Goal: Task Accomplishment & Management: Manage account settings

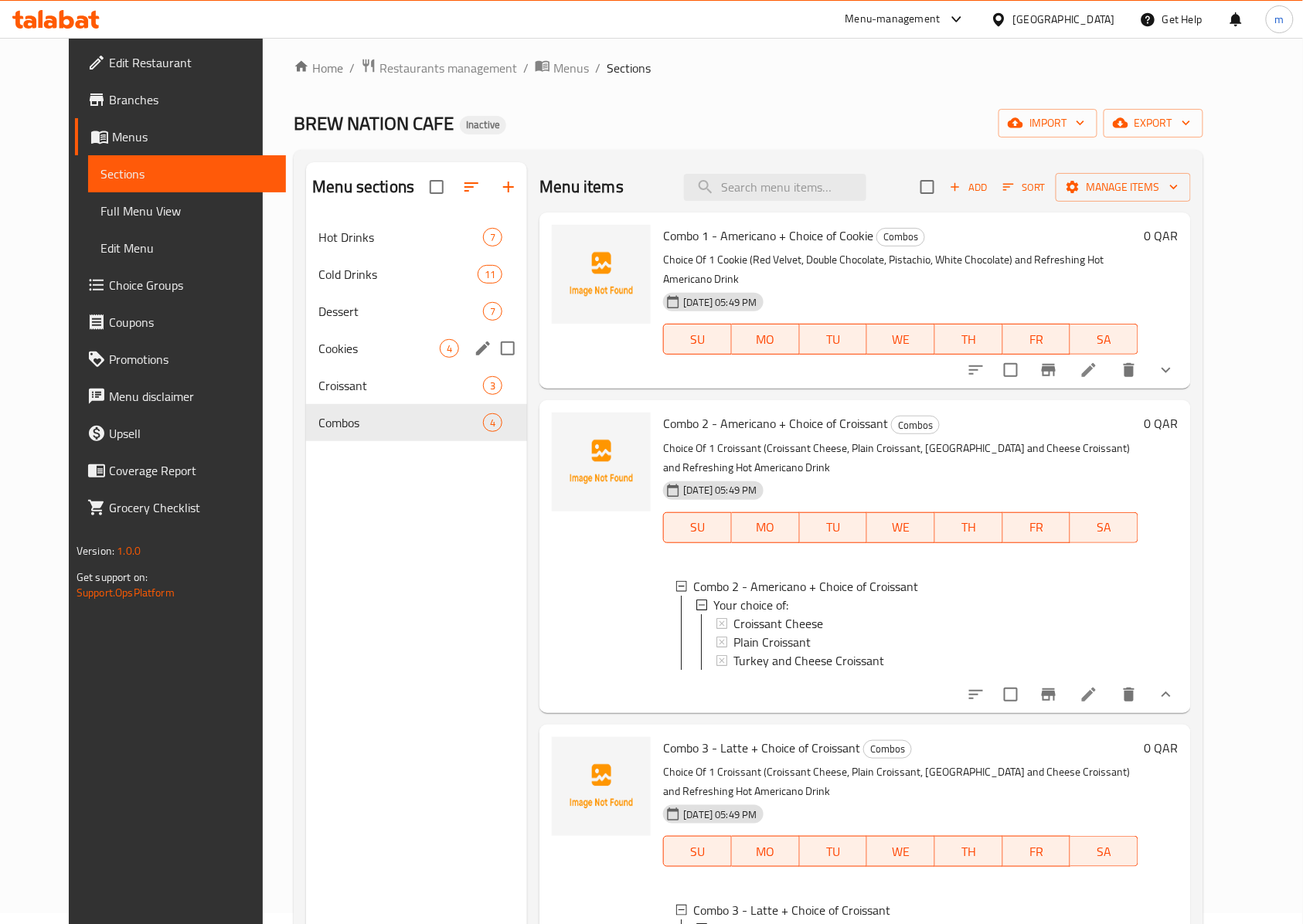
scroll to position [2, 0]
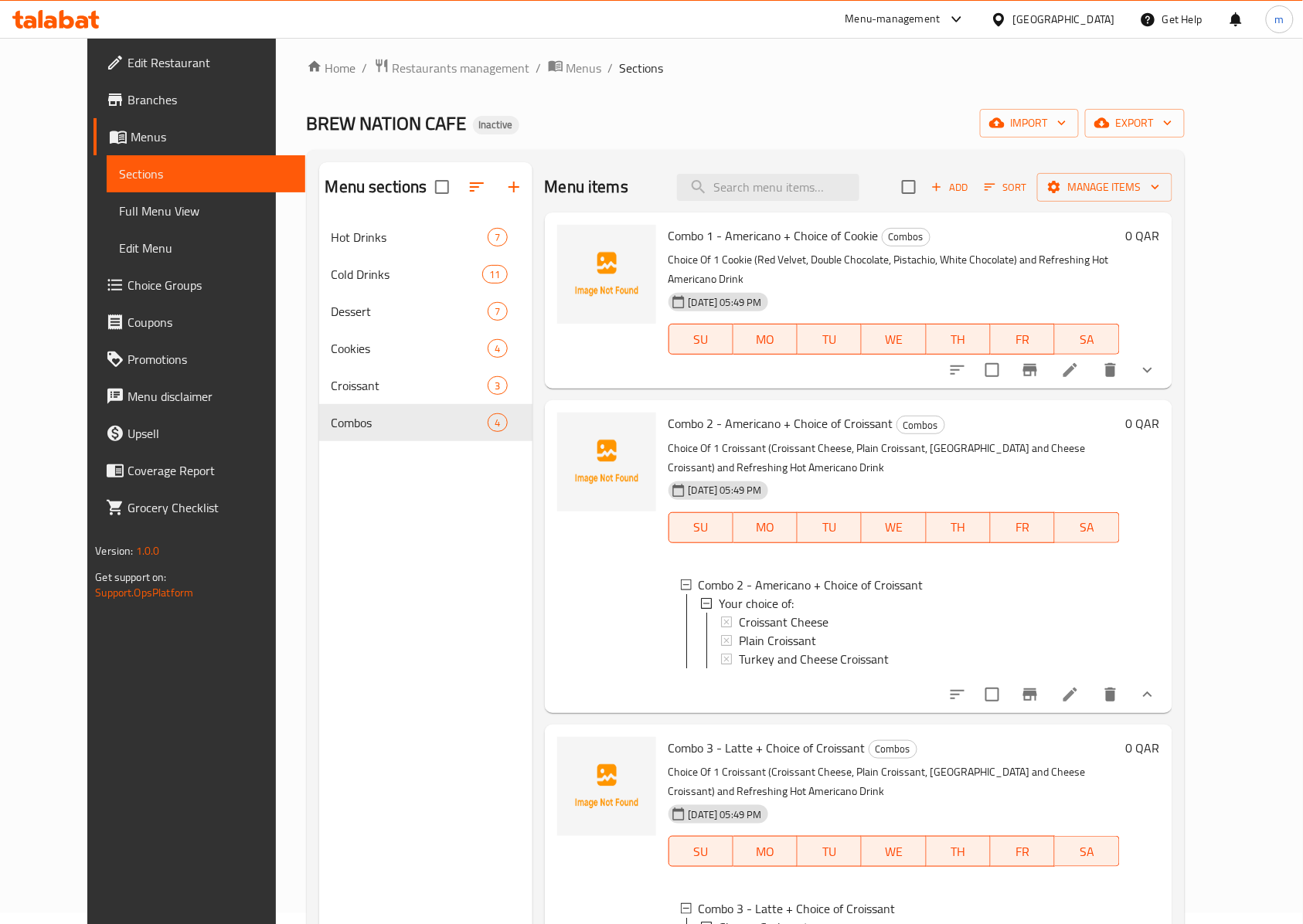
click at [106, 224] on link "Full Menu View" at bounding box center [205, 211] width 199 height 37
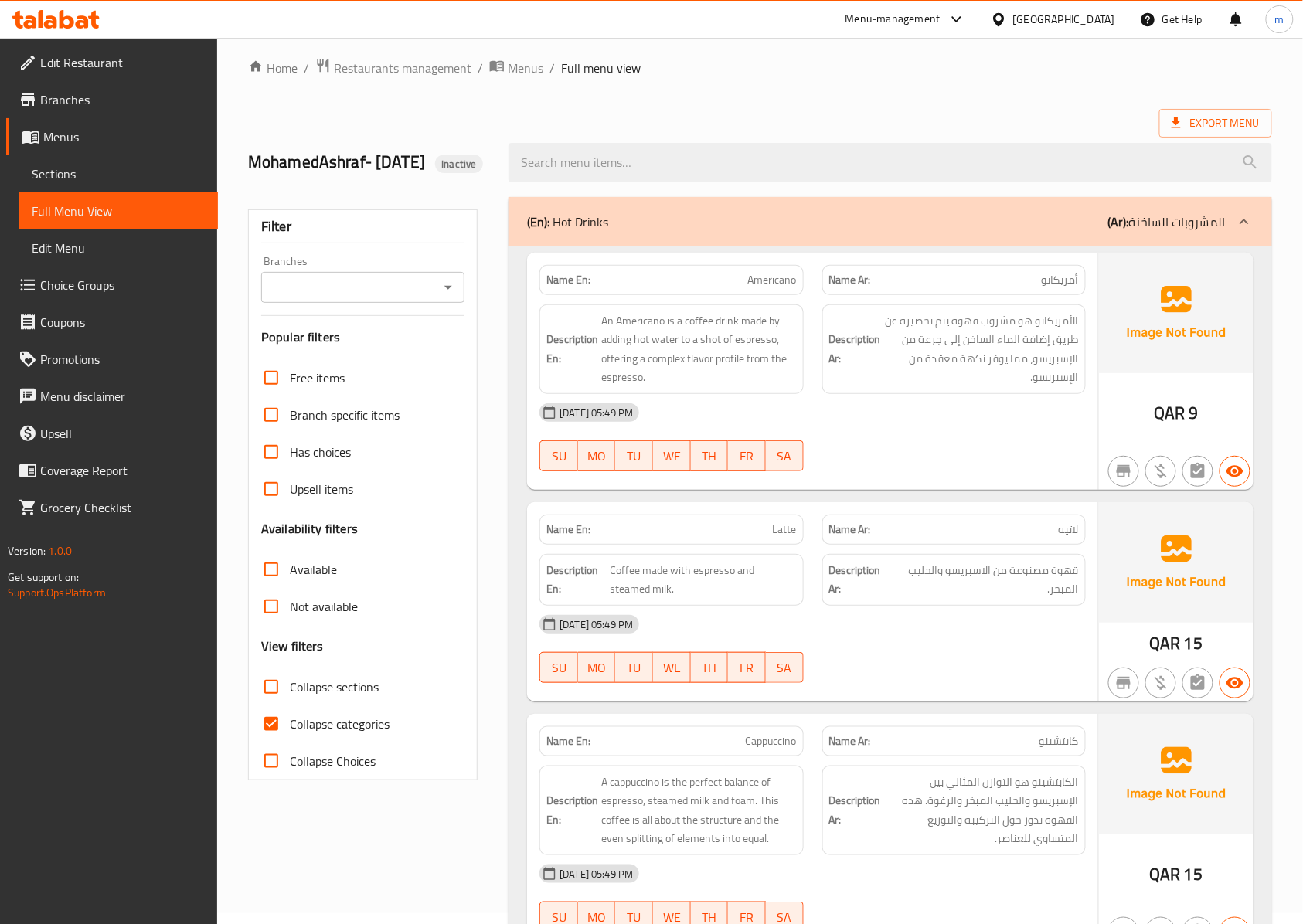
click at [362, 733] on span "Collapse categories" at bounding box center [340, 724] width 100 height 19
click at [290, 742] on input "Collapse categories" at bounding box center [271, 724] width 37 height 37
checkbox input "false"
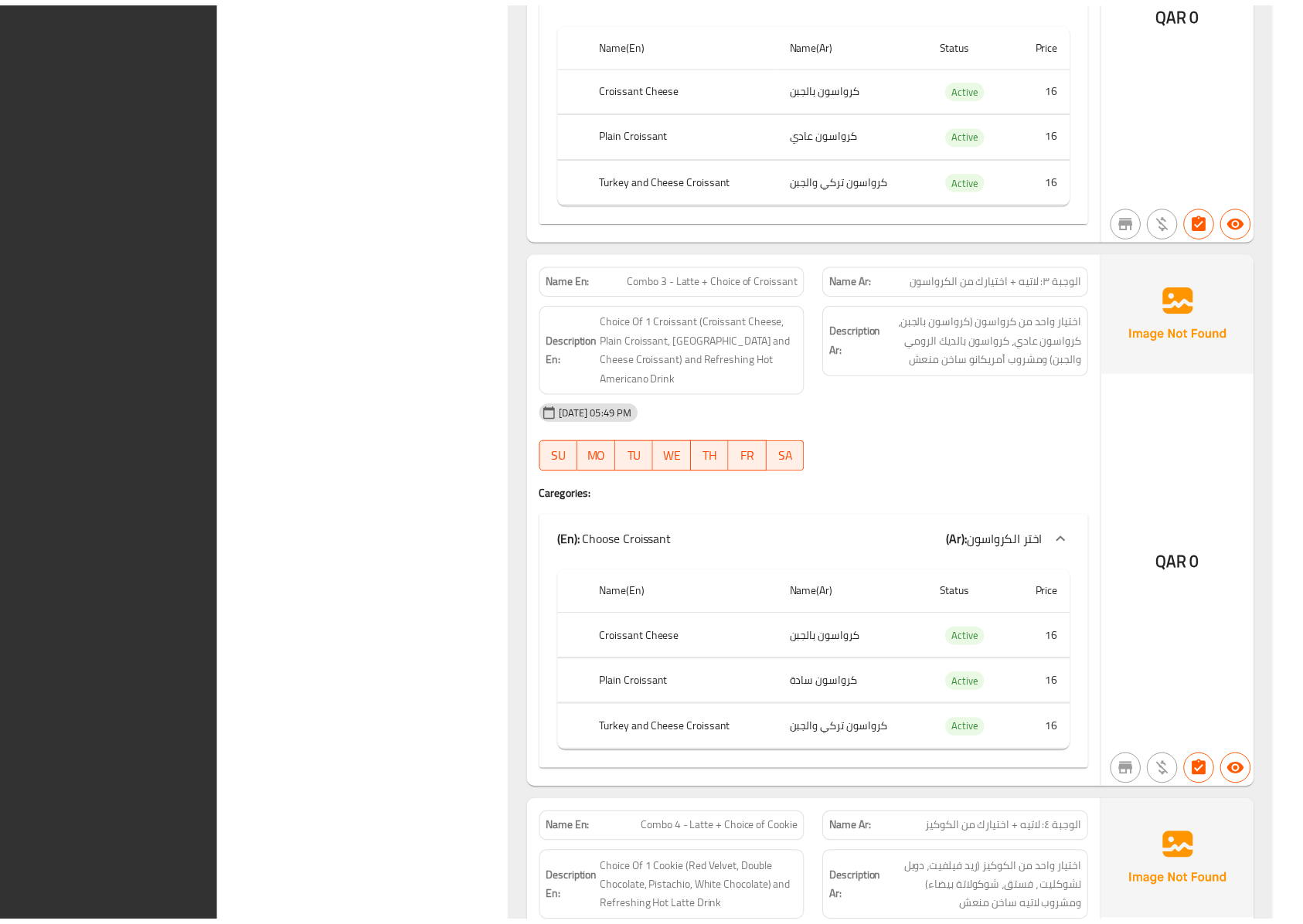
scroll to position [9789, 0]
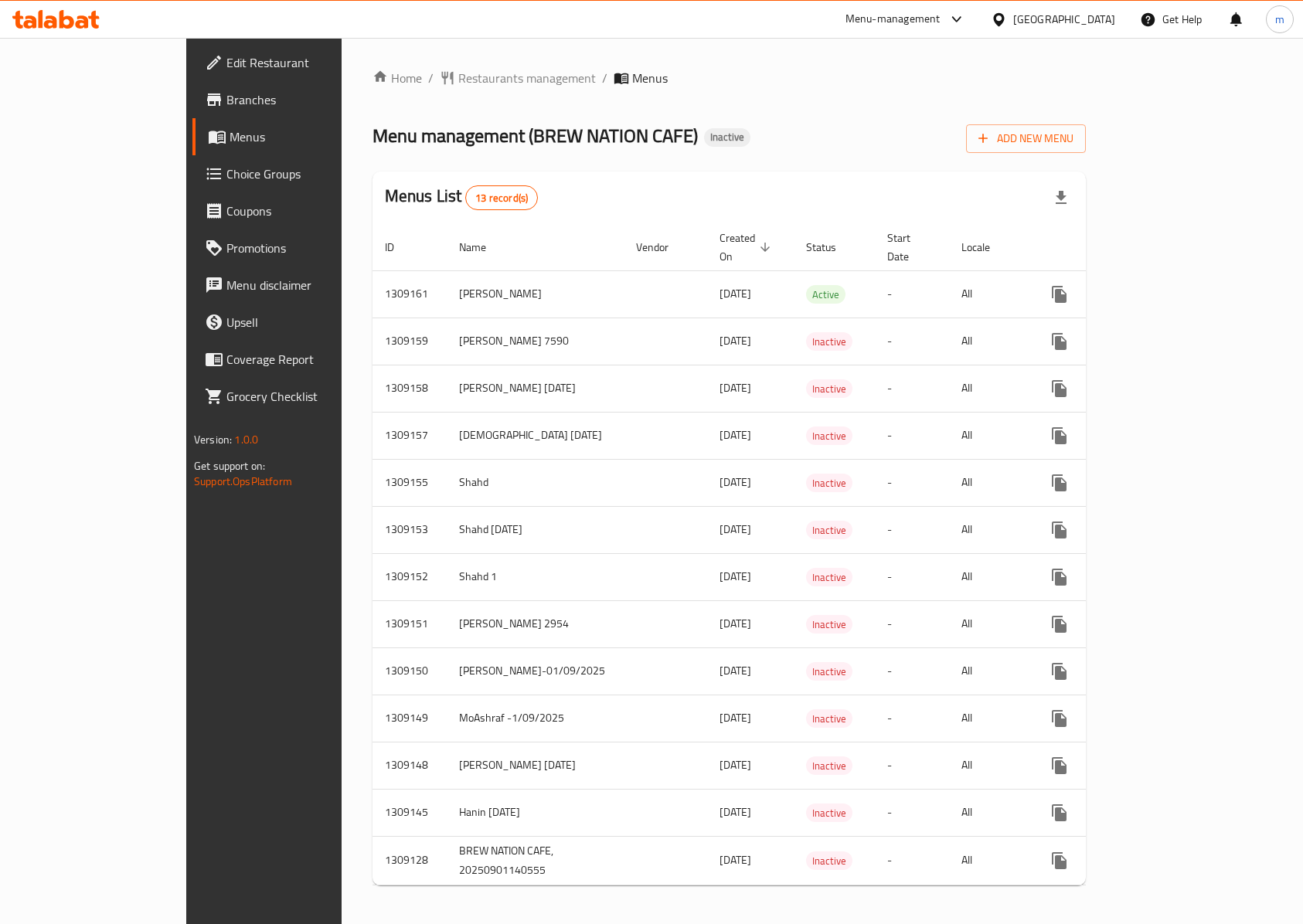
scroll to position [20, 0]
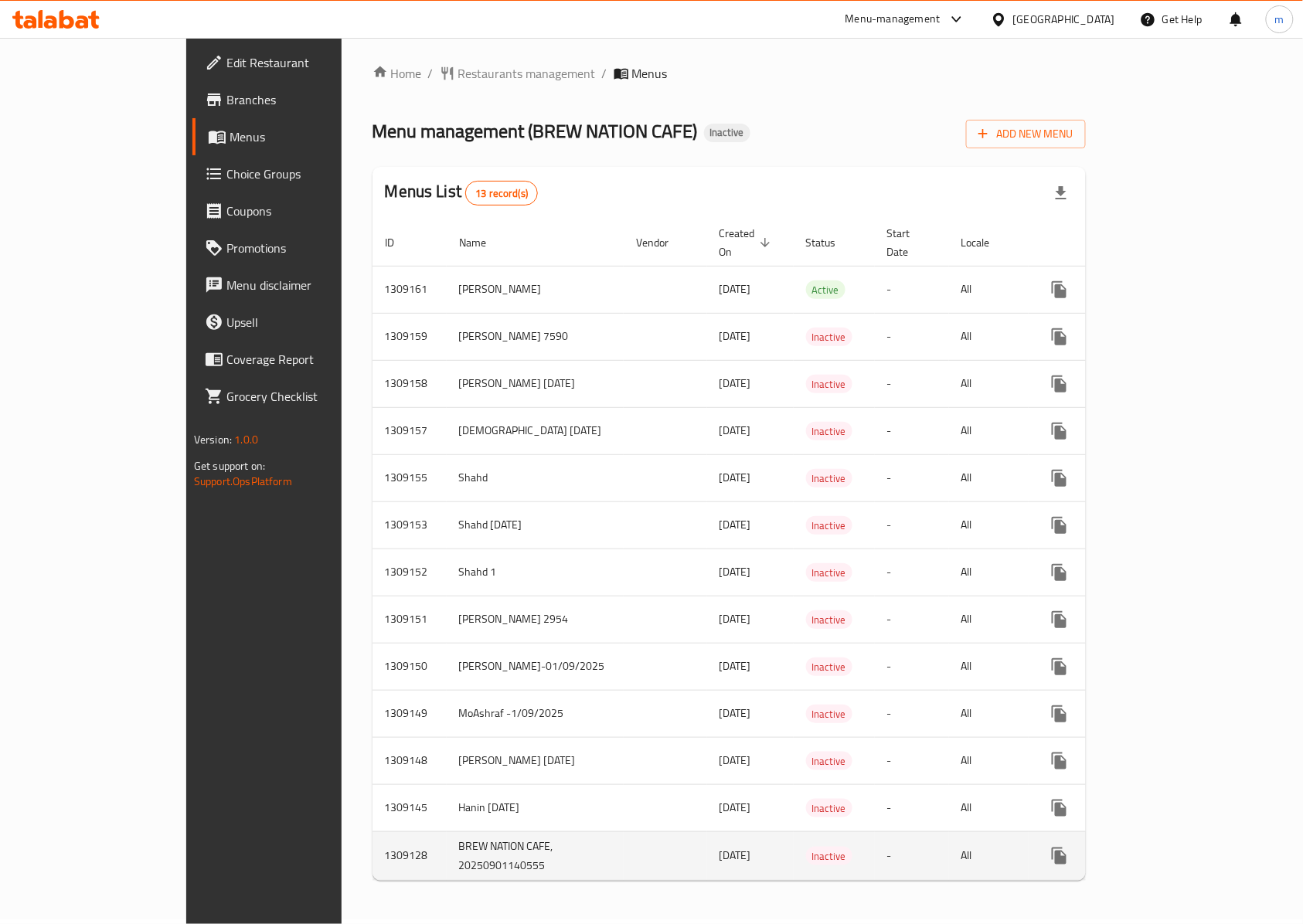
click at [1180, 846] on icon "enhanced table" at bounding box center [1170, 856] width 19 height 19
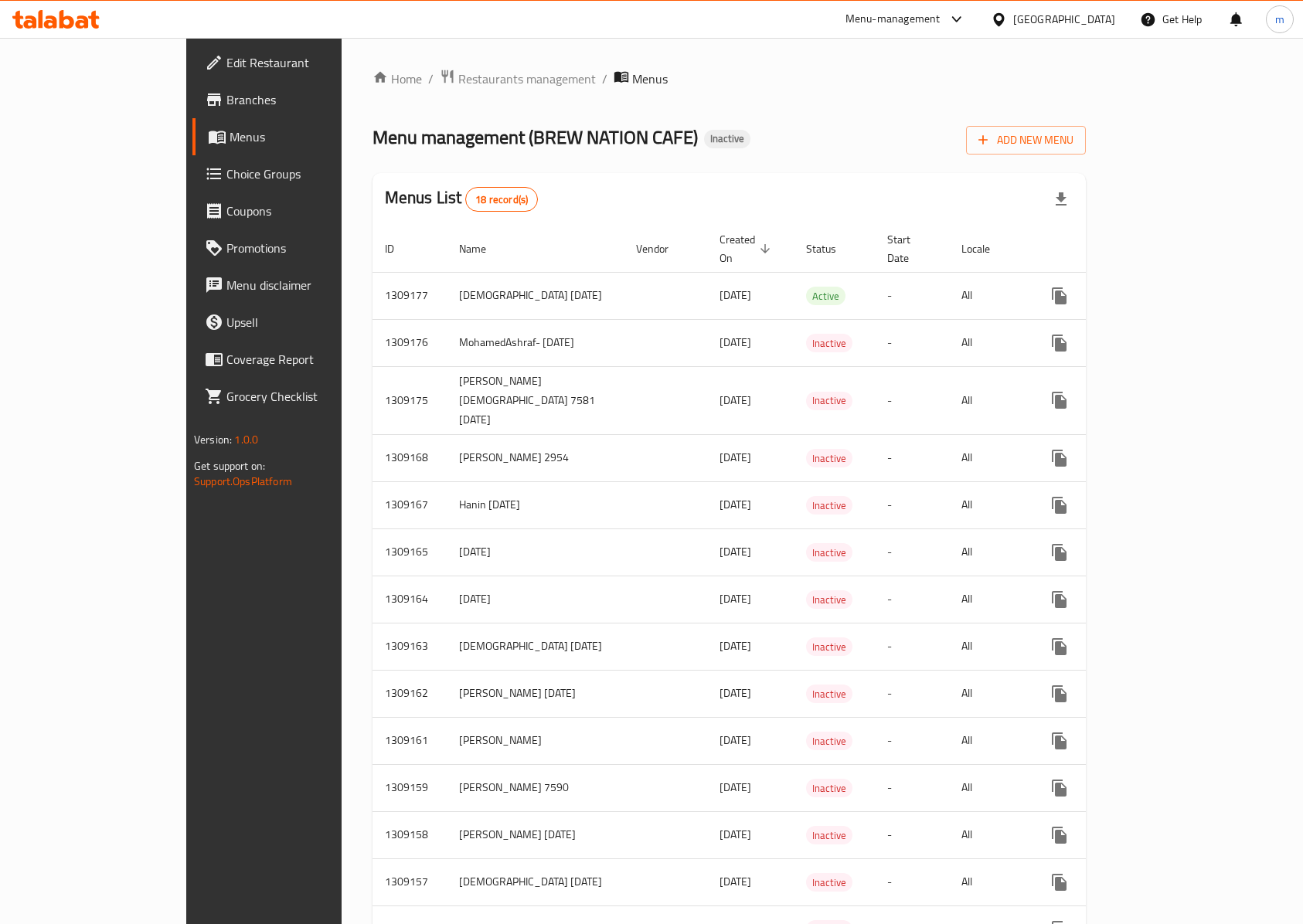
scroll to position [20, 0]
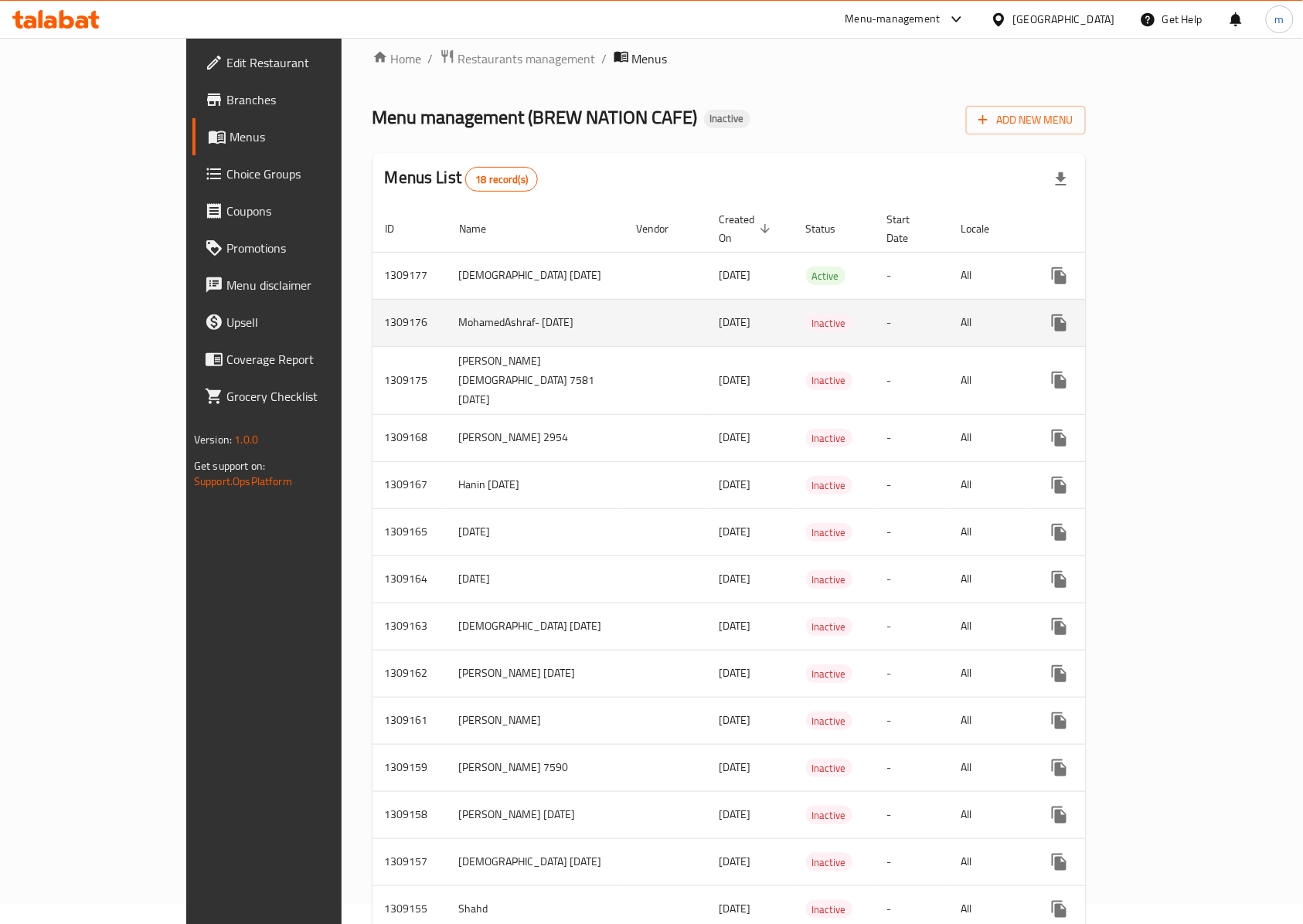
click at [1202, 328] on td "enhanced table" at bounding box center [1115, 323] width 173 height 47
click at [1189, 321] on link "enhanced table" at bounding box center [1170, 323] width 37 height 37
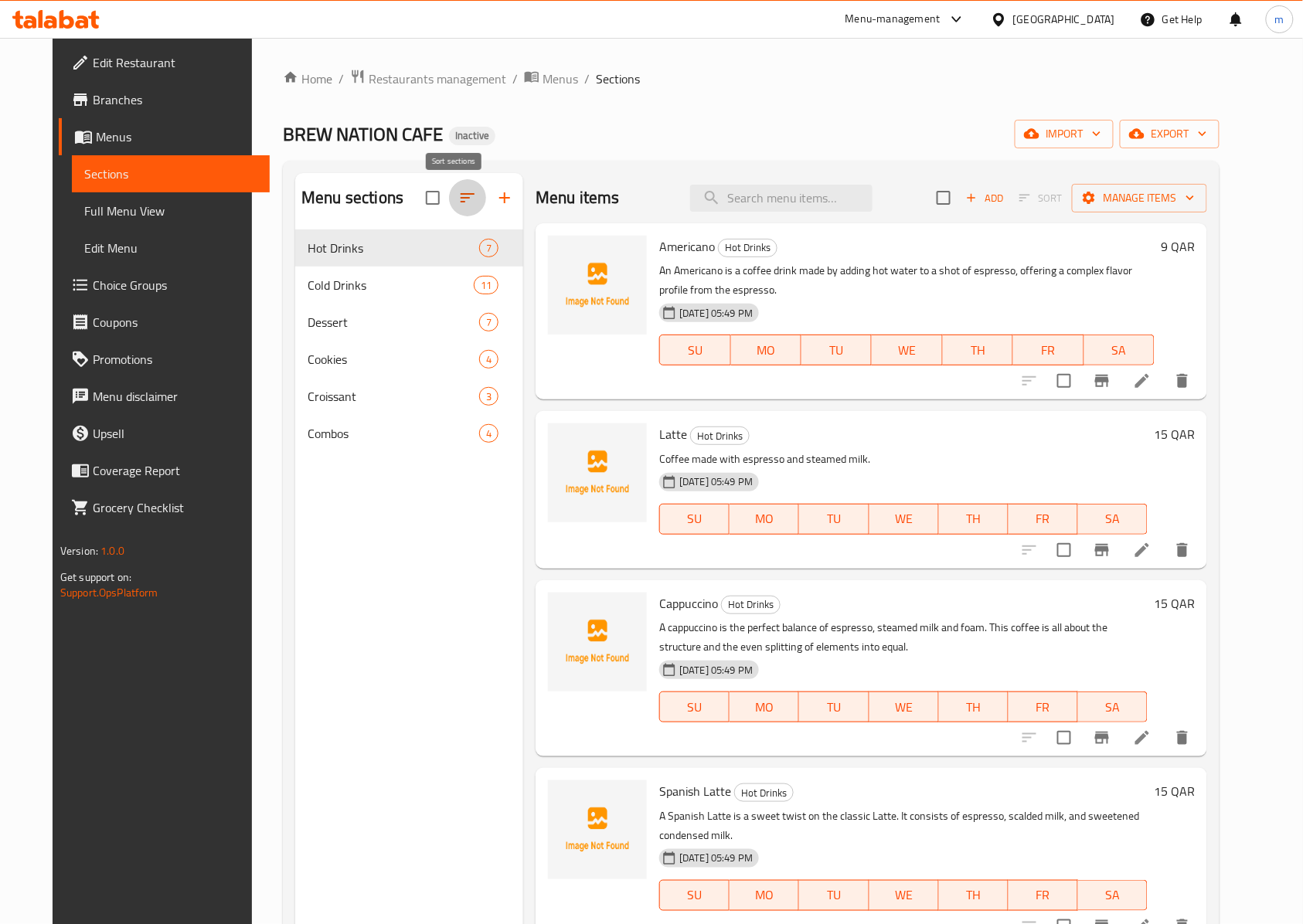
click at [449, 210] on button "button" at bounding box center [467, 198] width 37 height 37
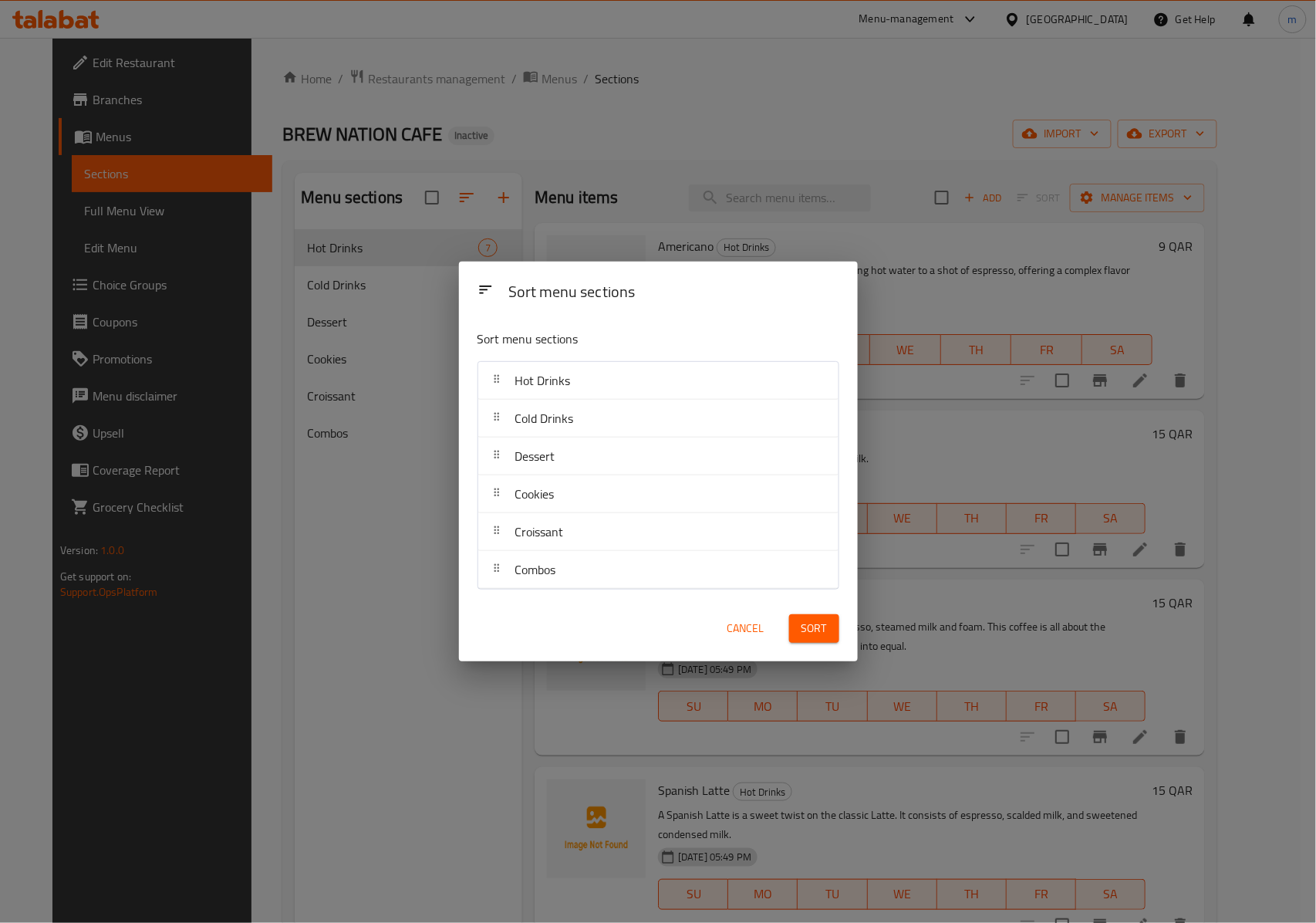
click at [579, 538] on div "Croissant" at bounding box center [658, 532] width 348 height 37
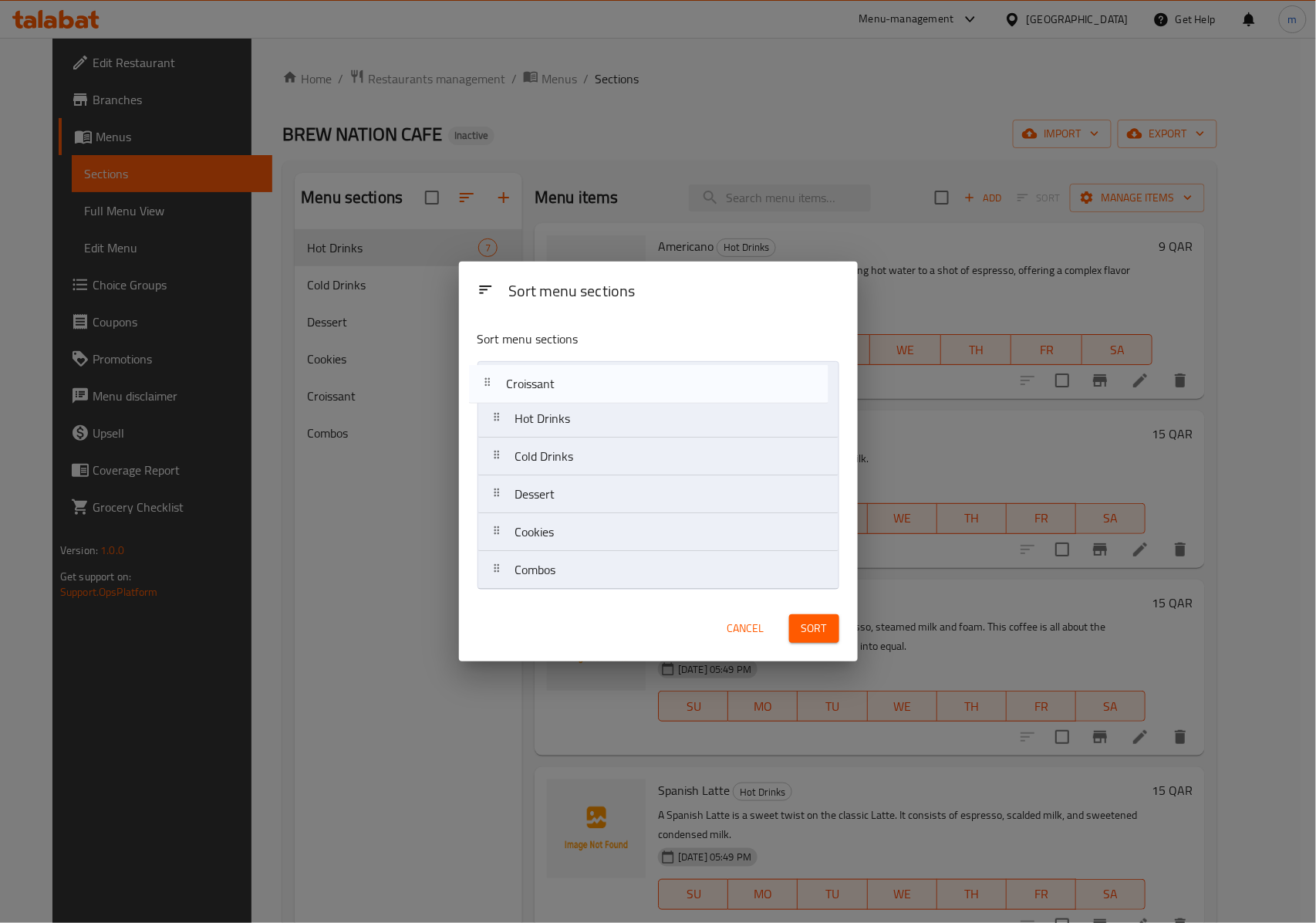
drag, startPoint x: 606, startPoint y: 550, endPoint x: 596, endPoint y: 381, distance: 169.3
click at [596, 381] on nav "Hot Drinks Cold Drinks Dessert Cookies Croissant Combos" at bounding box center [658, 475] width 362 height 229
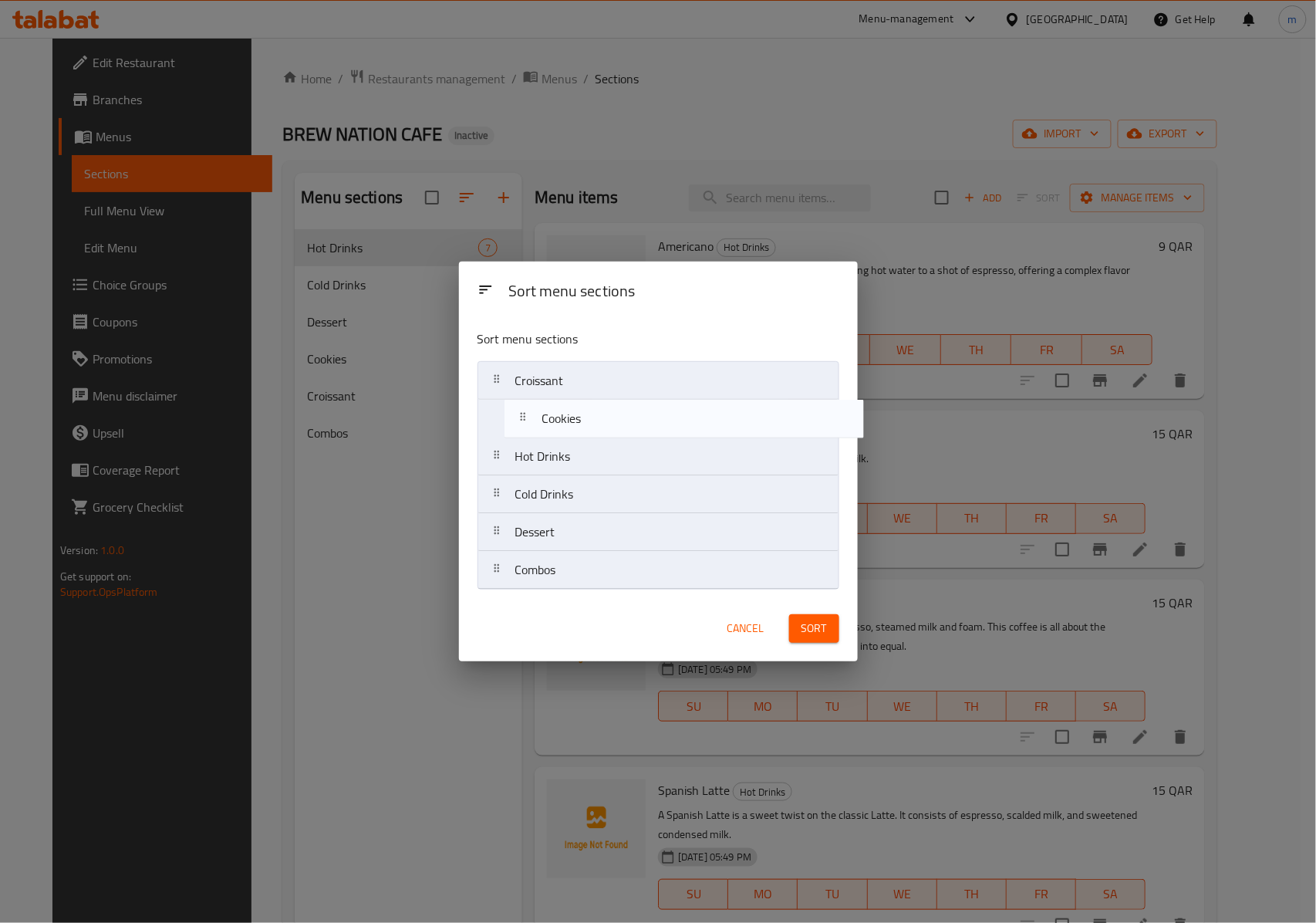
drag, startPoint x: 572, startPoint y: 543, endPoint x: 599, endPoint y: 408, distance: 137.7
click at [599, 408] on nav "Croissant Hot Drinks Cold Drinks Dessert Cookies Combos" at bounding box center [658, 475] width 362 height 229
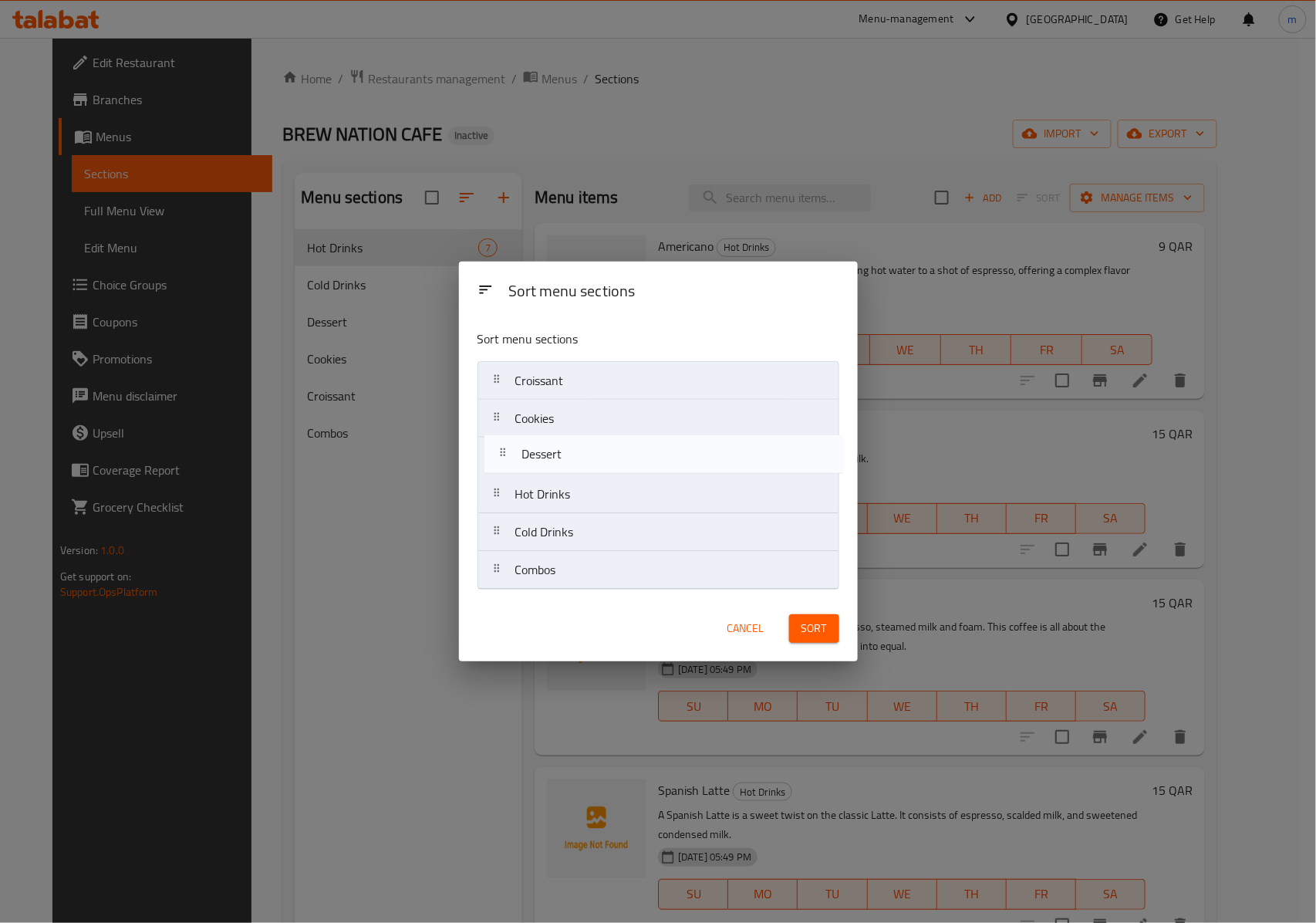
drag, startPoint x: 592, startPoint y: 547, endPoint x: 599, endPoint y: 456, distance: 91.3
click at [599, 456] on nav "Croissant Cookies Hot Drinks Cold Drinks Dessert Combos" at bounding box center [658, 475] width 362 height 229
drag, startPoint x: 581, startPoint y: 575, endPoint x: 581, endPoint y: 361, distance: 214.0
click at [581, 361] on nav "Croissant Cookies Dessert Hot Drinks Cold Drinks Combos" at bounding box center [658, 475] width 362 height 229
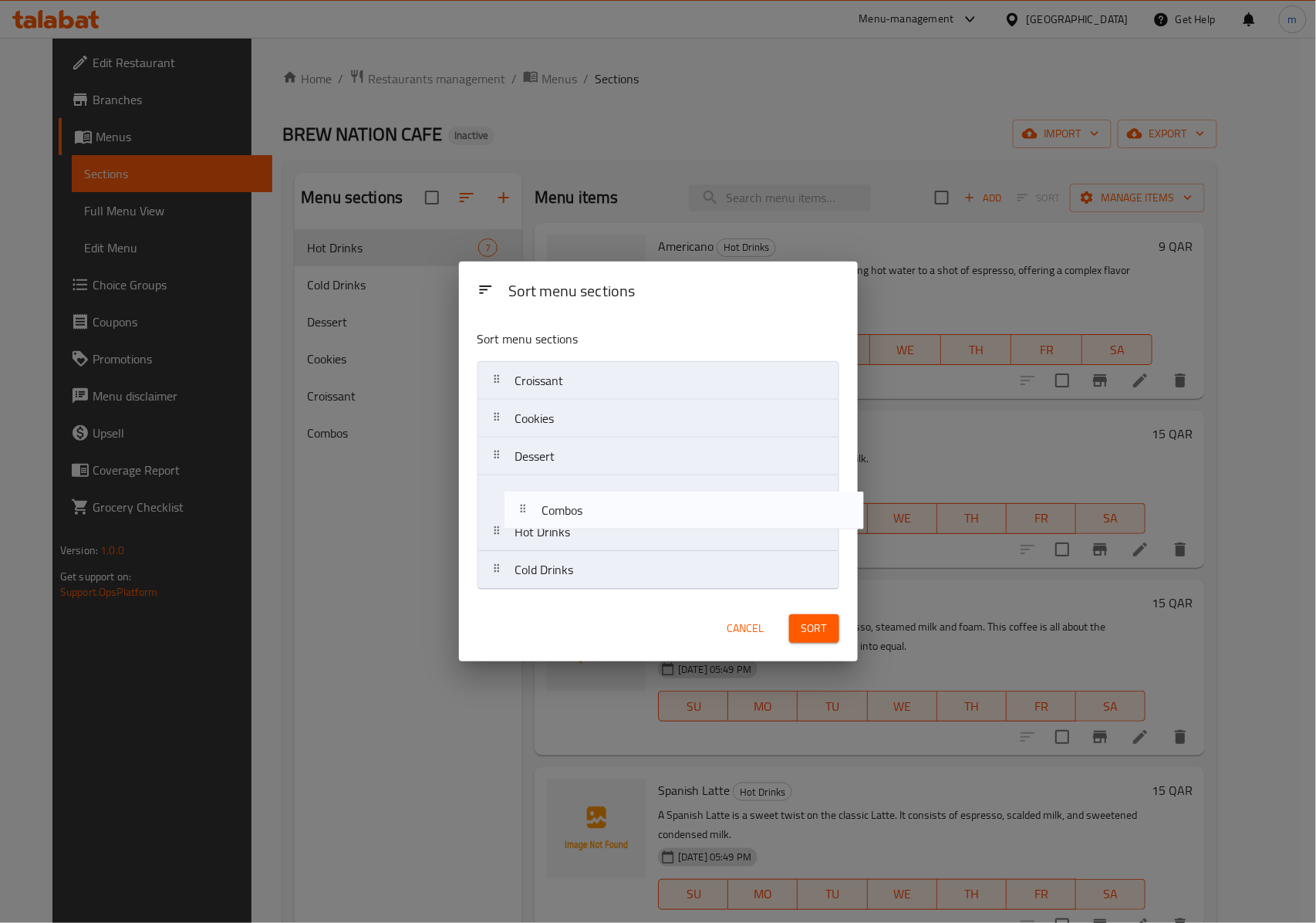
drag, startPoint x: 574, startPoint y: 386, endPoint x: 607, endPoint y: 519, distance: 137.0
click at [607, 519] on nav "Combos Croissant Cookies Dessert Hot Drinks Cold Drinks" at bounding box center [658, 475] width 362 height 229
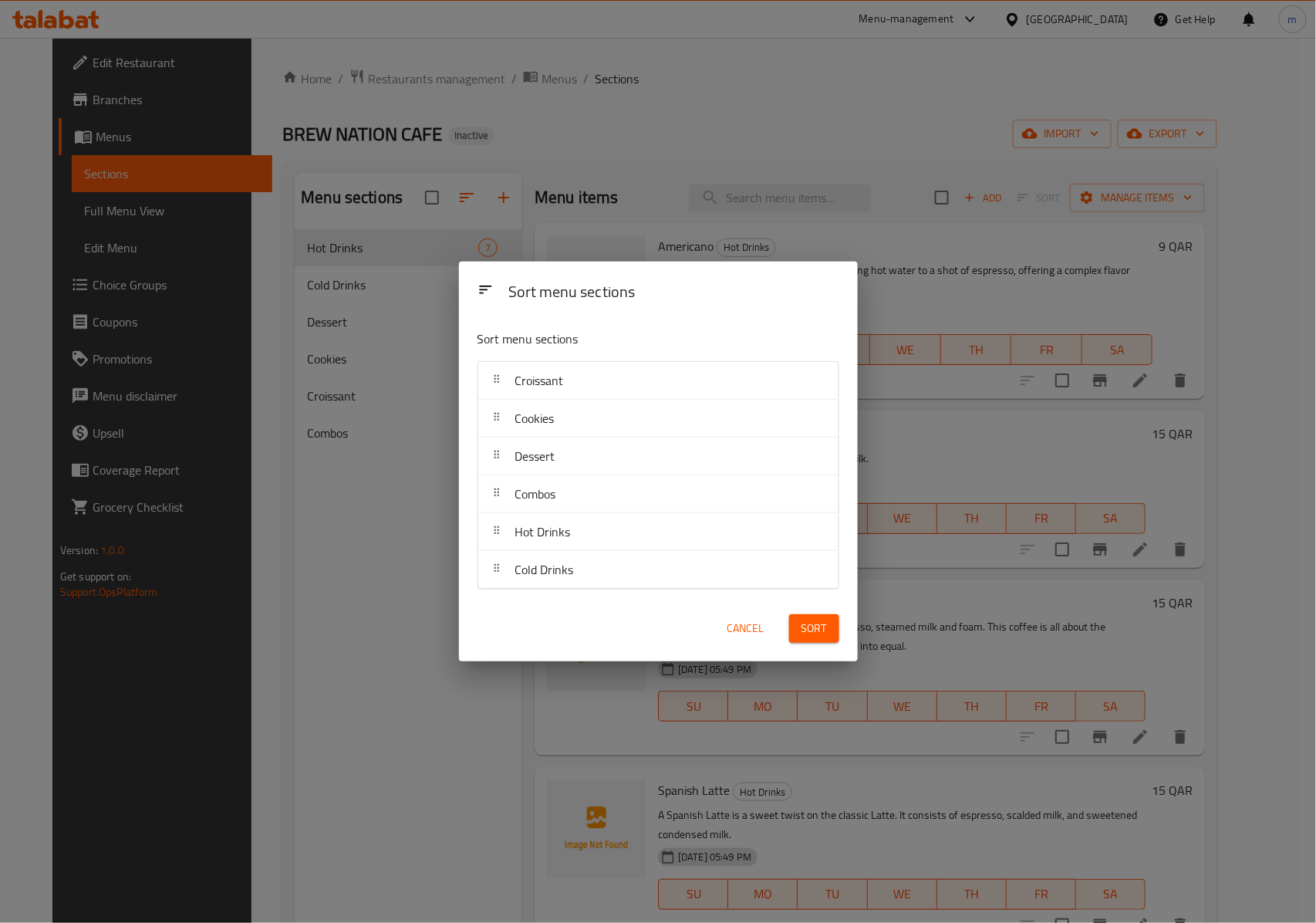
click at [804, 636] on span "Sort" at bounding box center [814, 628] width 25 height 19
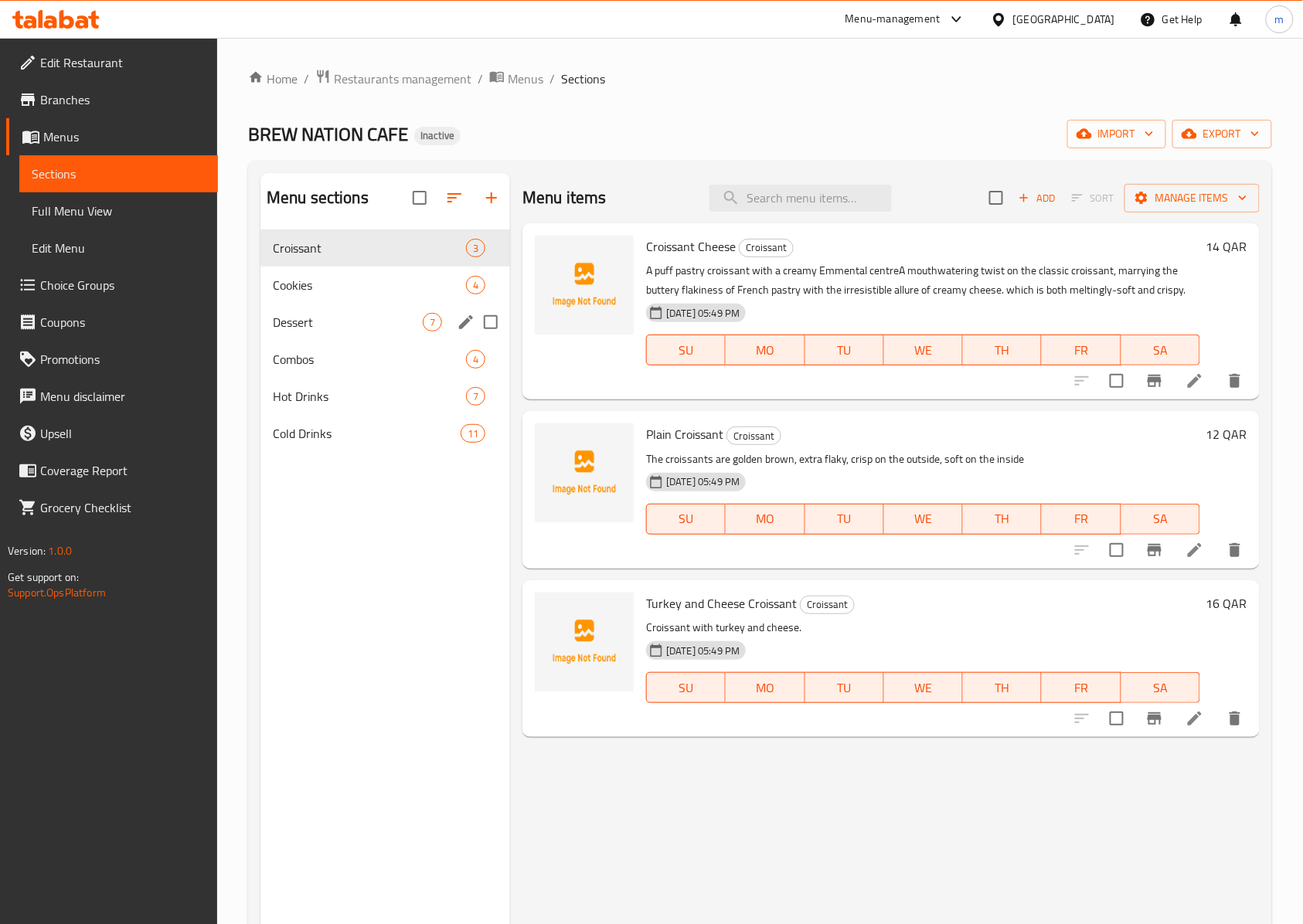
click at [358, 337] on div "Dessert 7" at bounding box center [384, 322] width 249 height 37
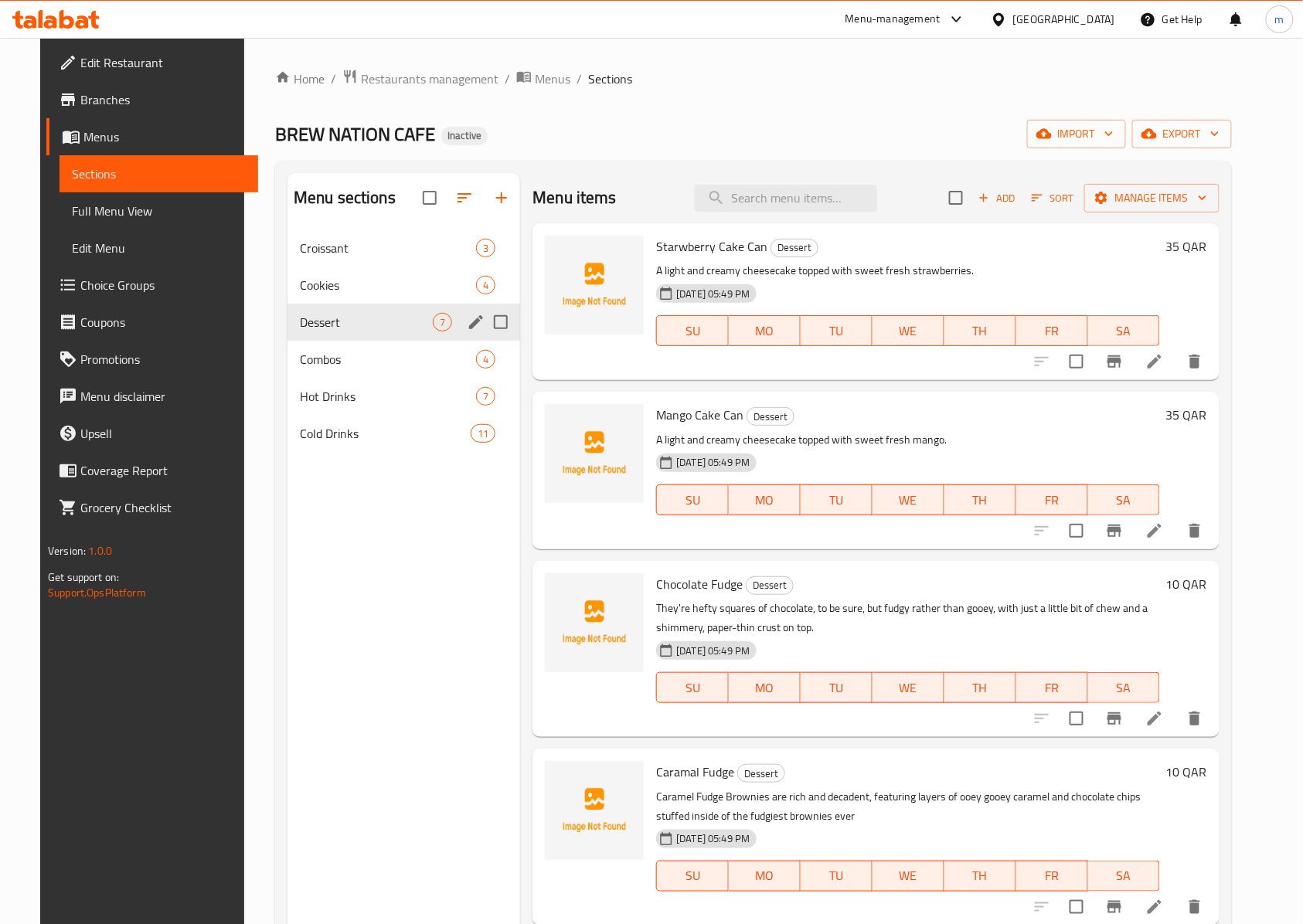
click at [335, 307] on div "Dessert 7" at bounding box center [403, 322] width 232 height 37
click at [306, 276] on span "Cookies" at bounding box center [366, 285] width 133 height 19
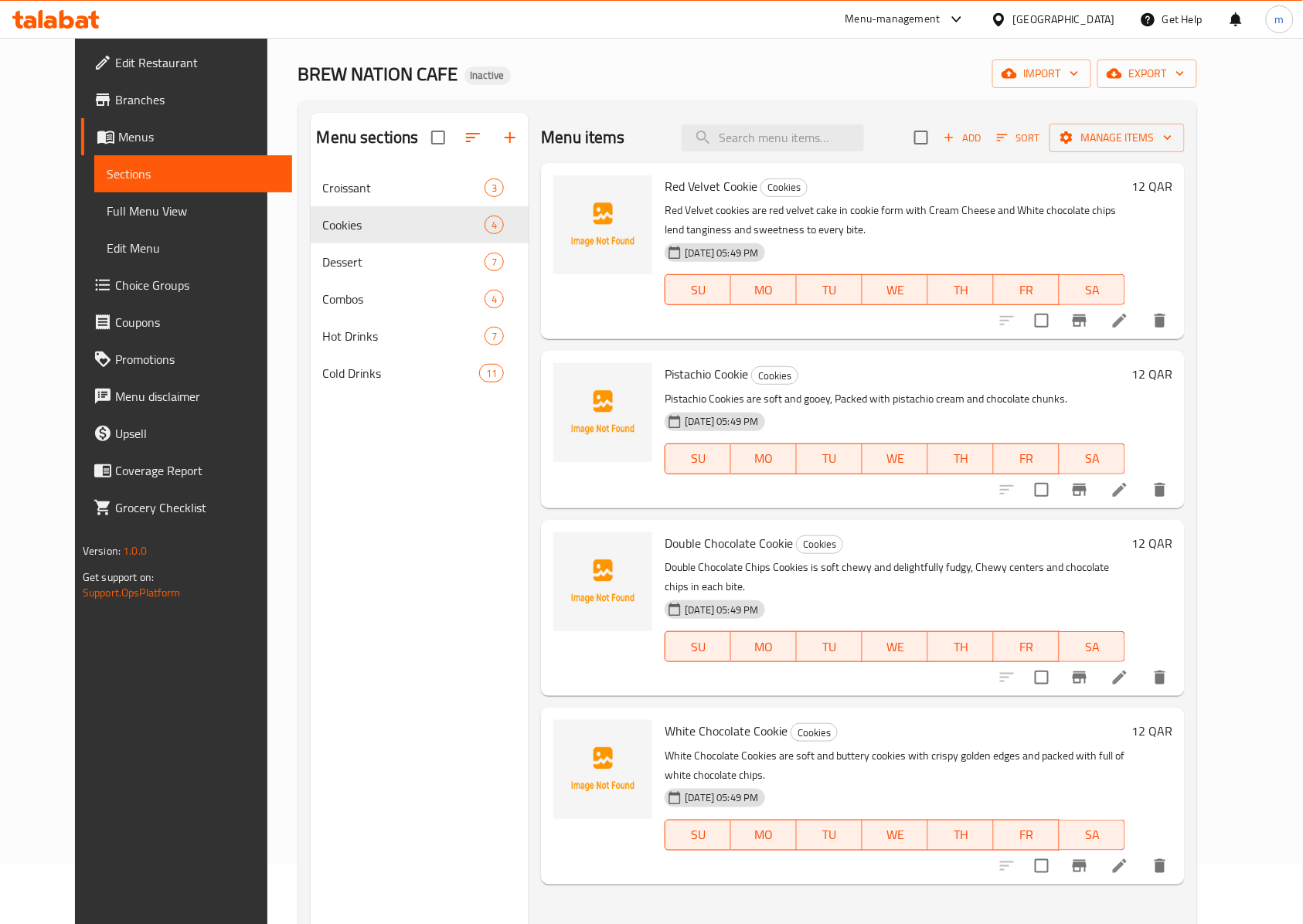
scroll to position [11, 0]
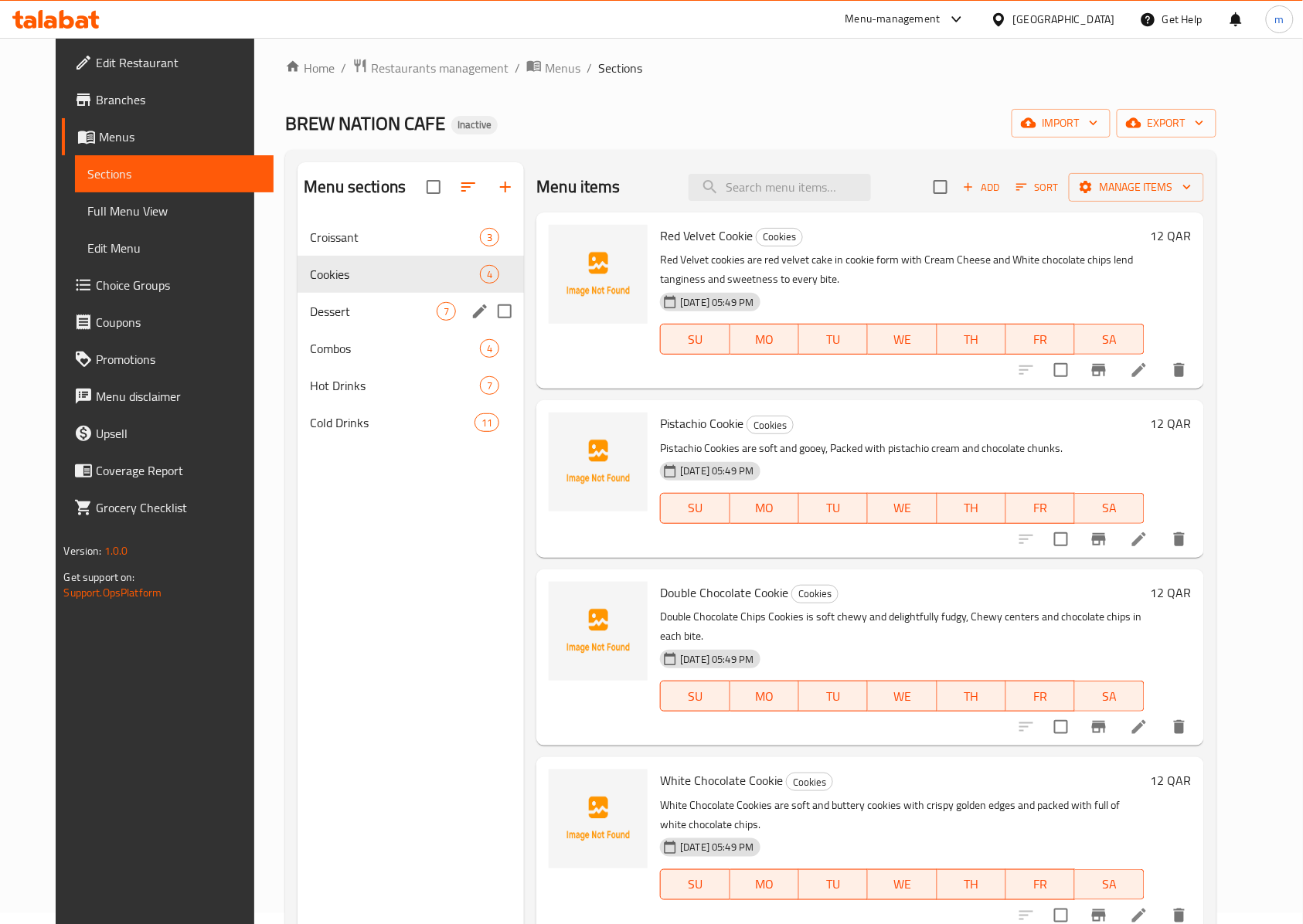
click at [332, 319] on span "Dessert" at bounding box center [373, 312] width 127 height 19
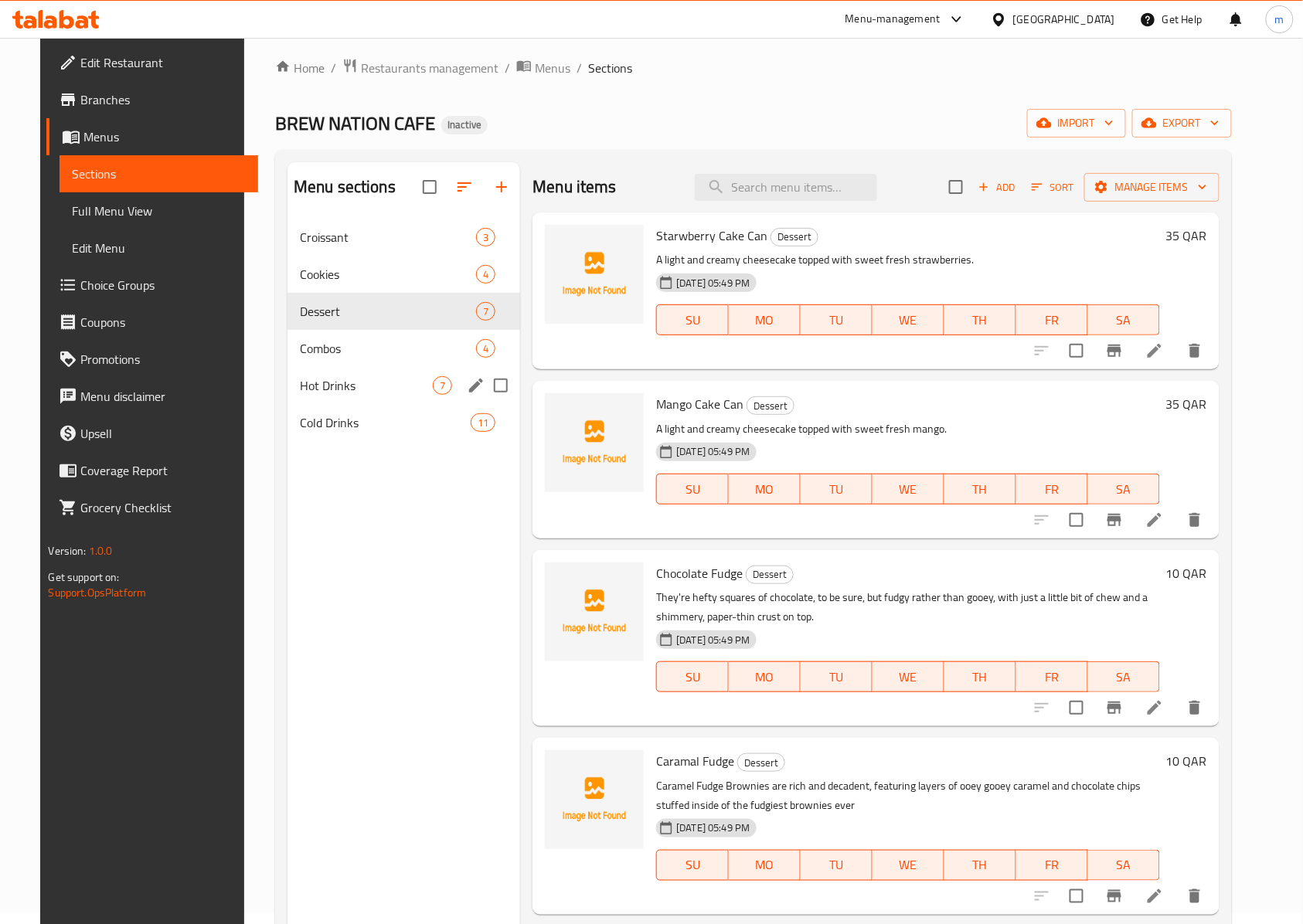
click at [331, 374] on div "Hot Drinks 7" at bounding box center [403, 385] width 232 height 37
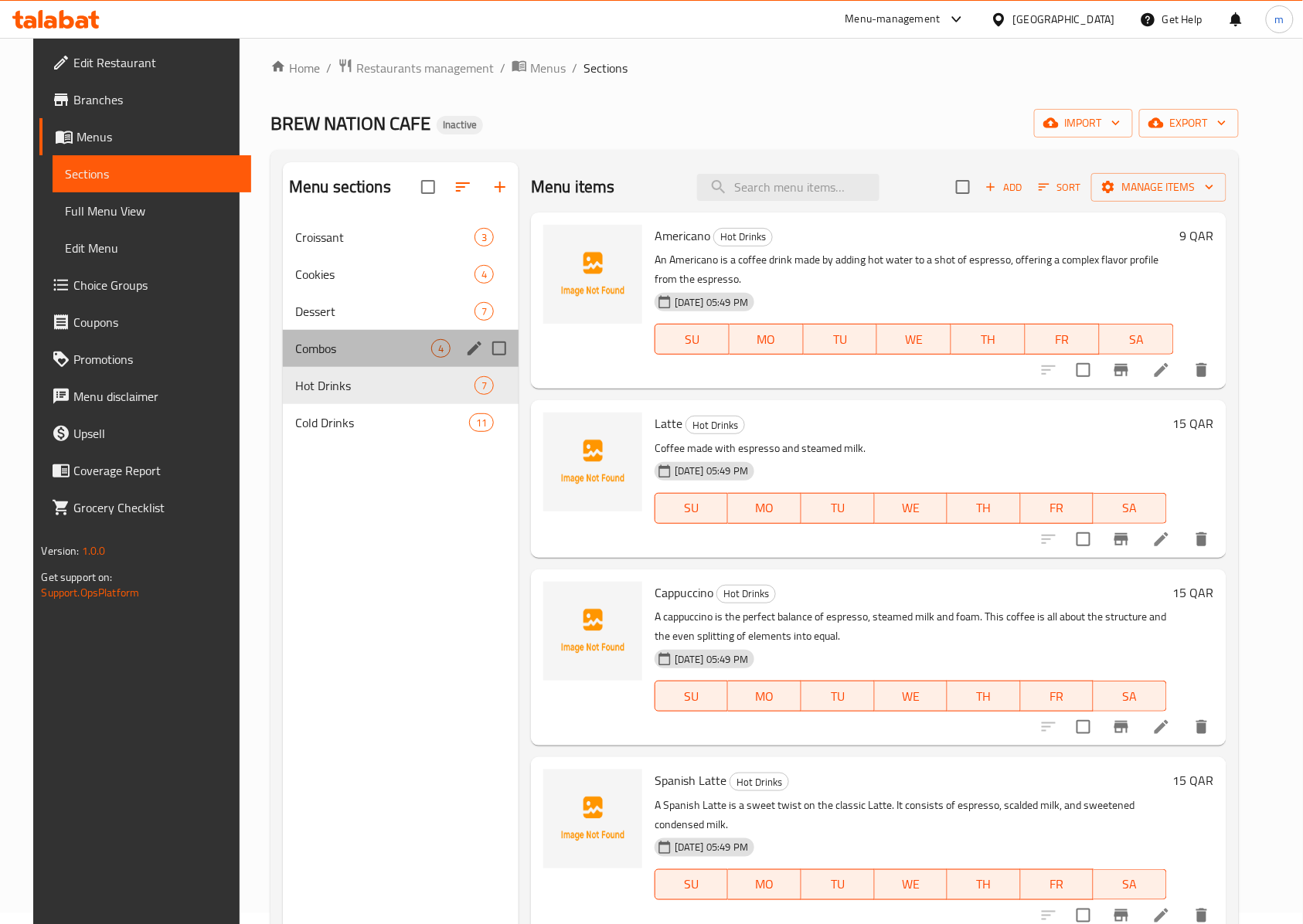
click at [313, 362] on div "Combos 4" at bounding box center [401, 348] width 236 height 37
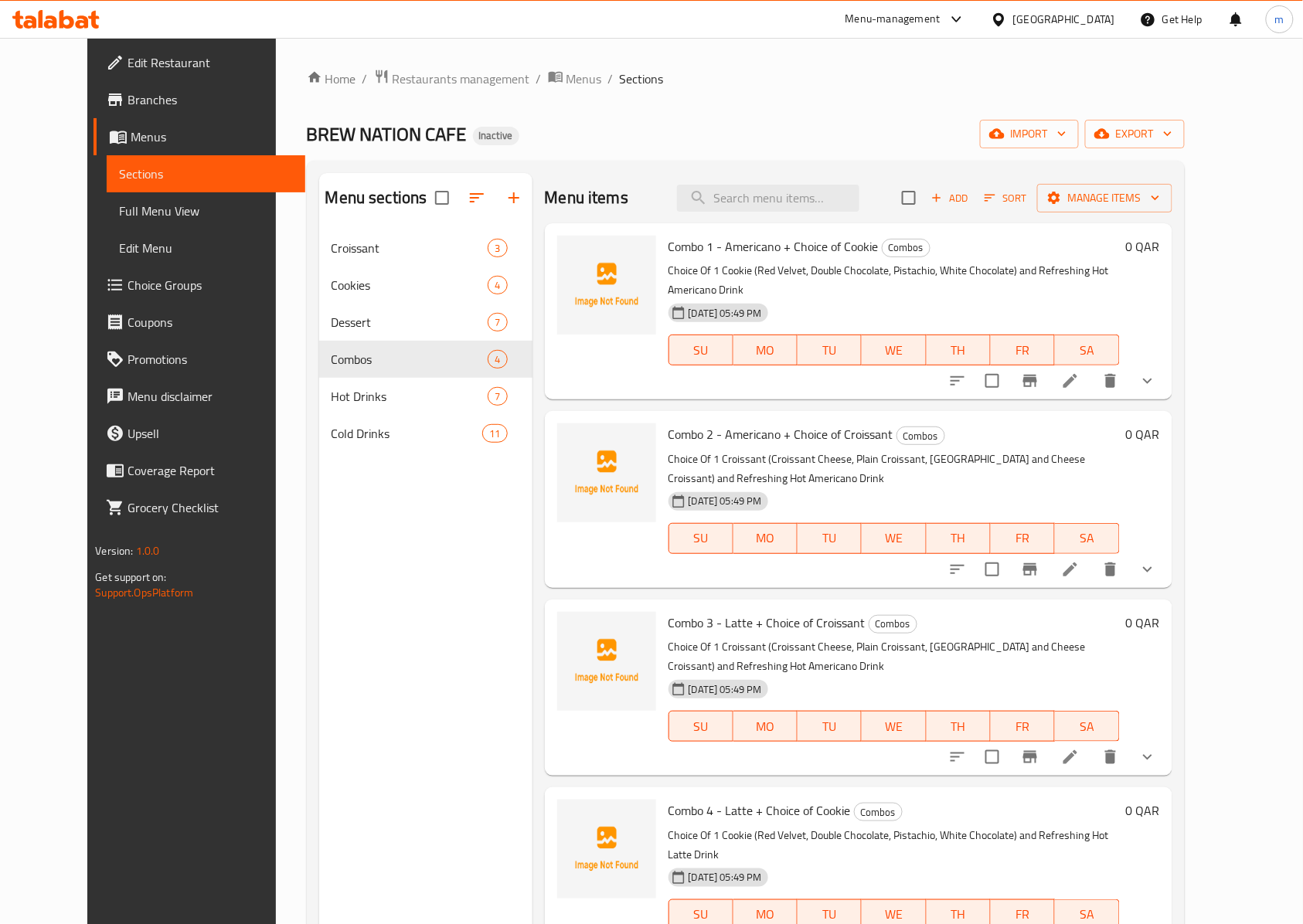
click at [1157, 372] on icon "show more" at bounding box center [1148, 381] width 19 height 19
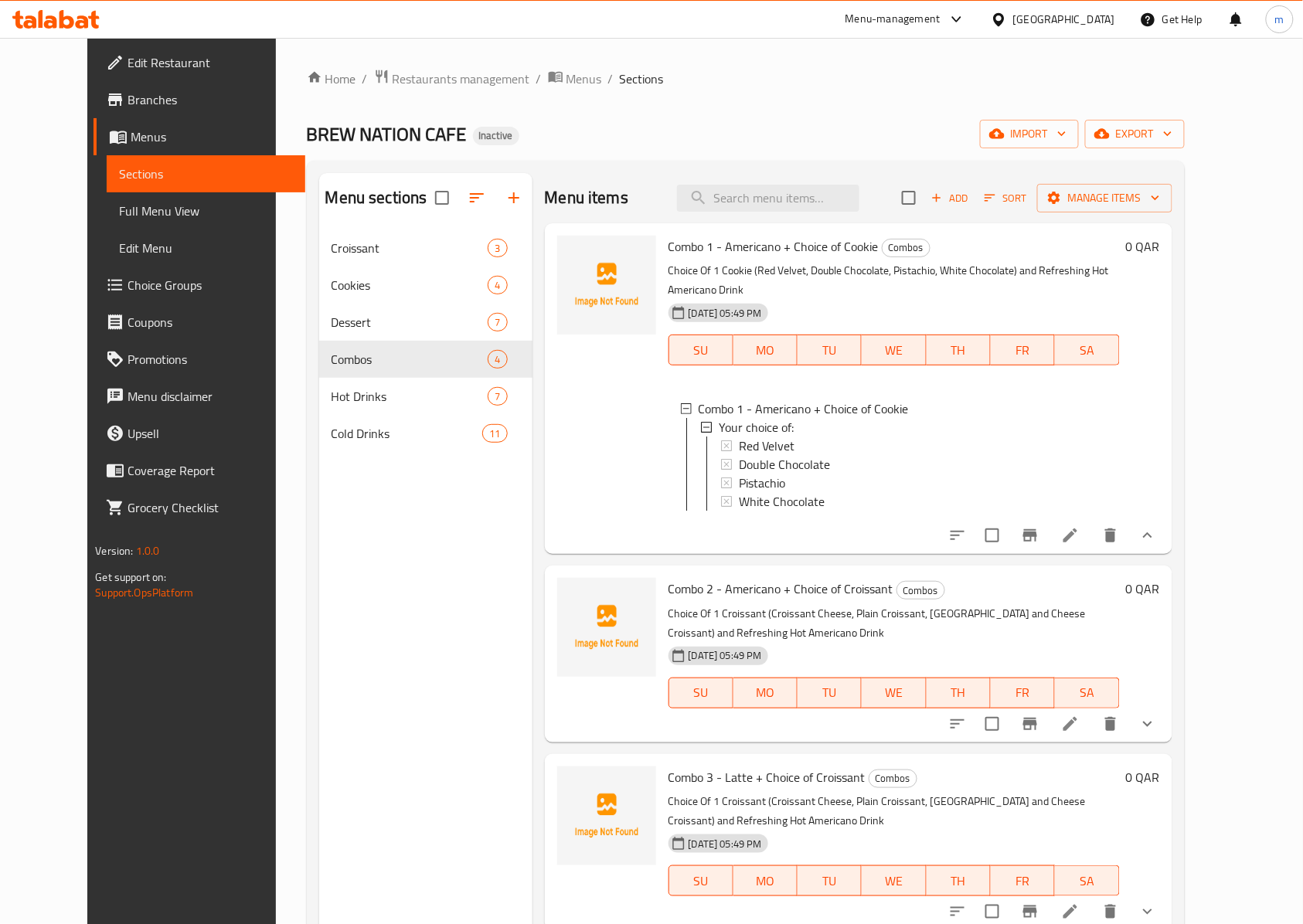
click at [1166, 705] on button "show more" at bounding box center [1148, 724] width 37 height 37
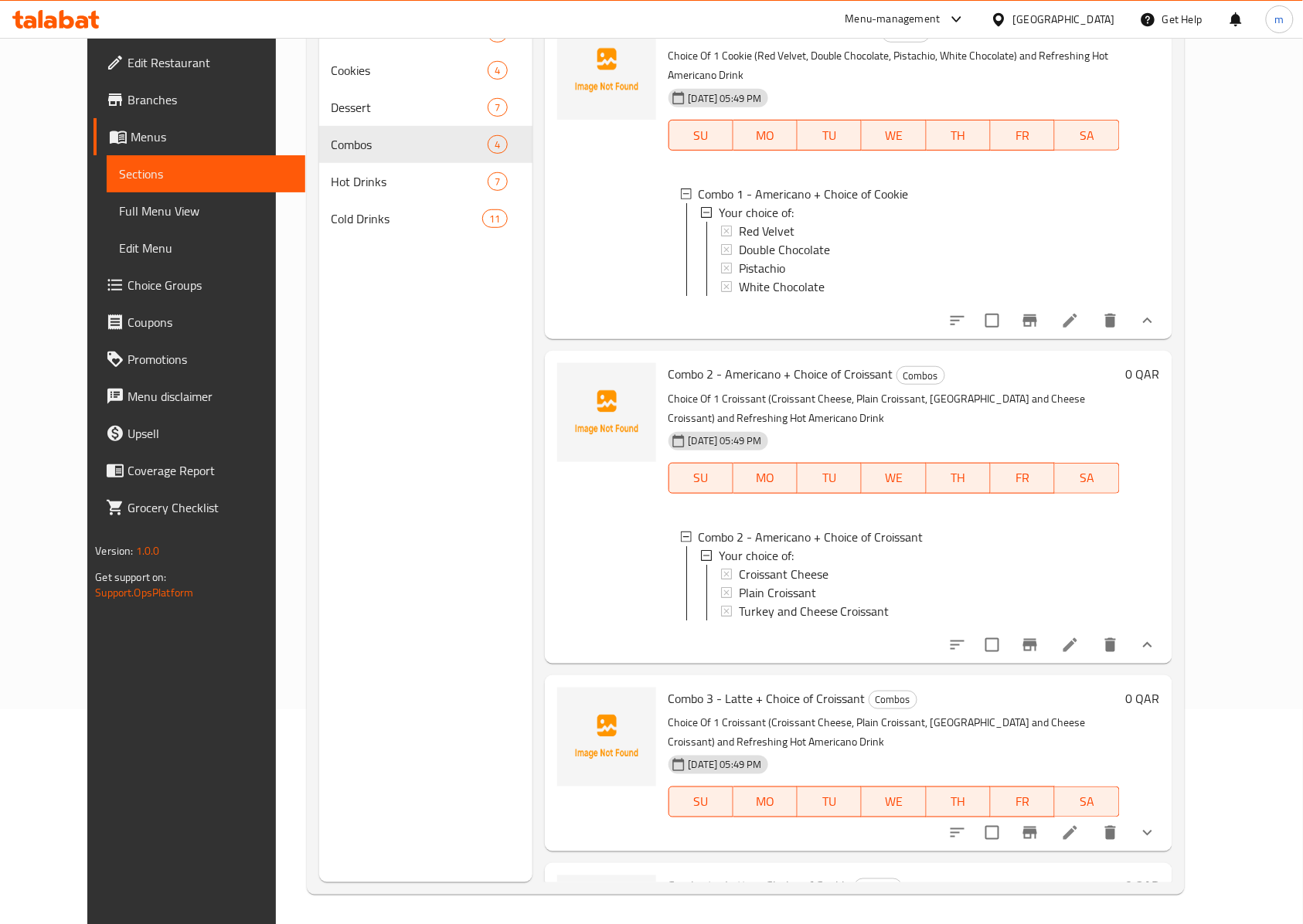
scroll to position [217, 0]
click at [1166, 846] on button "show more" at bounding box center [1148, 831] width 37 height 37
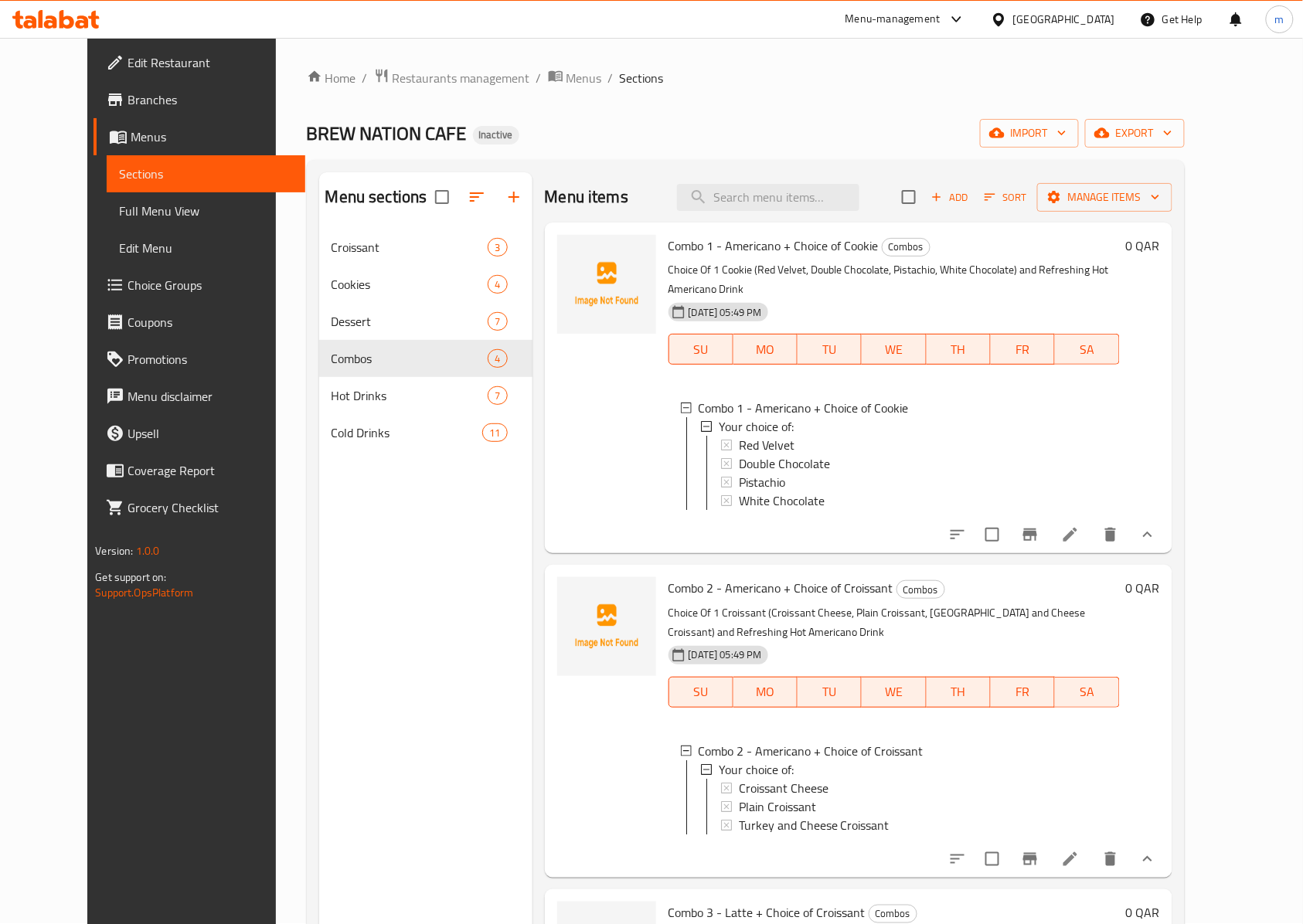
scroll to position [0, 0]
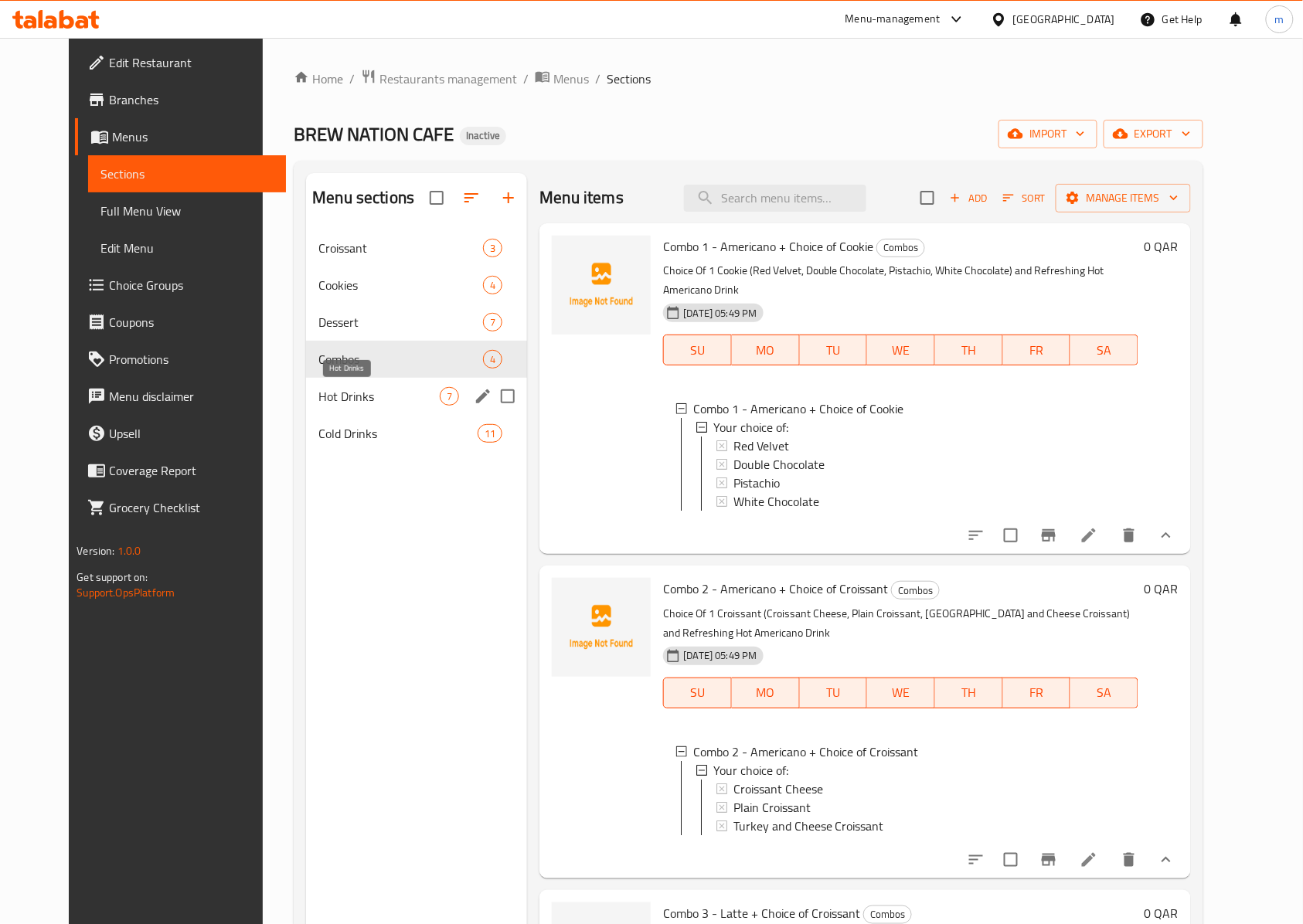
click at [363, 391] on span "Hot Drinks" at bounding box center [379, 396] width 122 height 19
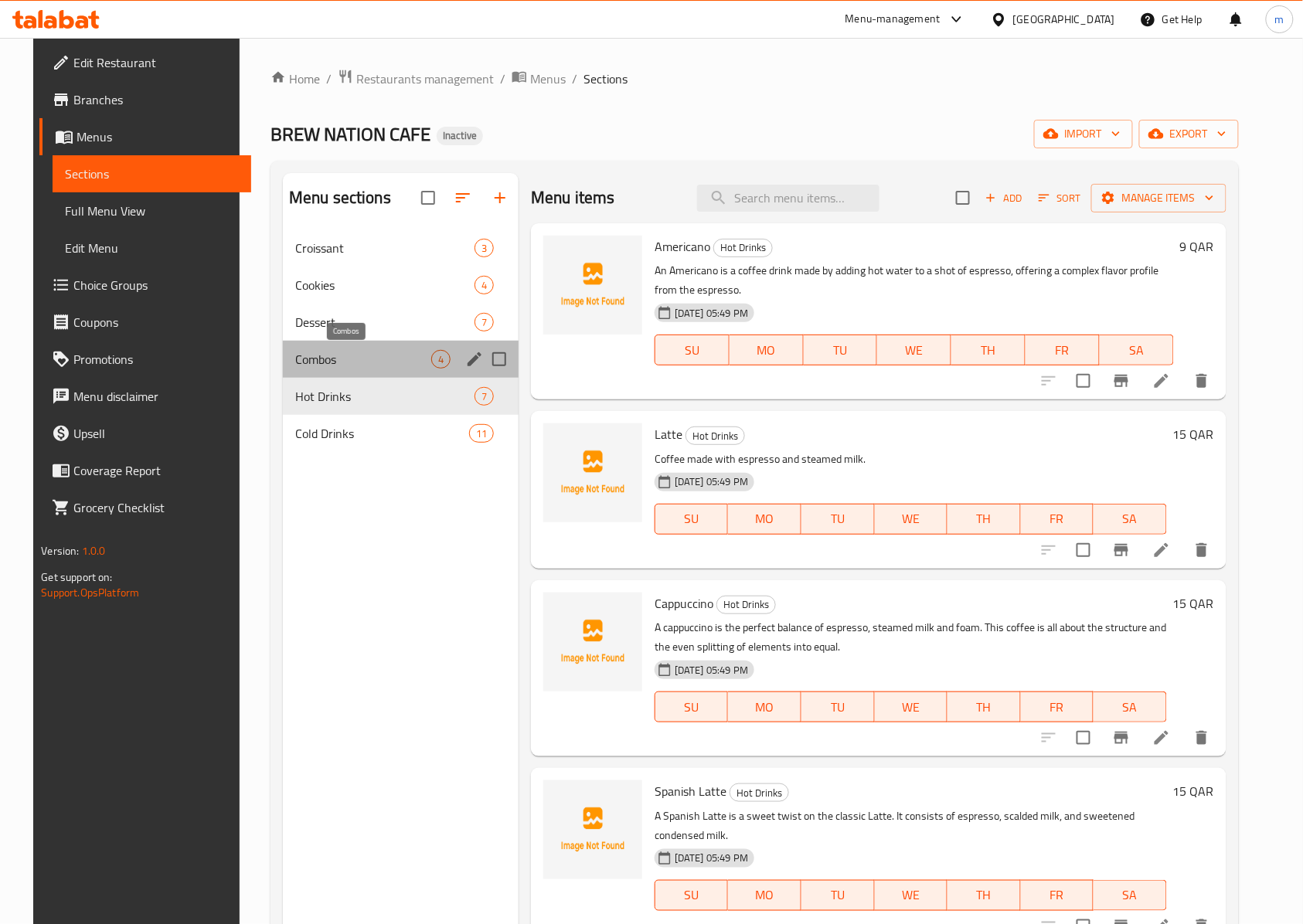
click at [345, 358] on span "Combos" at bounding box center [363, 359] width 136 height 19
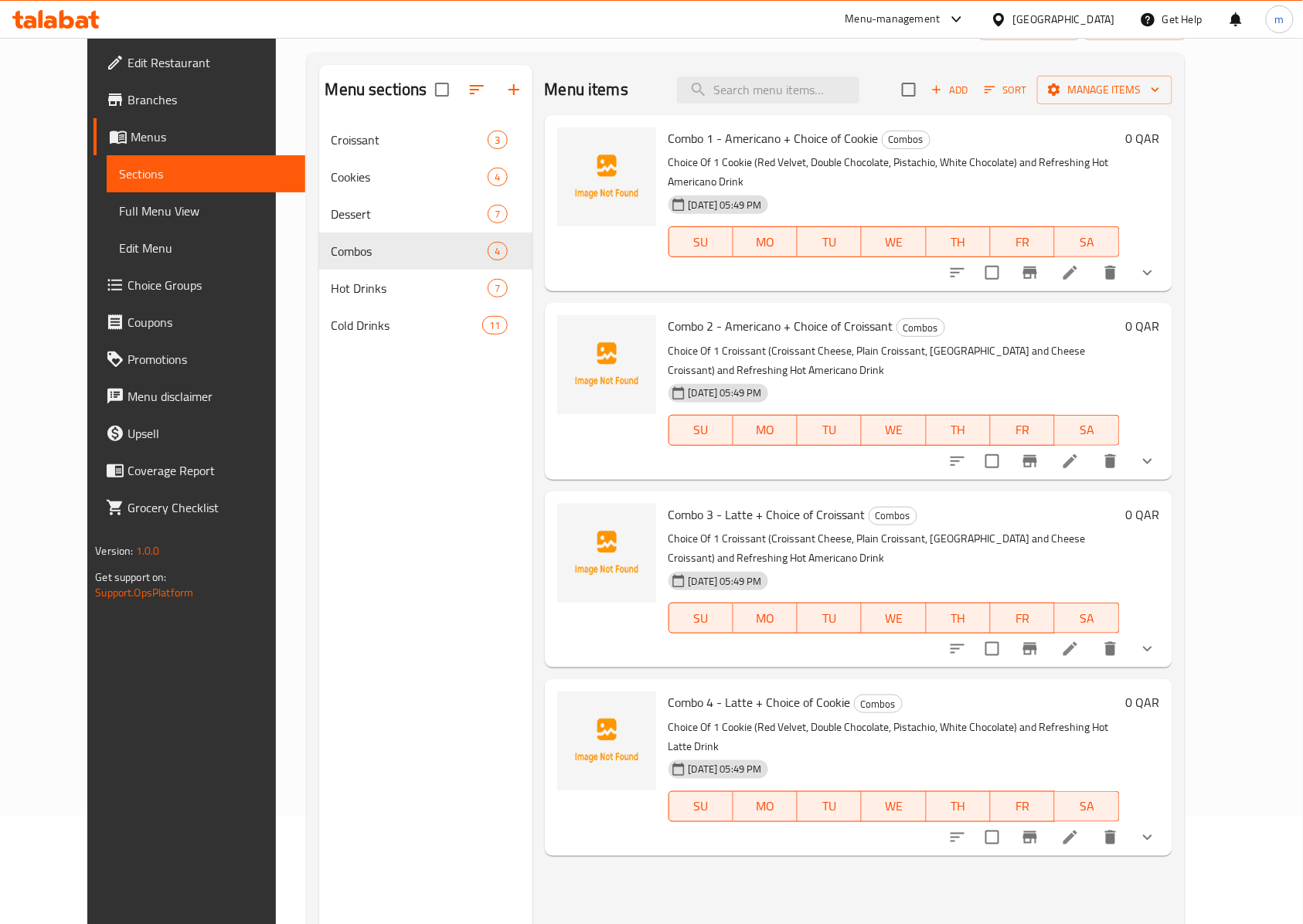
scroll to position [217, 0]
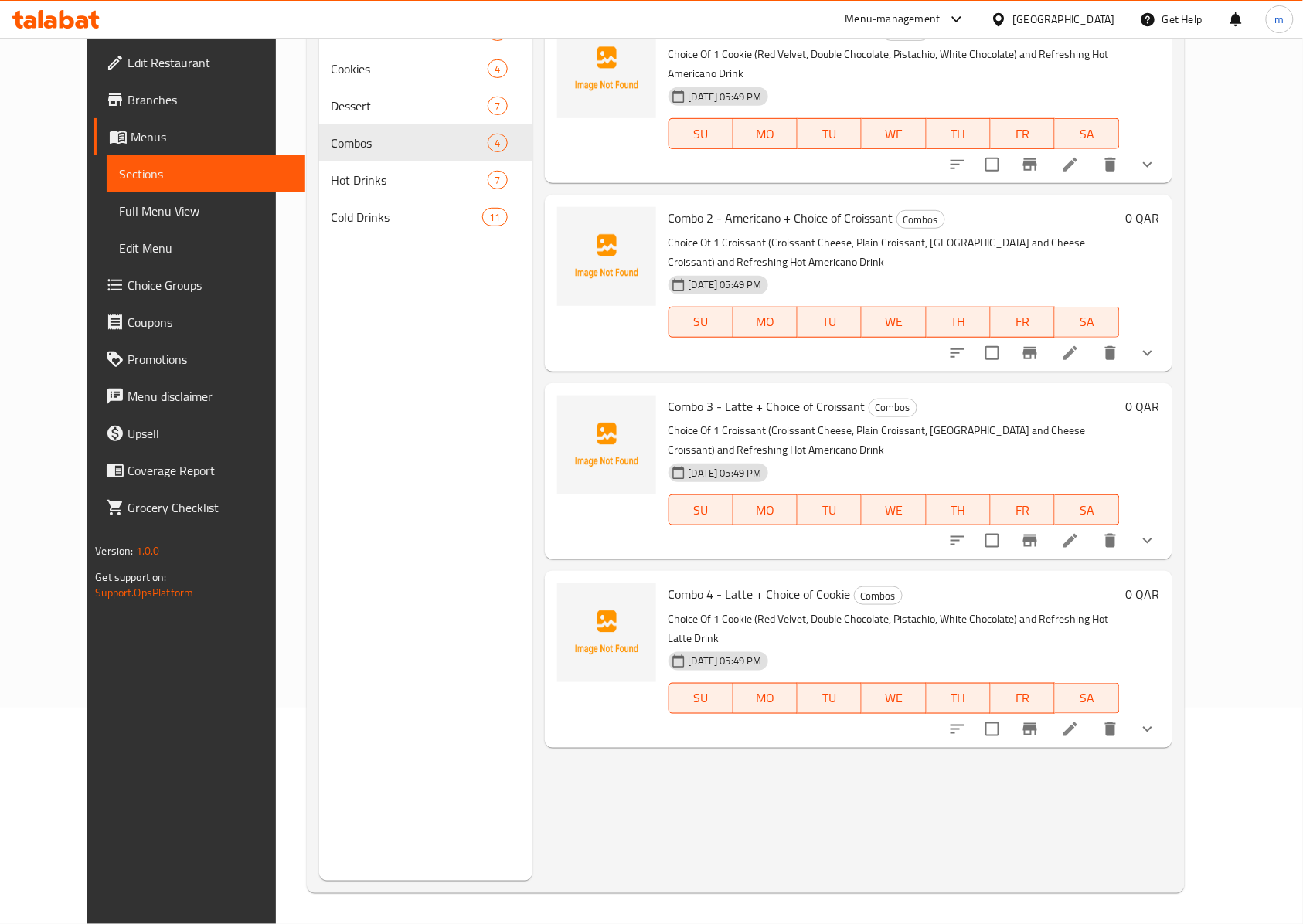
click at [1157, 720] on icon "show more" at bounding box center [1148, 729] width 19 height 19
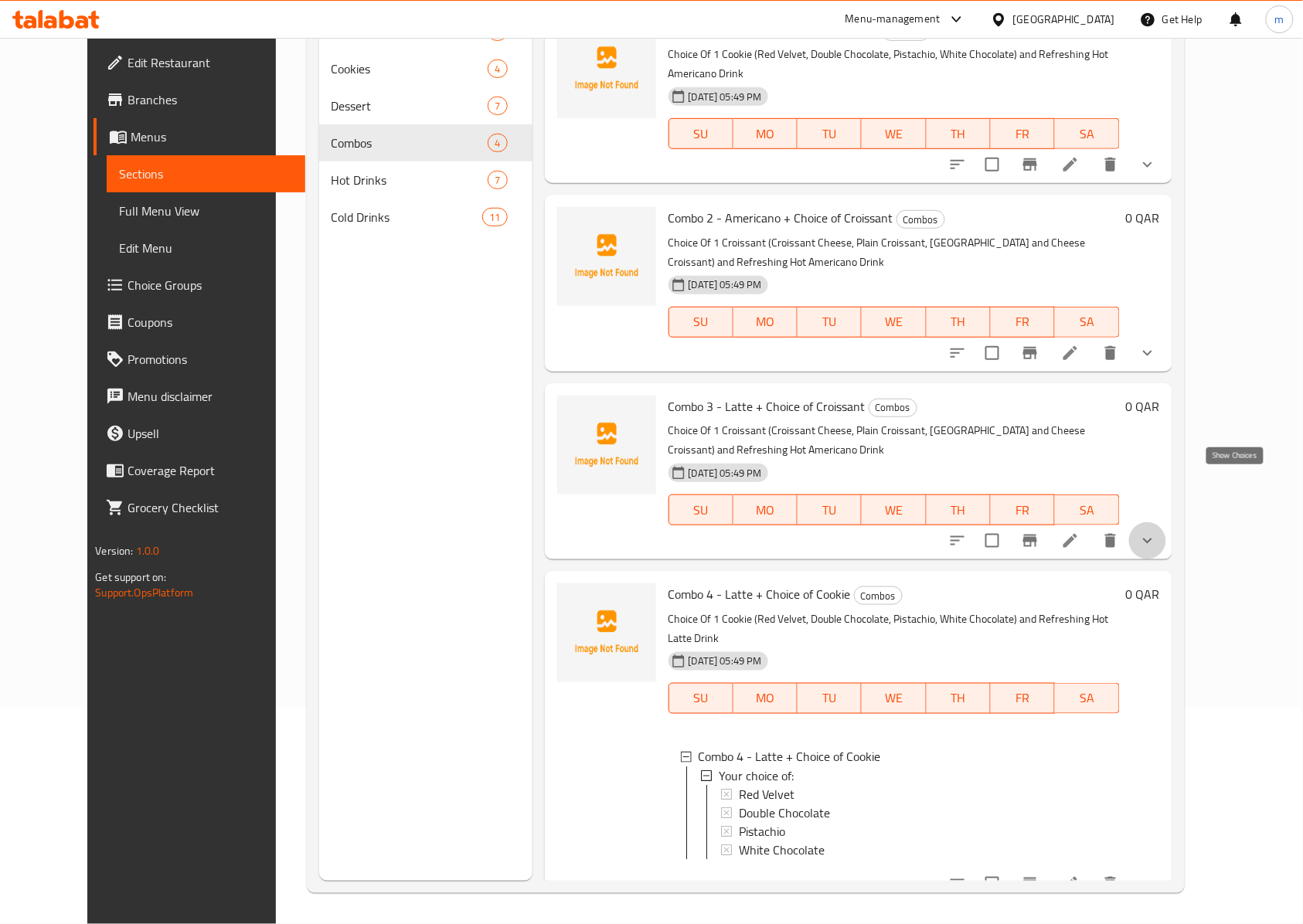
click at [1157, 531] on icon "show more" at bounding box center [1148, 541] width 19 height 19
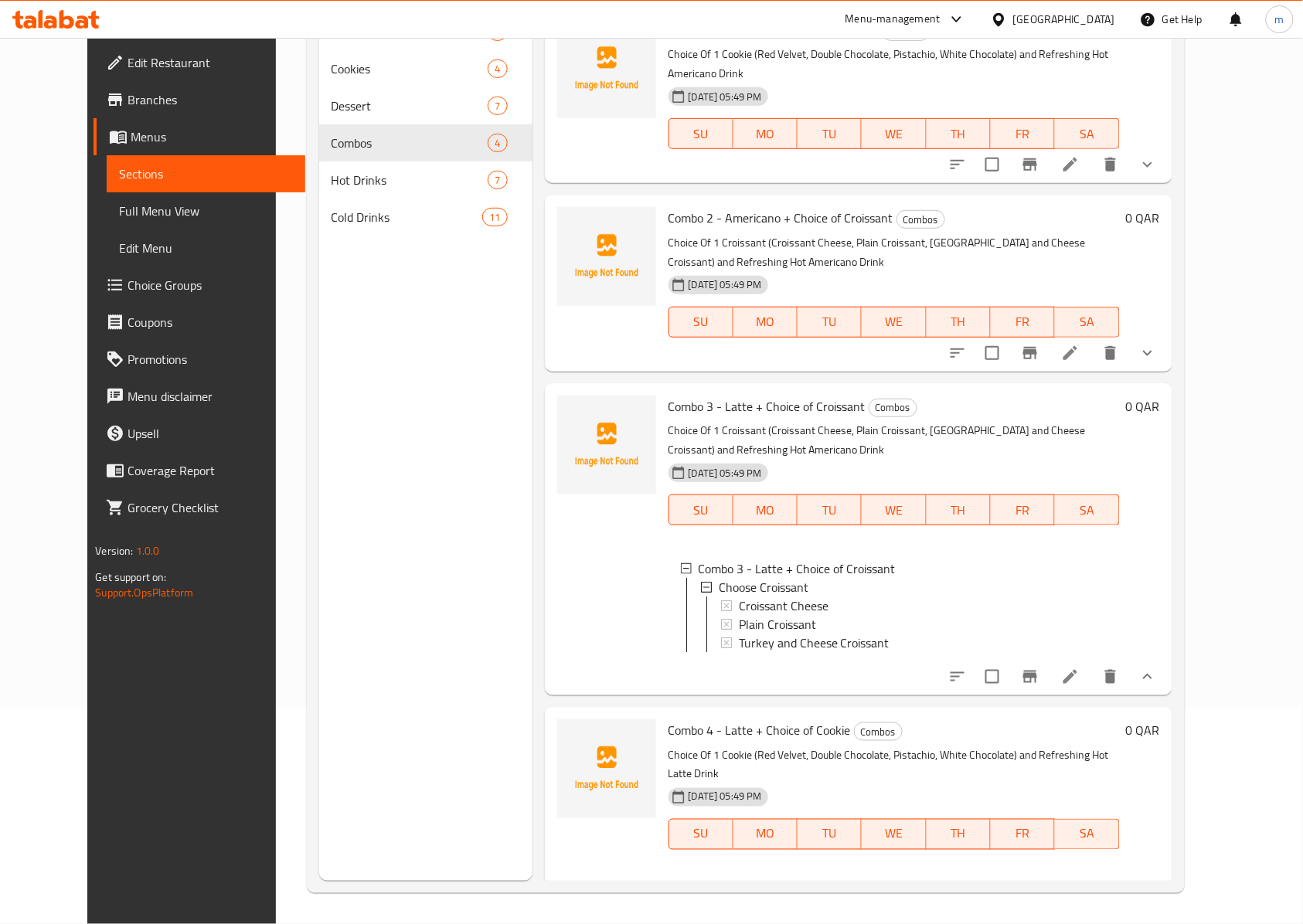
click at [1166, 344] on button "show more" at bounding box center [1148, 353] width 37 height 37
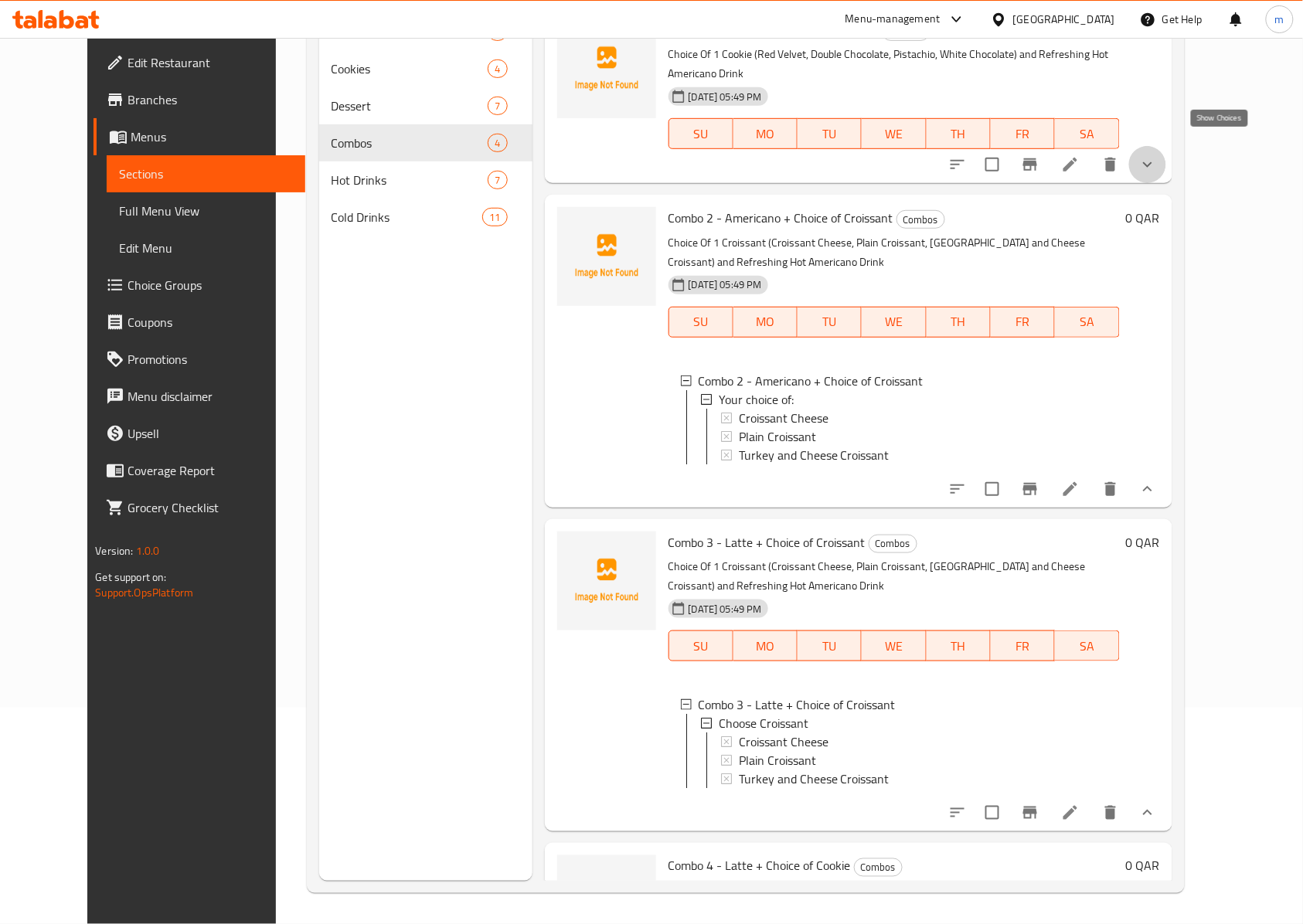
click at [1157, 155] on icon "show more" at bounding box center [1148, 165] width 19 height 19
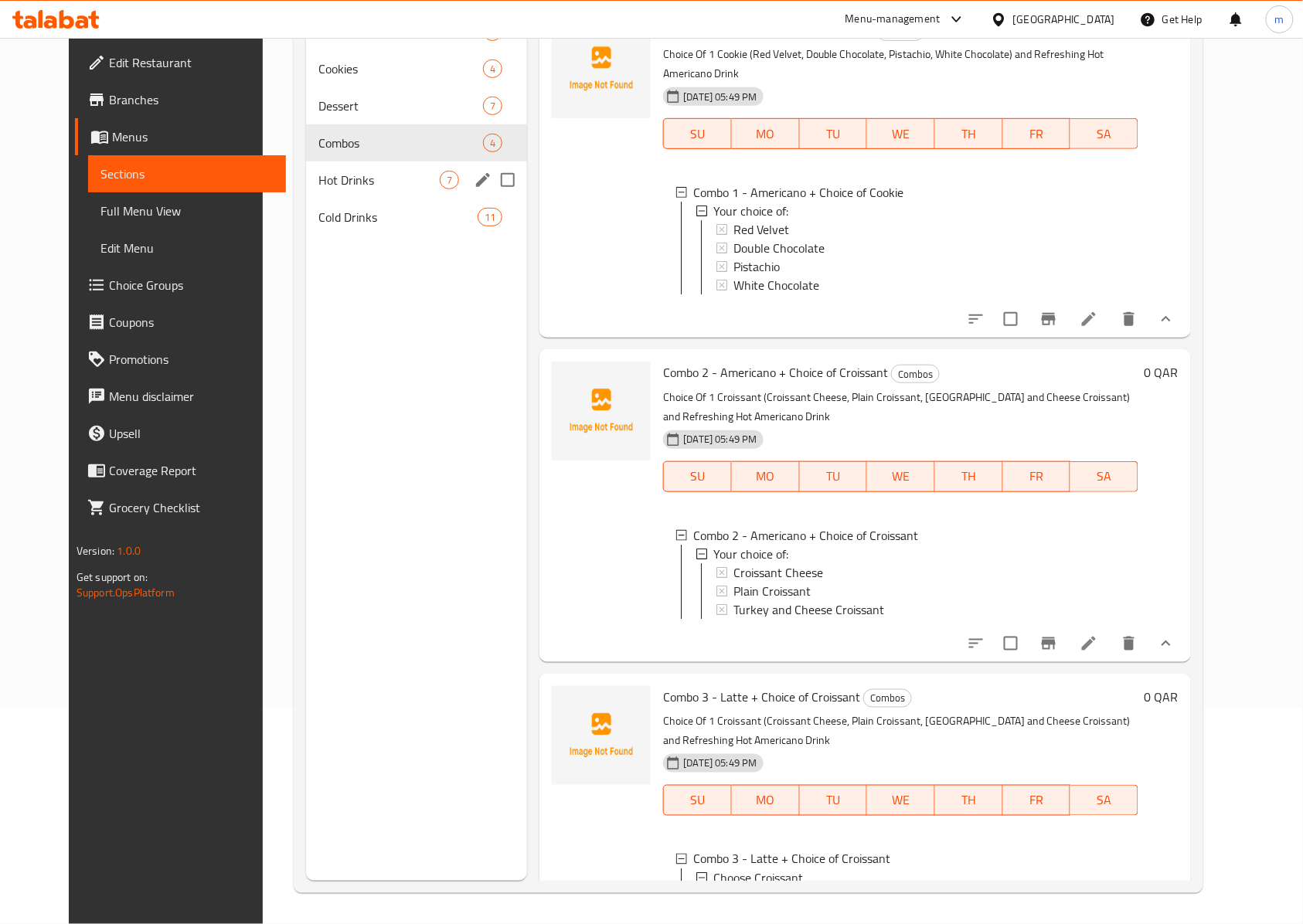
click at [306, 164] on div "Hot Drinks 7" at bounding box center [417, 180] width 221 height 37
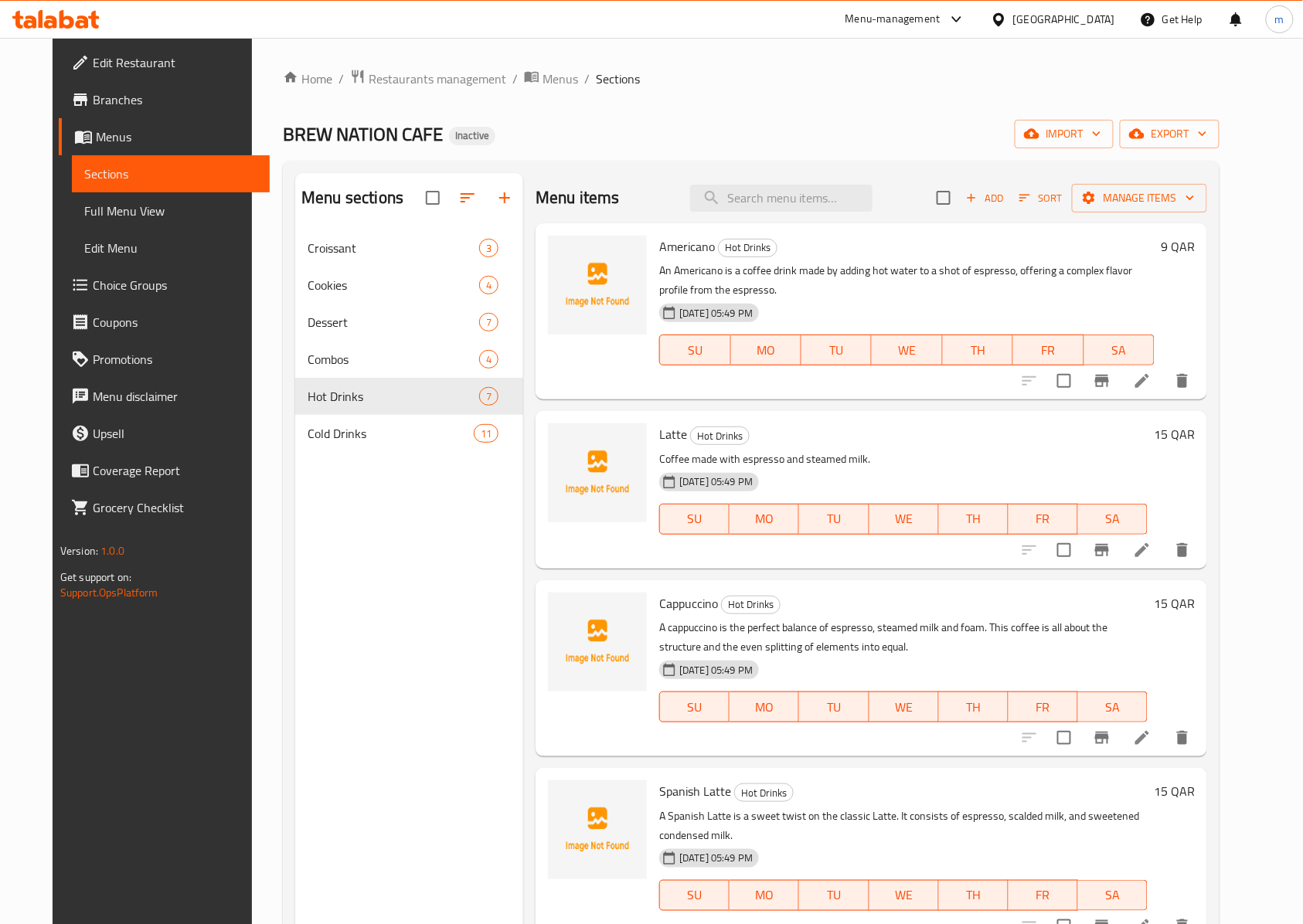
click at [323, 433] on span "Cold Drinks" at bounding box center [390, 433] width 166 height 19
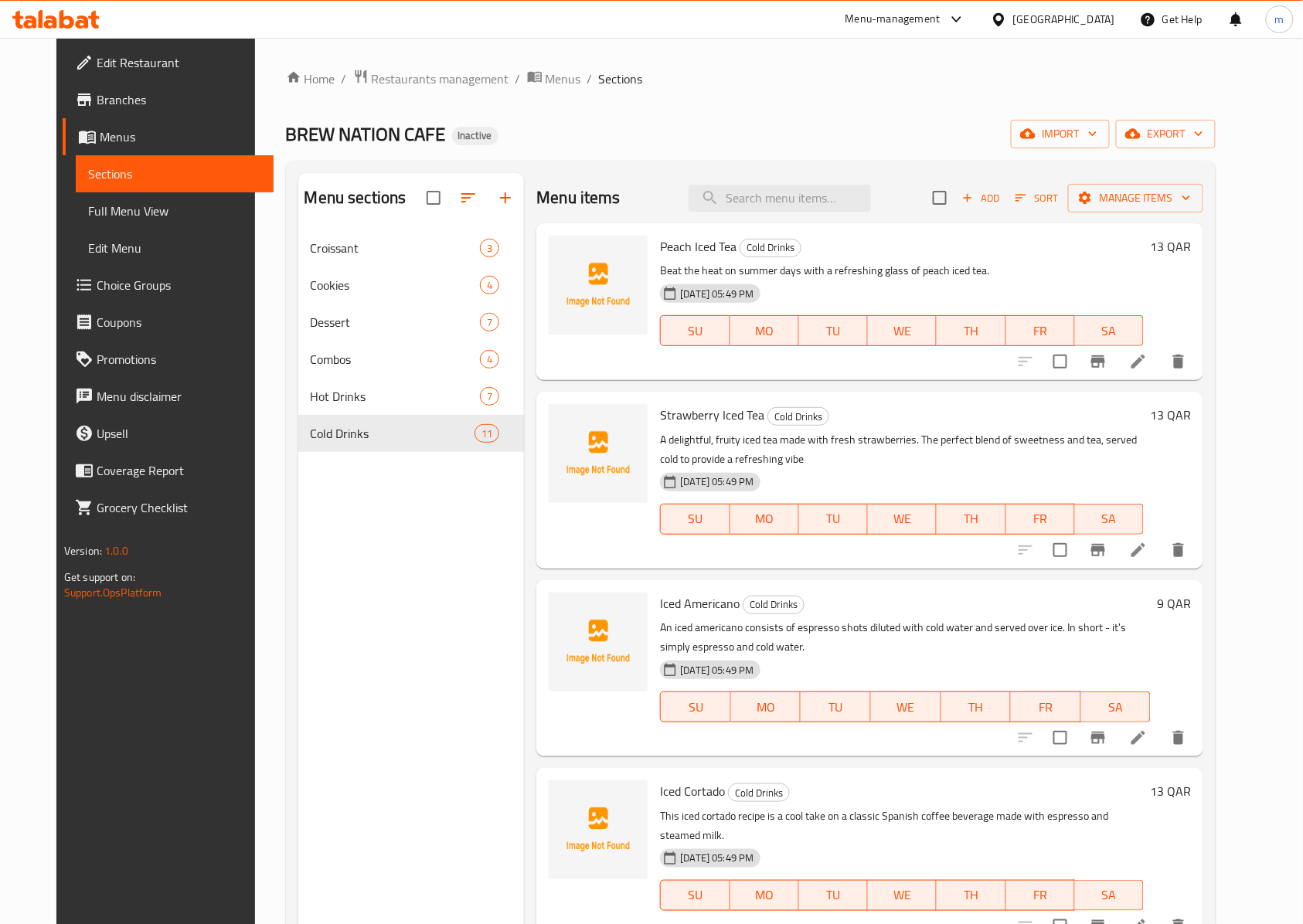
click at [122, 198] on link "Full Menu View" at bounding box center [175, 211] width 199 height 37
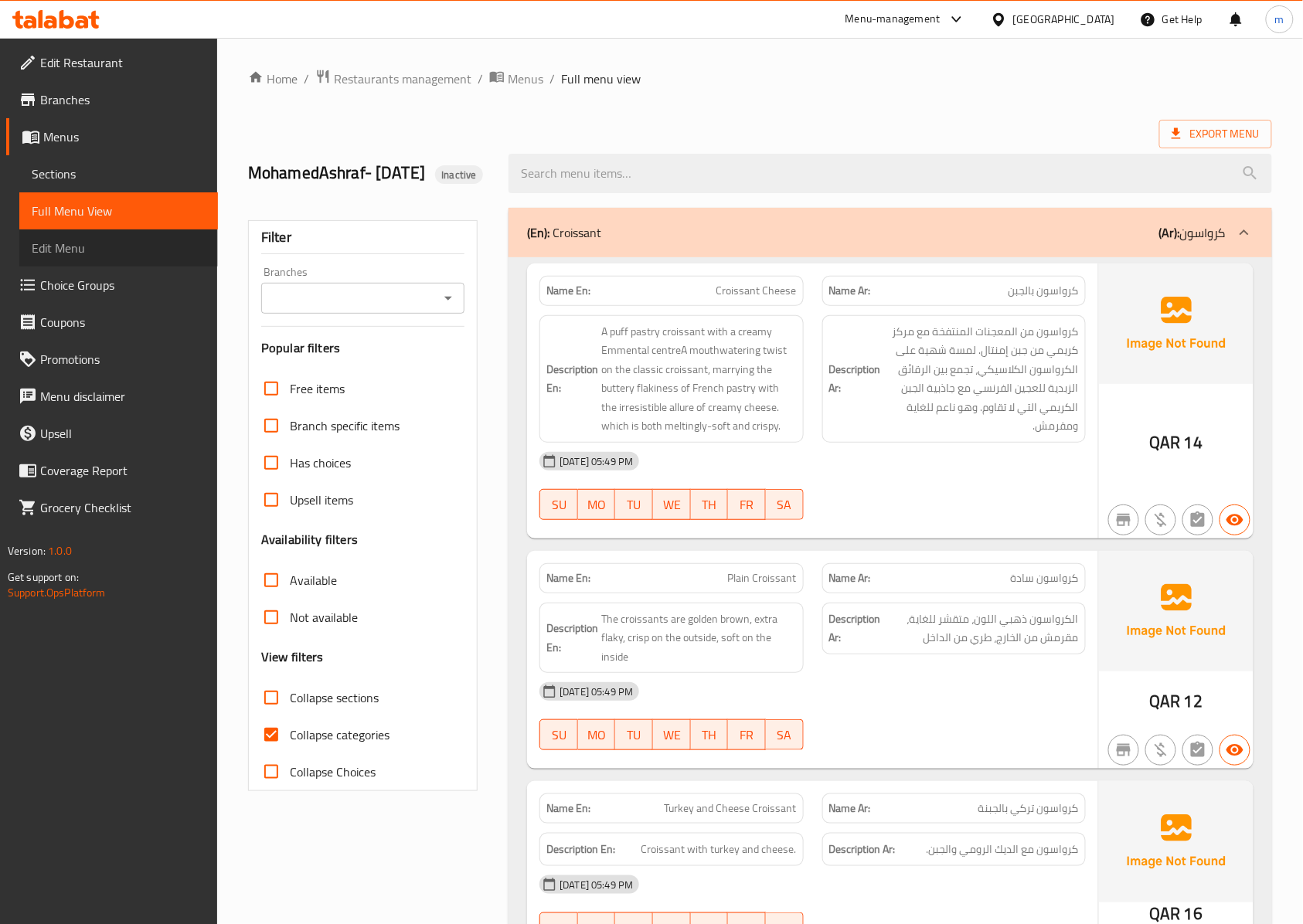
click at [93, 248] on span "Edit Menu" at bounding box center [118, 248] width 174 height 19
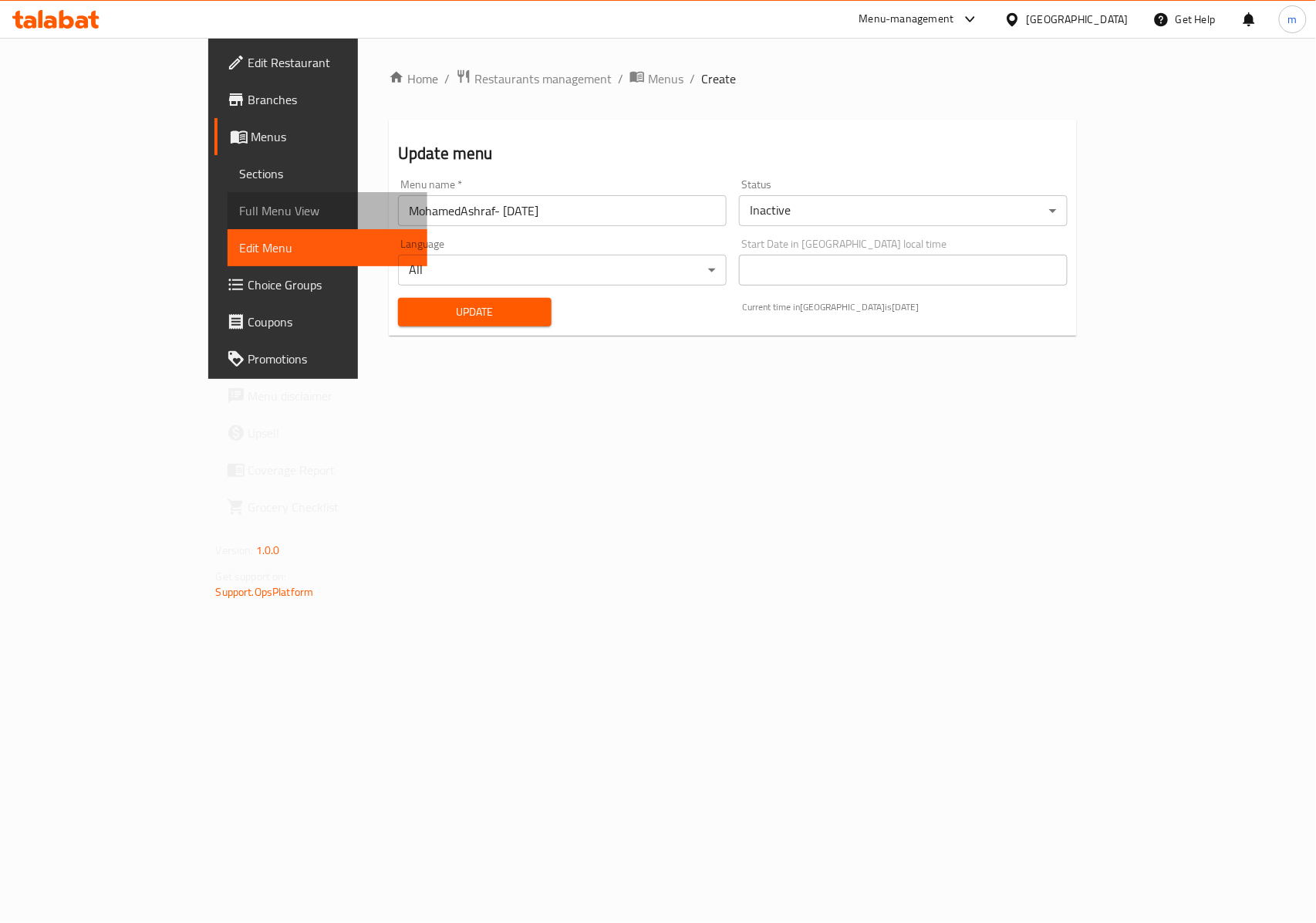
click at [228, 223] on link "Full Menu View" at bounding box center [328, 211] width 201 height 37
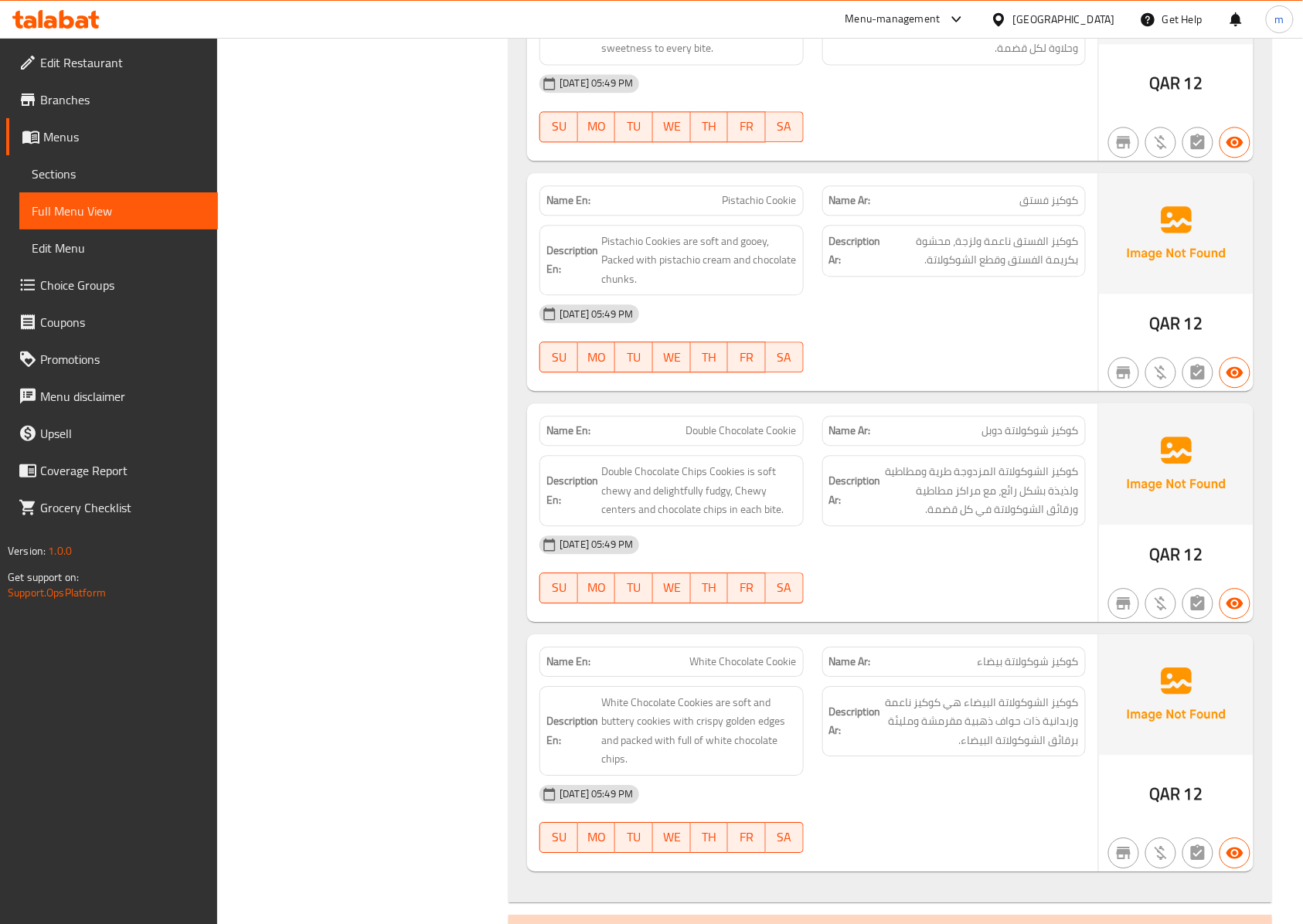
scroll to position [1030, 0]
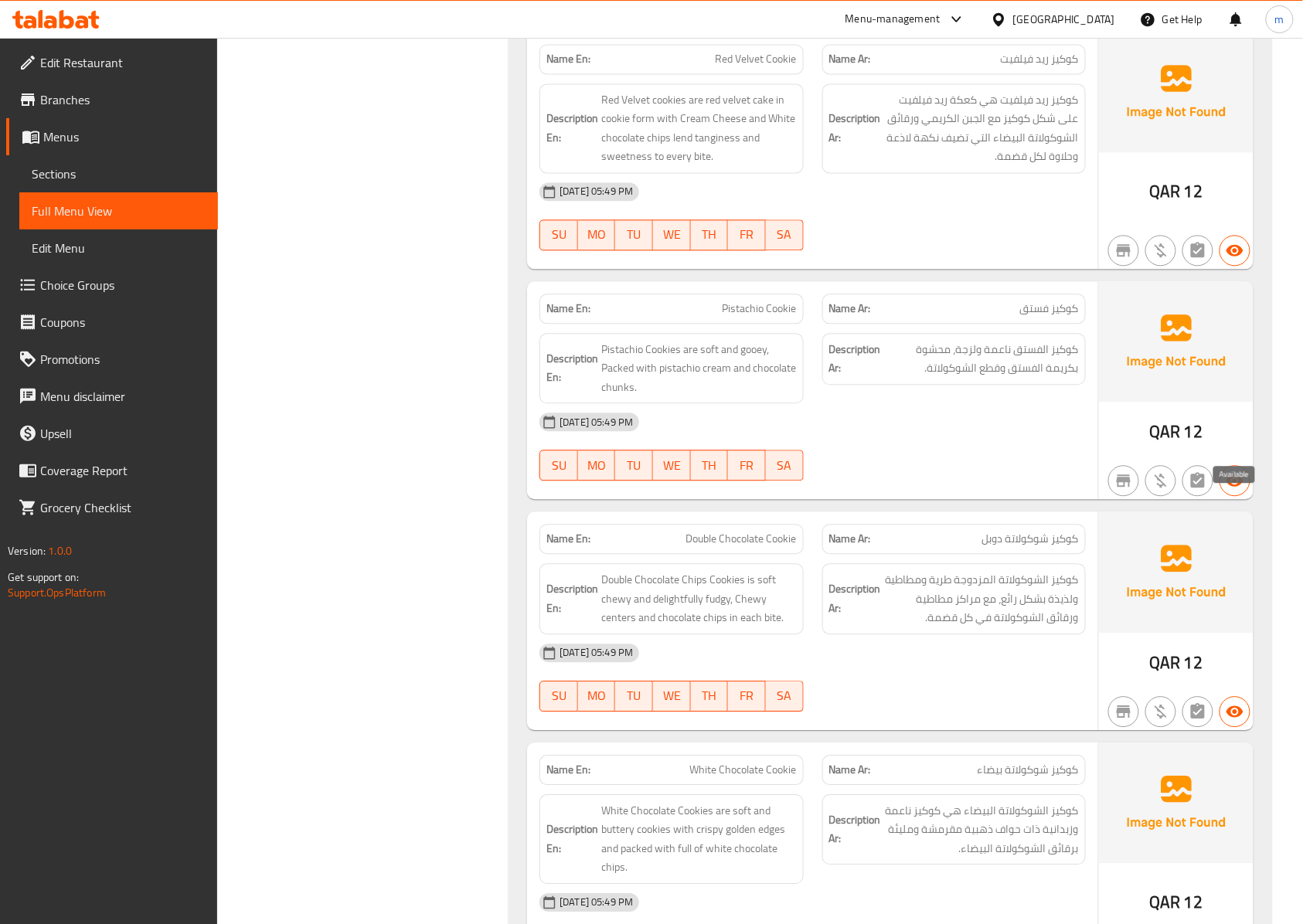
click at [1231, 494] on button "button" at bounding box center [1235, 480] width 31 height 31
click at [1236, 490] on icon "button" at bounding box center [1235, 481] width 19 height 19
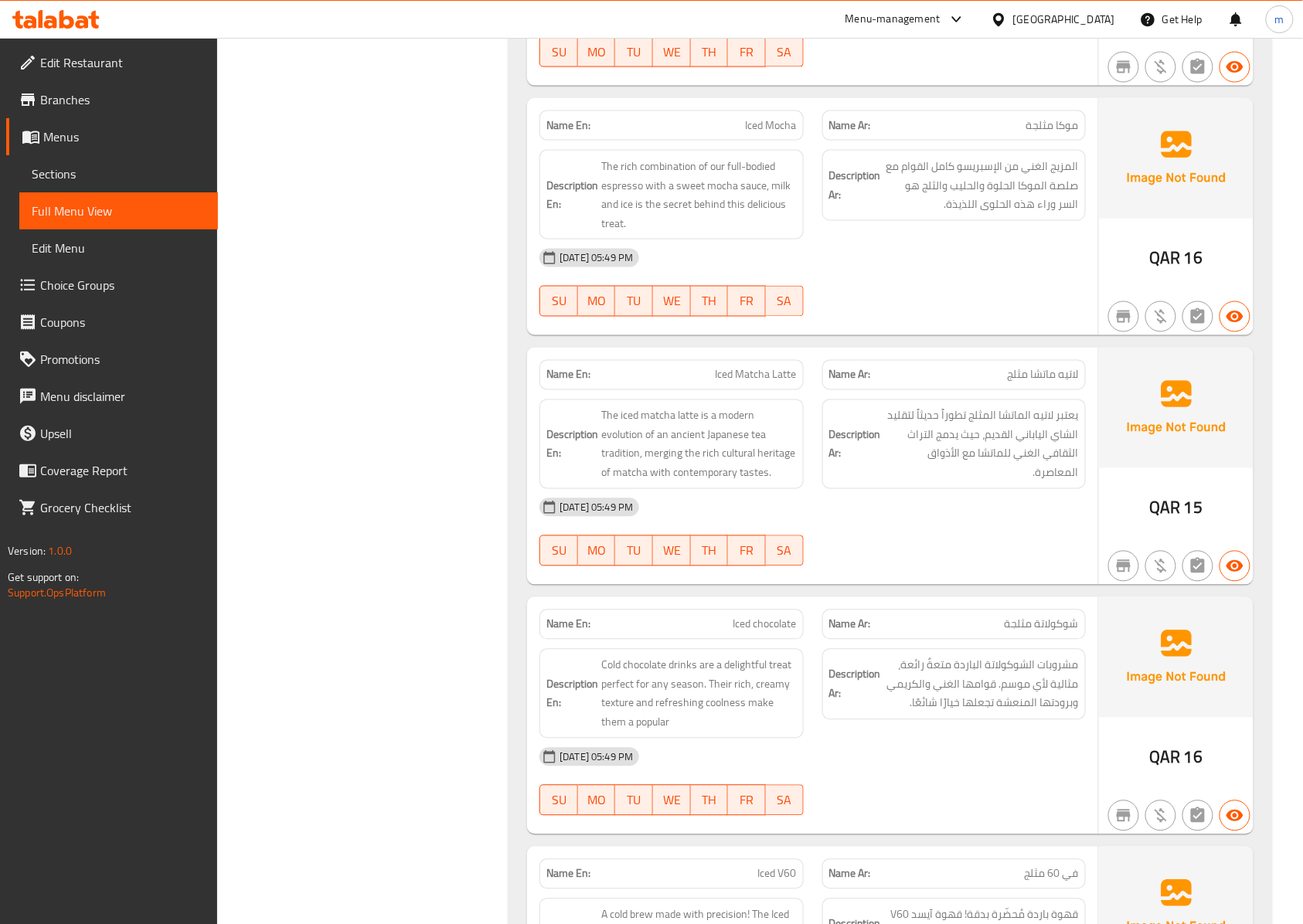
scroll to position [8829, 0]
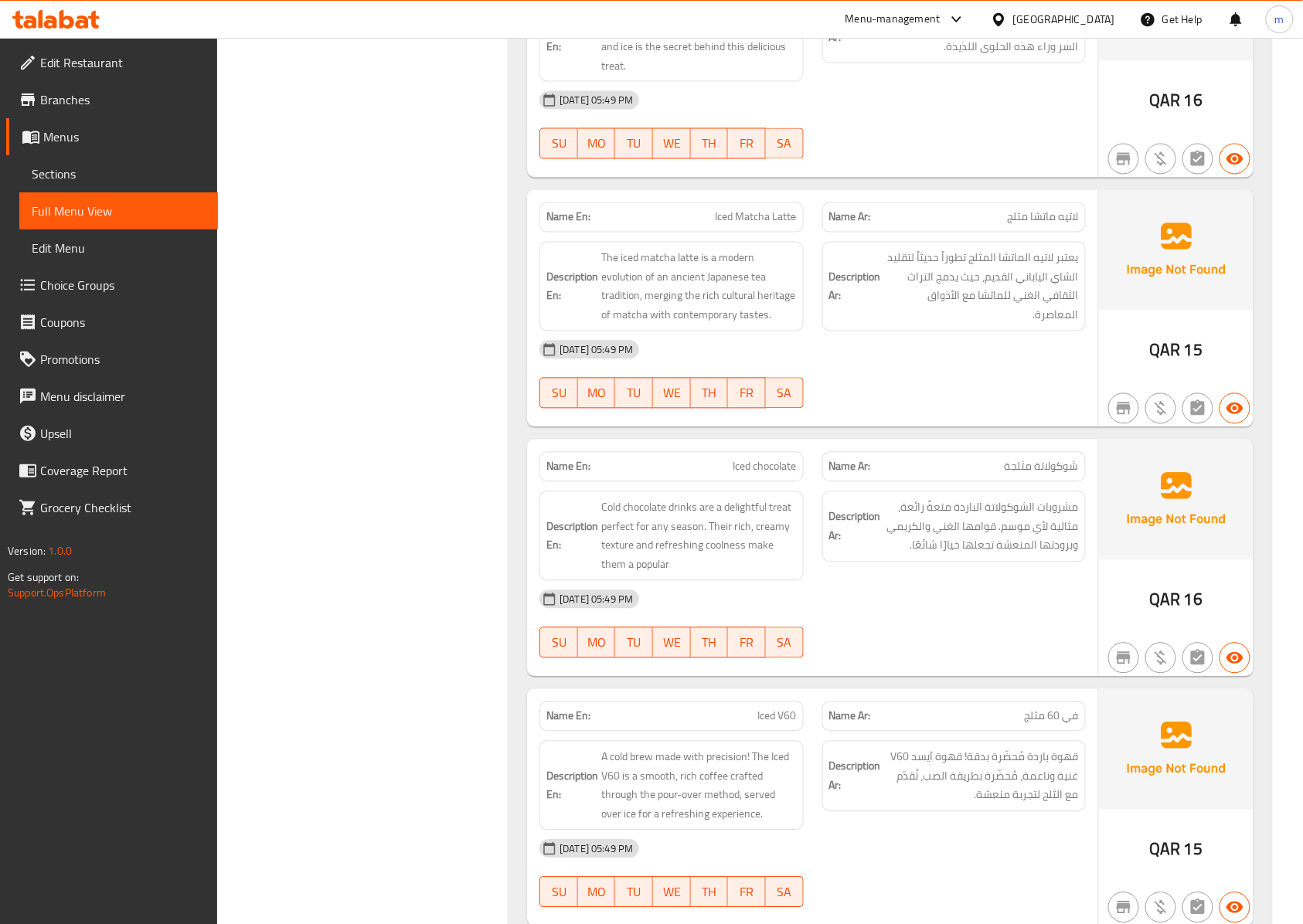
drag, startPoint x: 1063, startPoint y: 789, endPoint x: 1048, endPoint y: 736, distance: 55.1
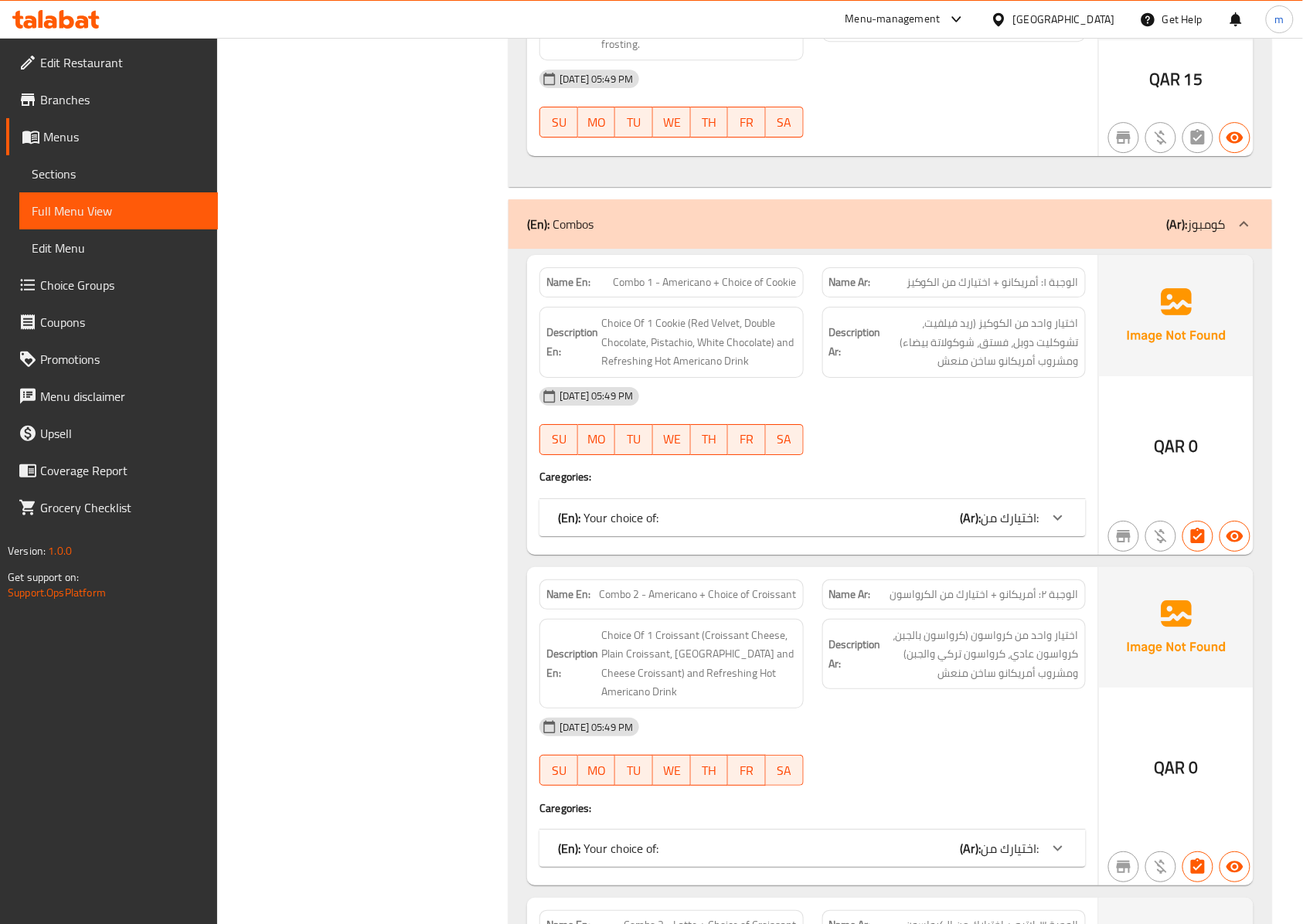
scroll to position [3864, 0]
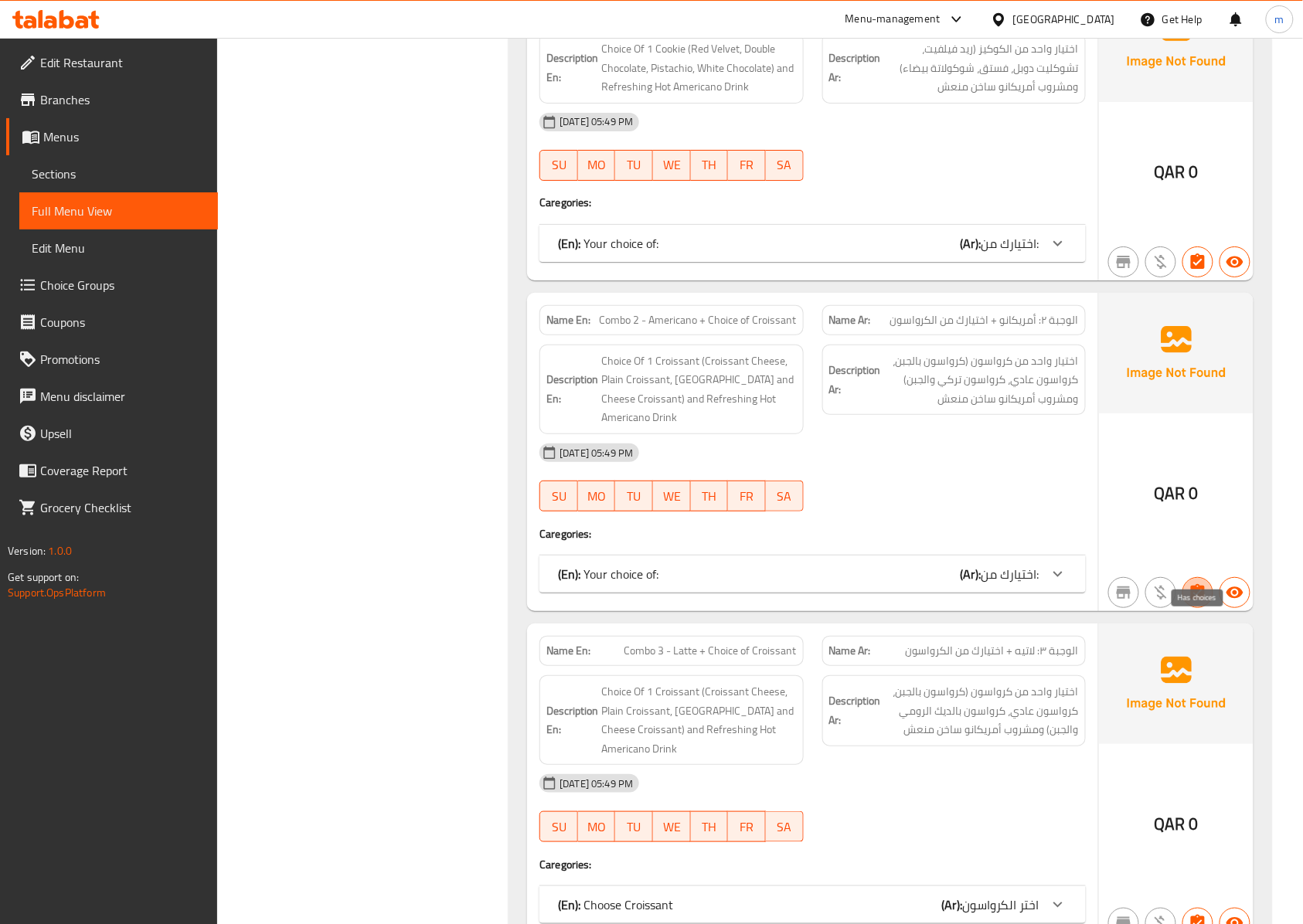
click at [1204, 600] on icon "button" at bounding box center [1197, 591] width 14 height 15
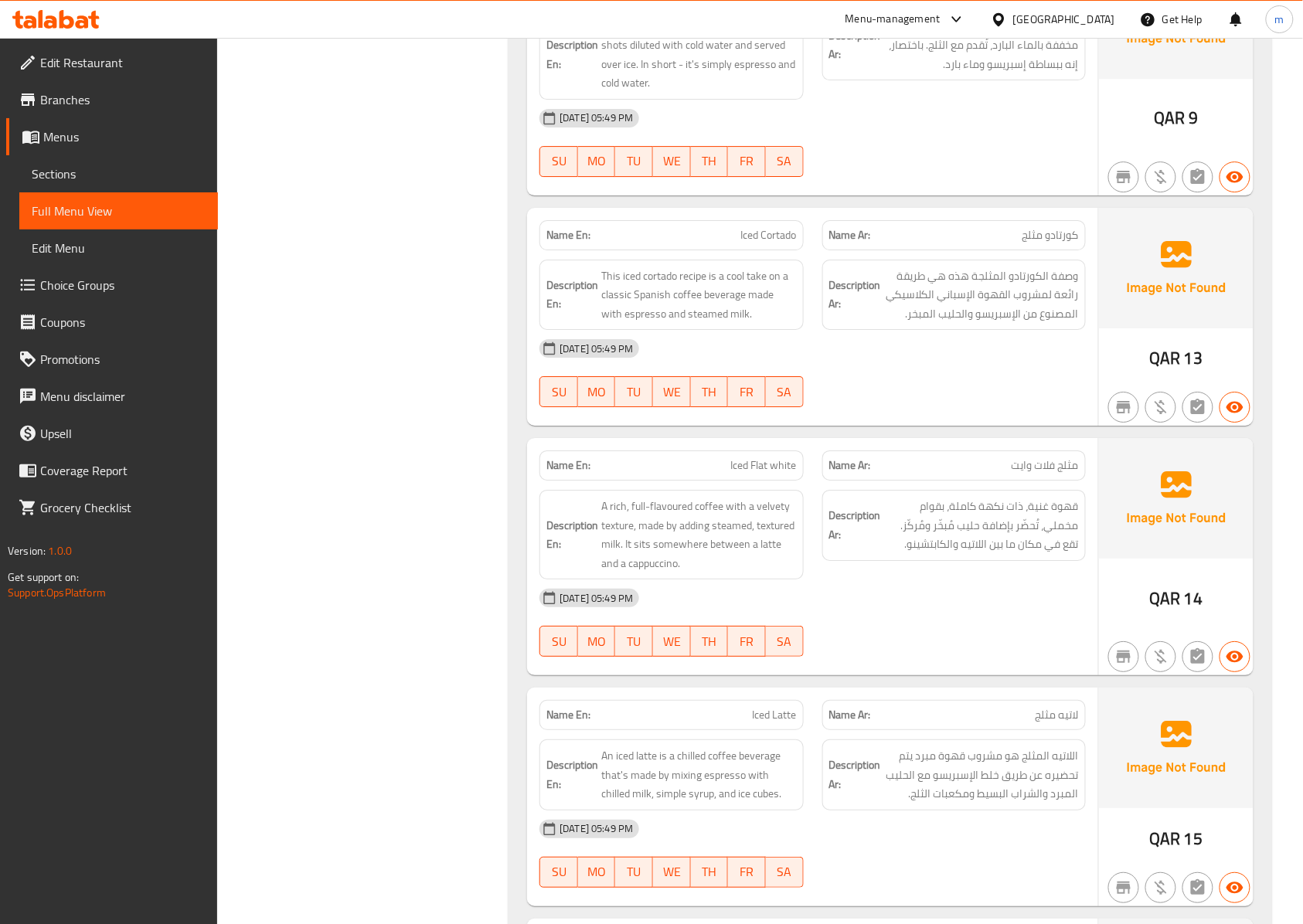
scroll to position [7387, 0]
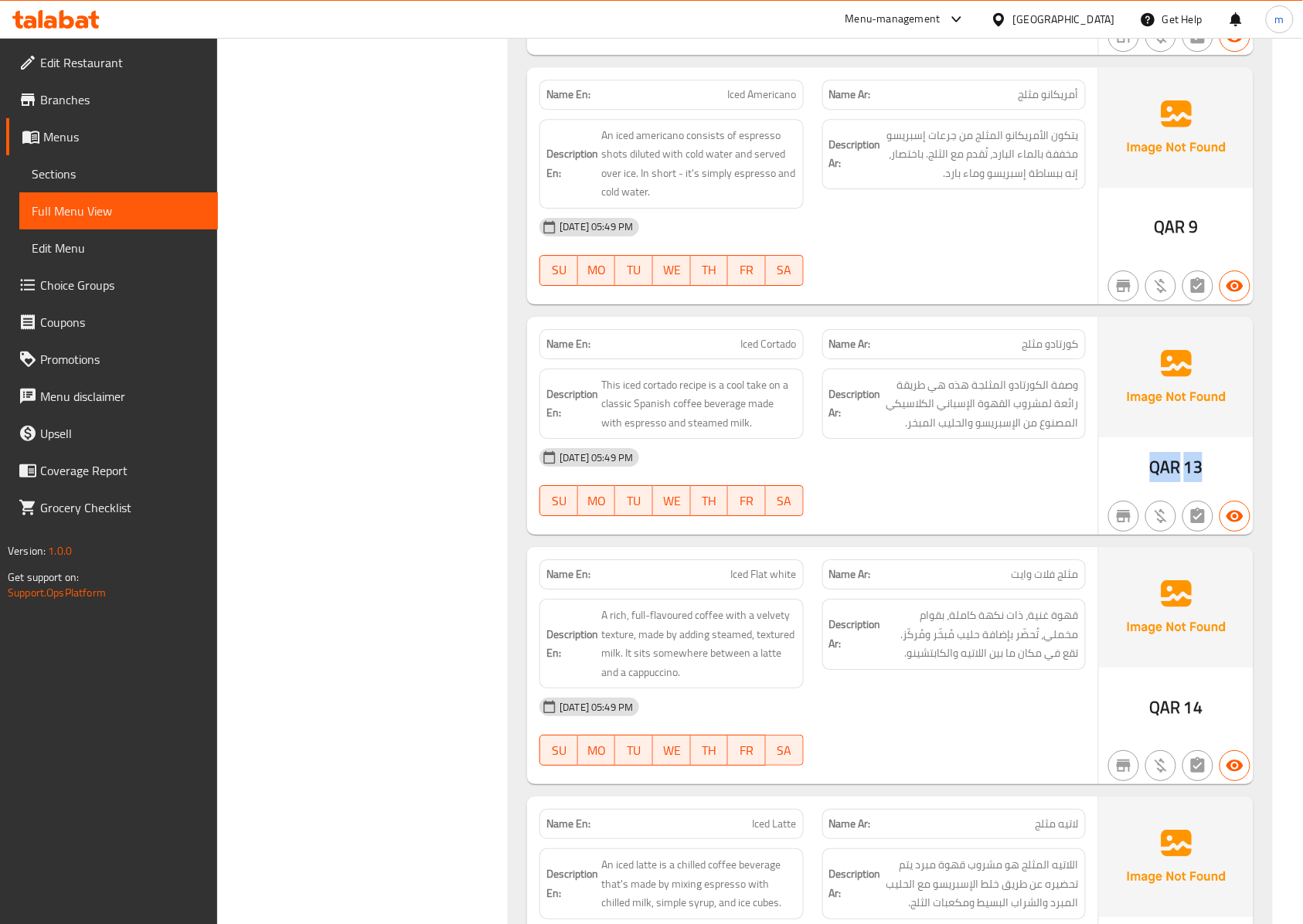
drag, startPoint x: 1199, startPoint y: 510, endPoint x: 1153, endPoint y: 502, distance: 46.7
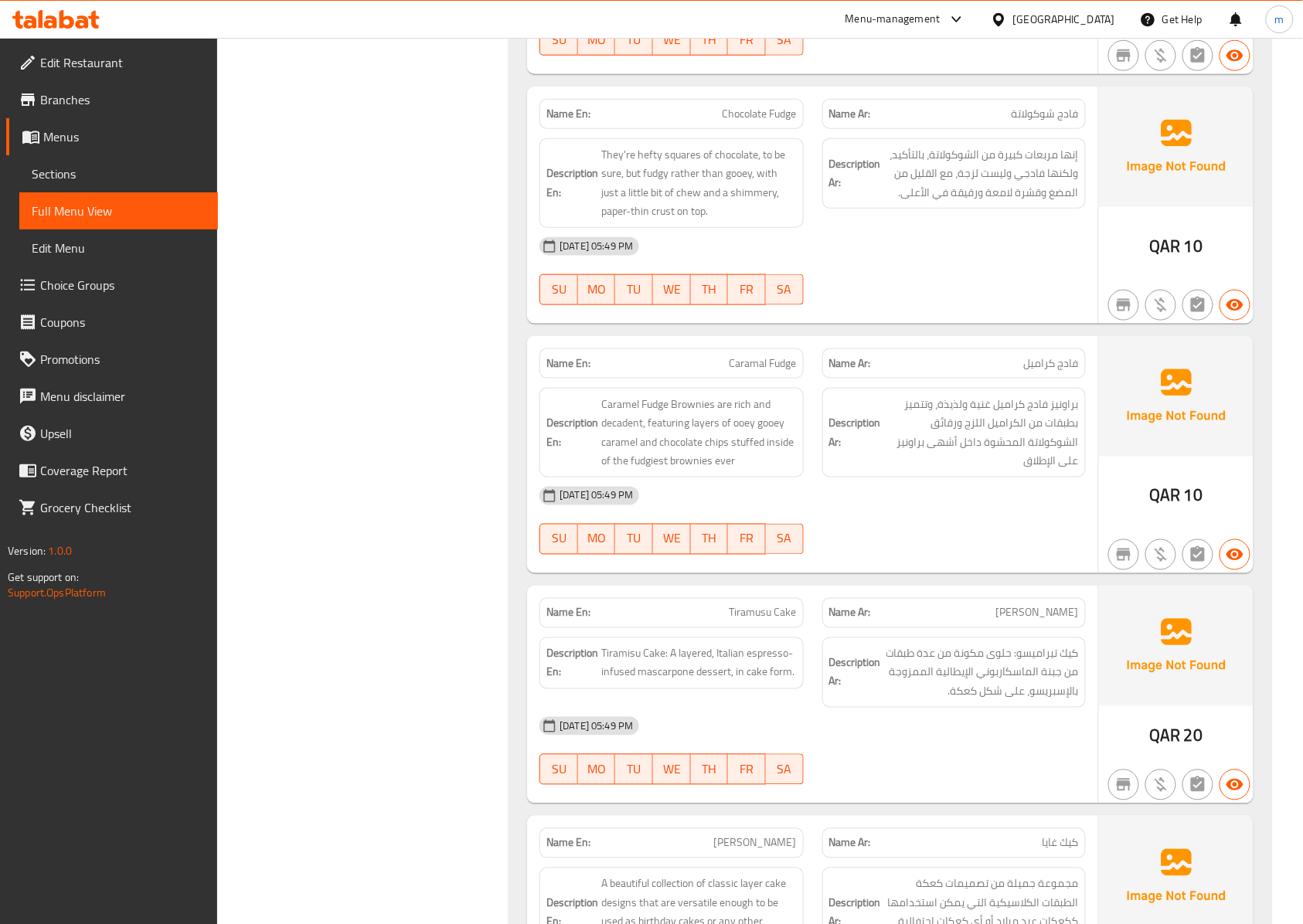
scroll to position [2650, 0]
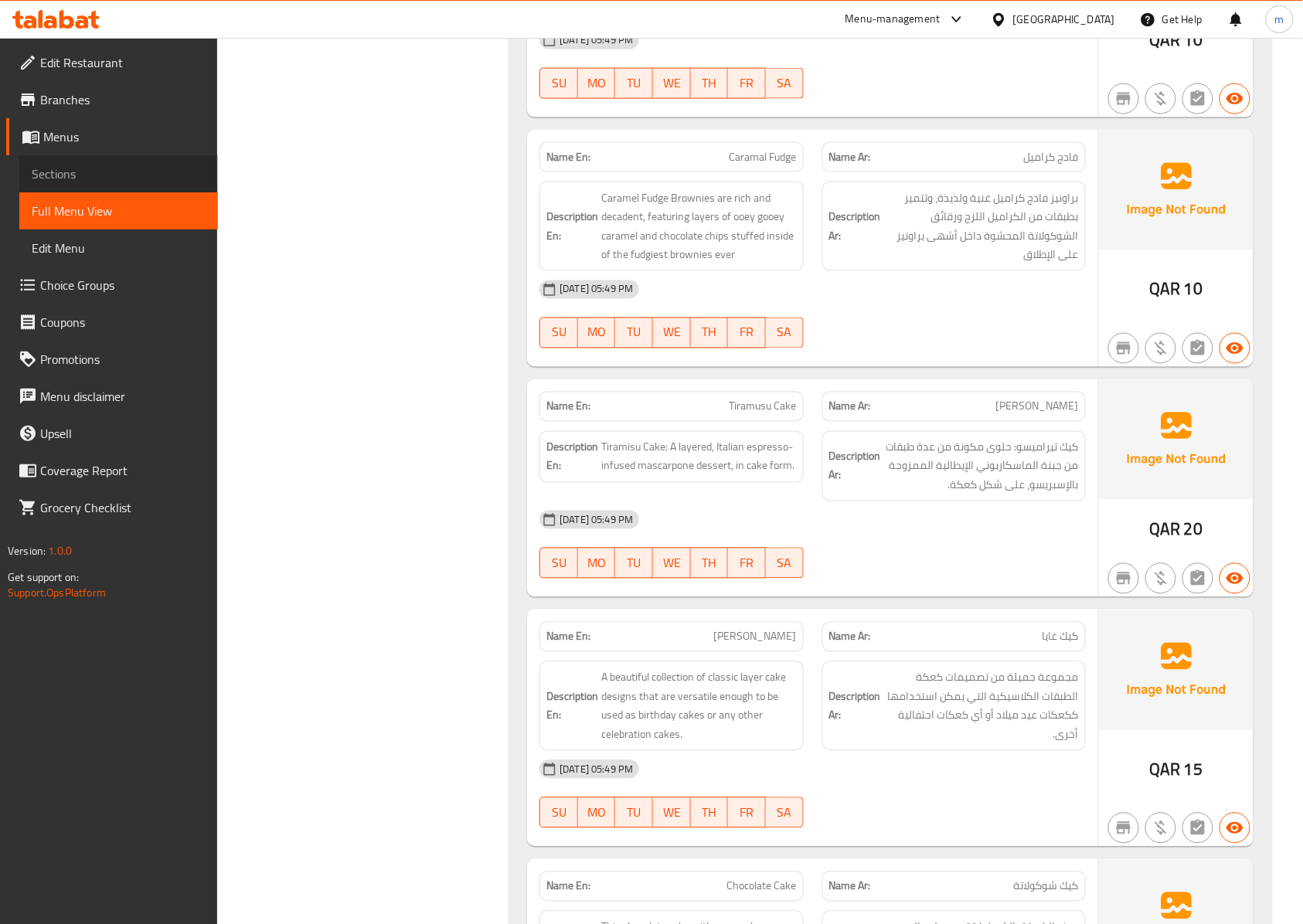
click at [140, 183] on link "Sections" at bounding box center [118, 174] width 199 height 37
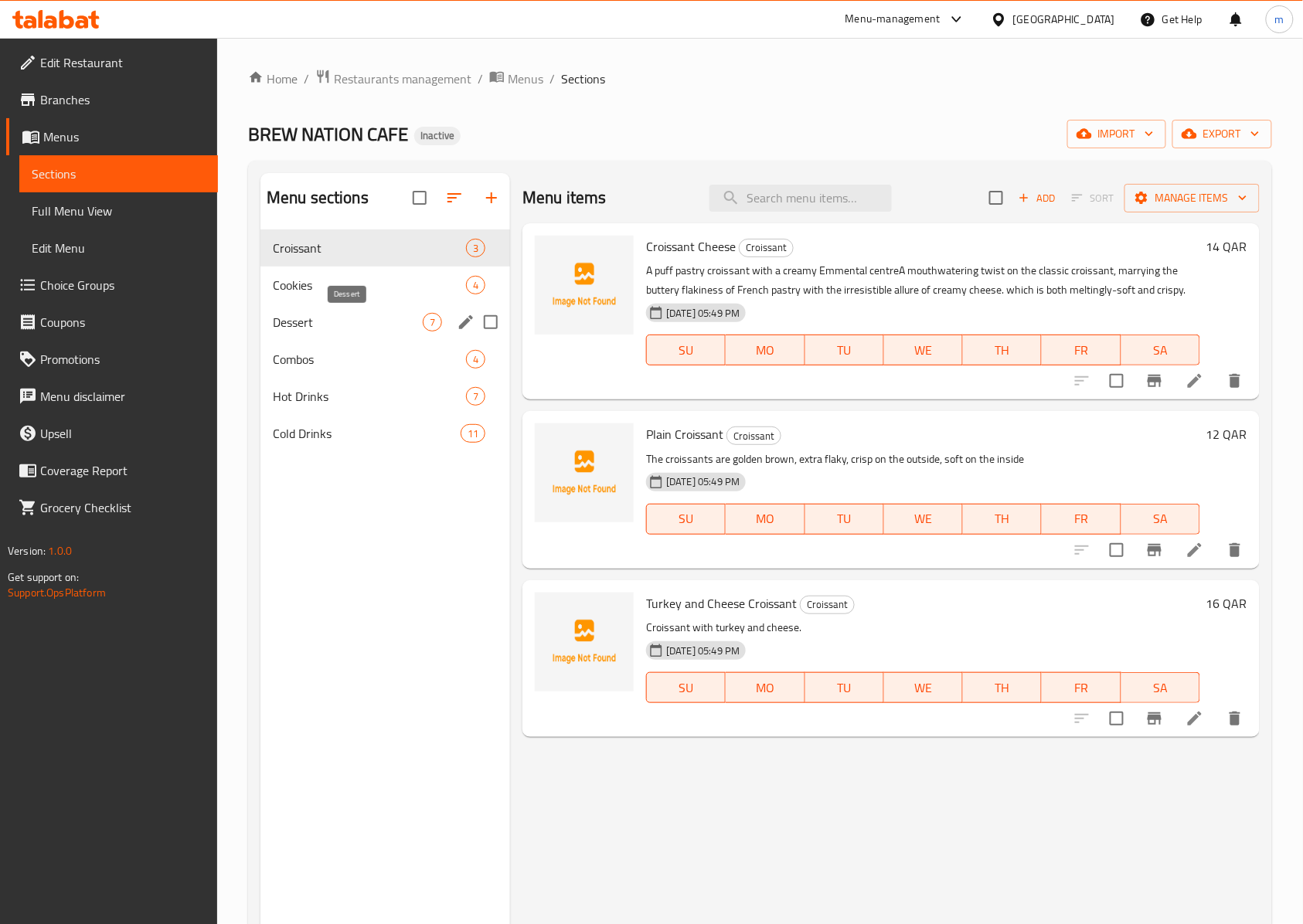
click at [368, 321] on span "Dessert" at bounding box center [347, 322] width 150 height 19
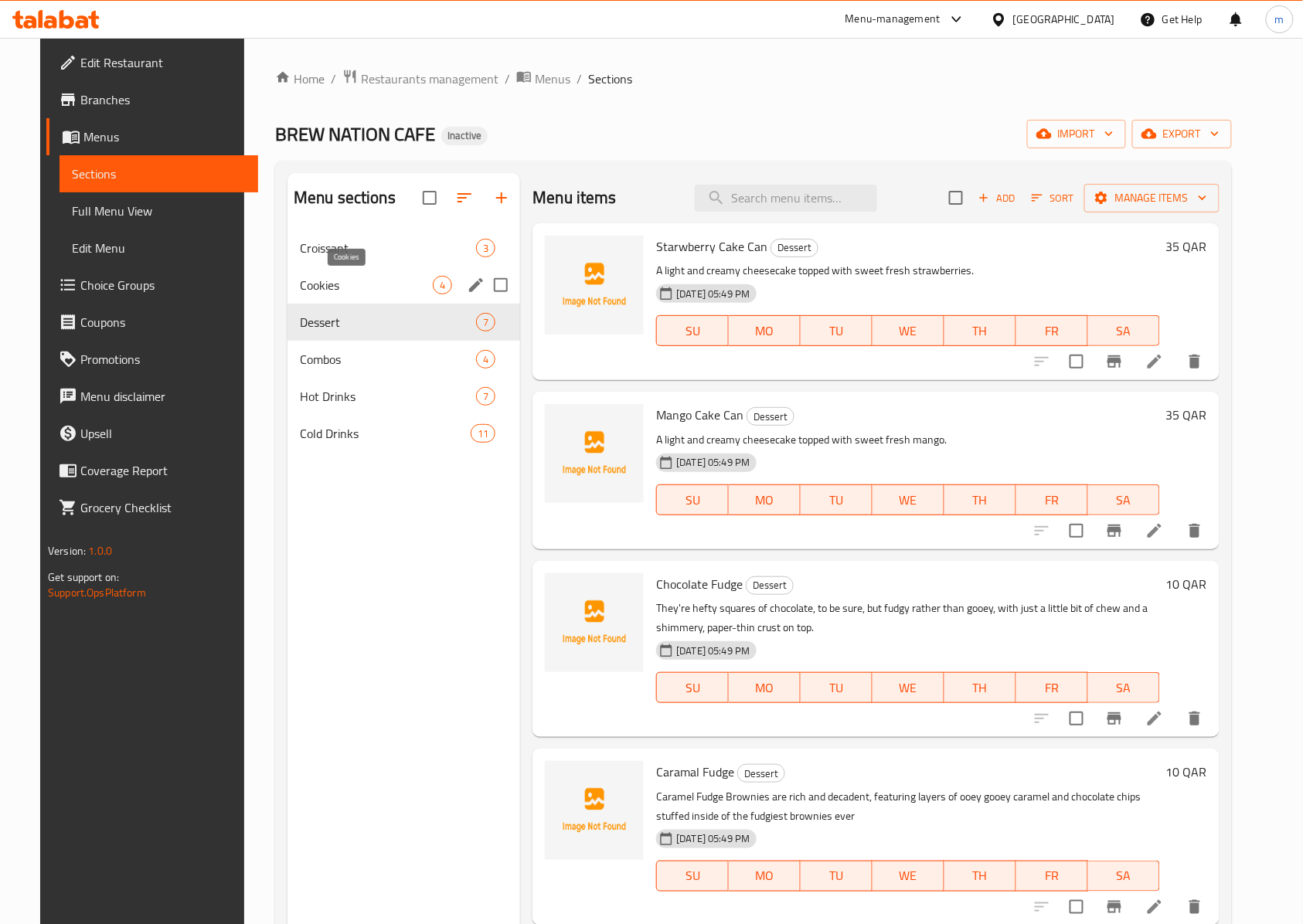
click at [365, 291] on span "Cookies" at bounding box center [366, 285] width 133 height 19
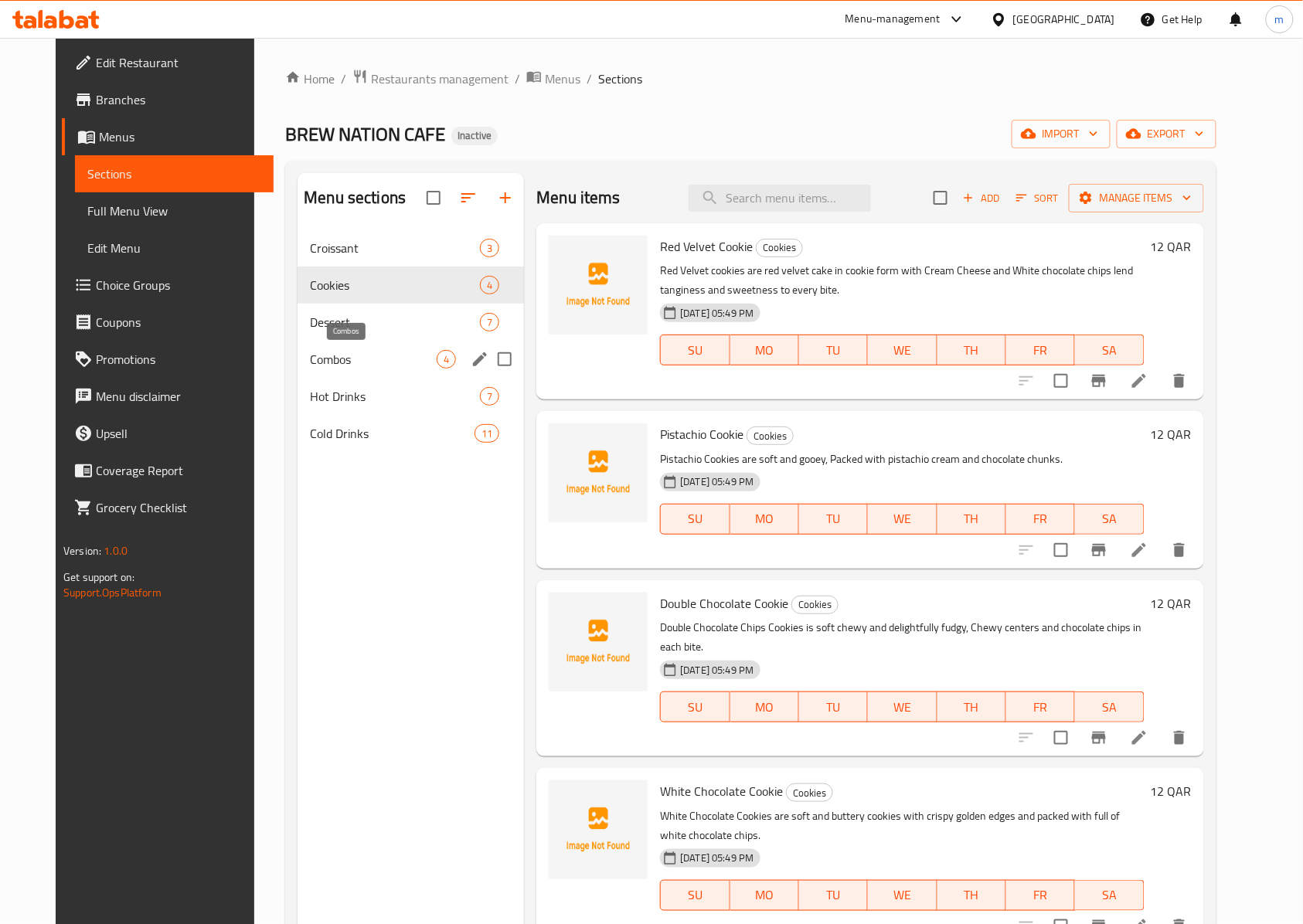
click at [357, 360] on span "Combos" at bounding box center [373, 359] width 127 height 19
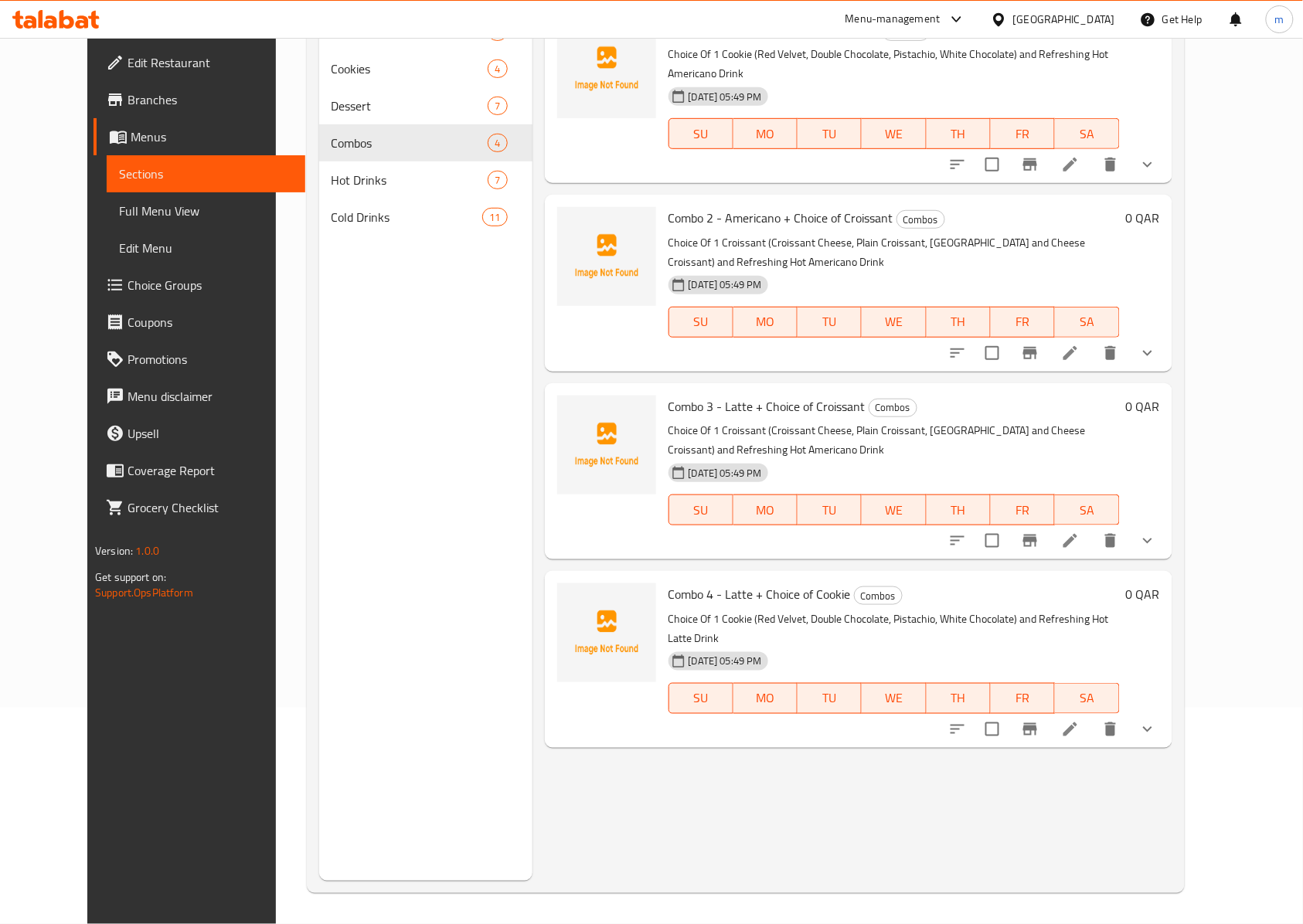
scroll to position [217, 0]
click at [1166, 710] on button "show more" at bounding box center [1148, 729] width 37 height 37
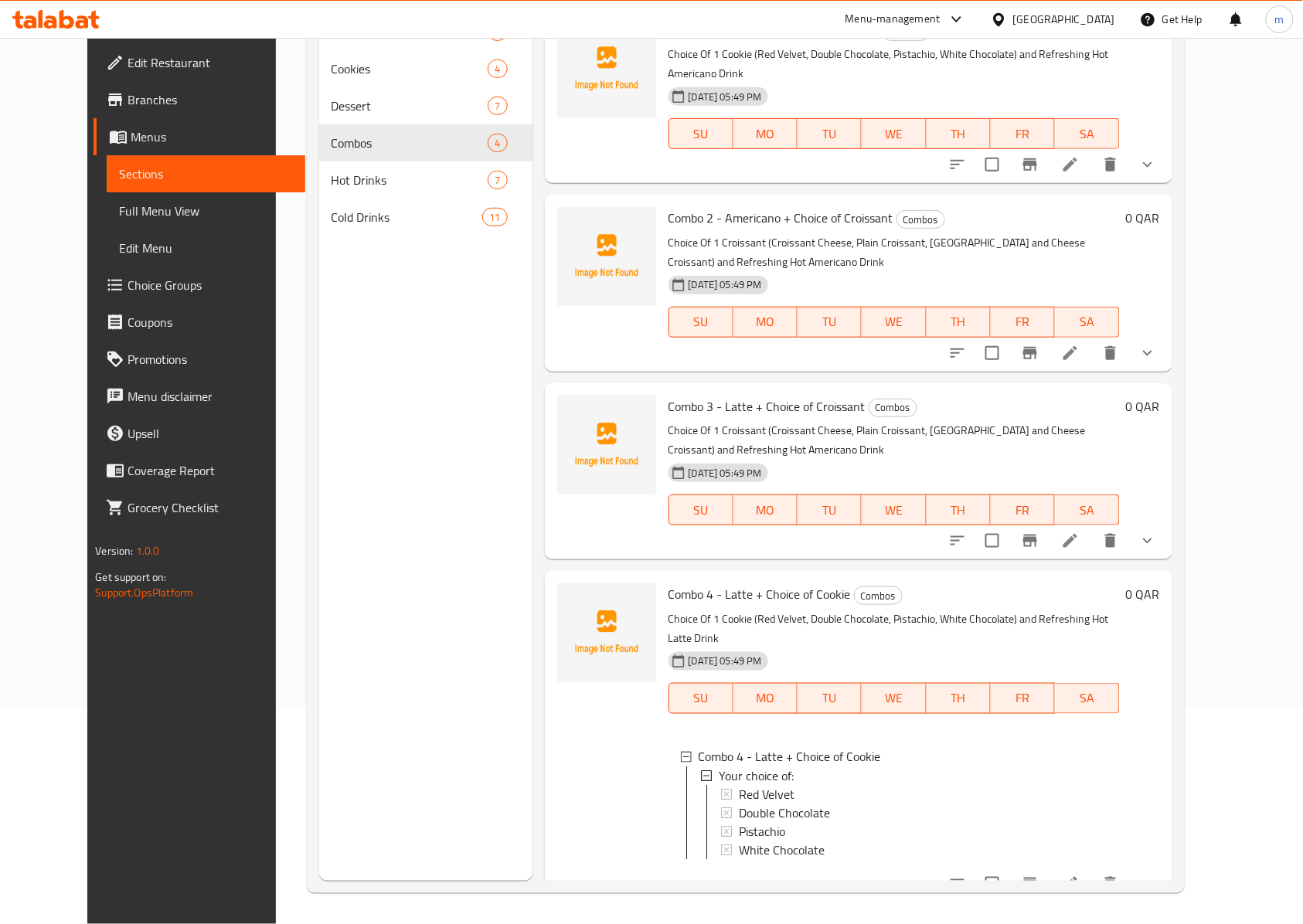
scroll to position [2, 0]
click at [1092, 870] on li at bounding box center [1070, 883] width 43 height 28
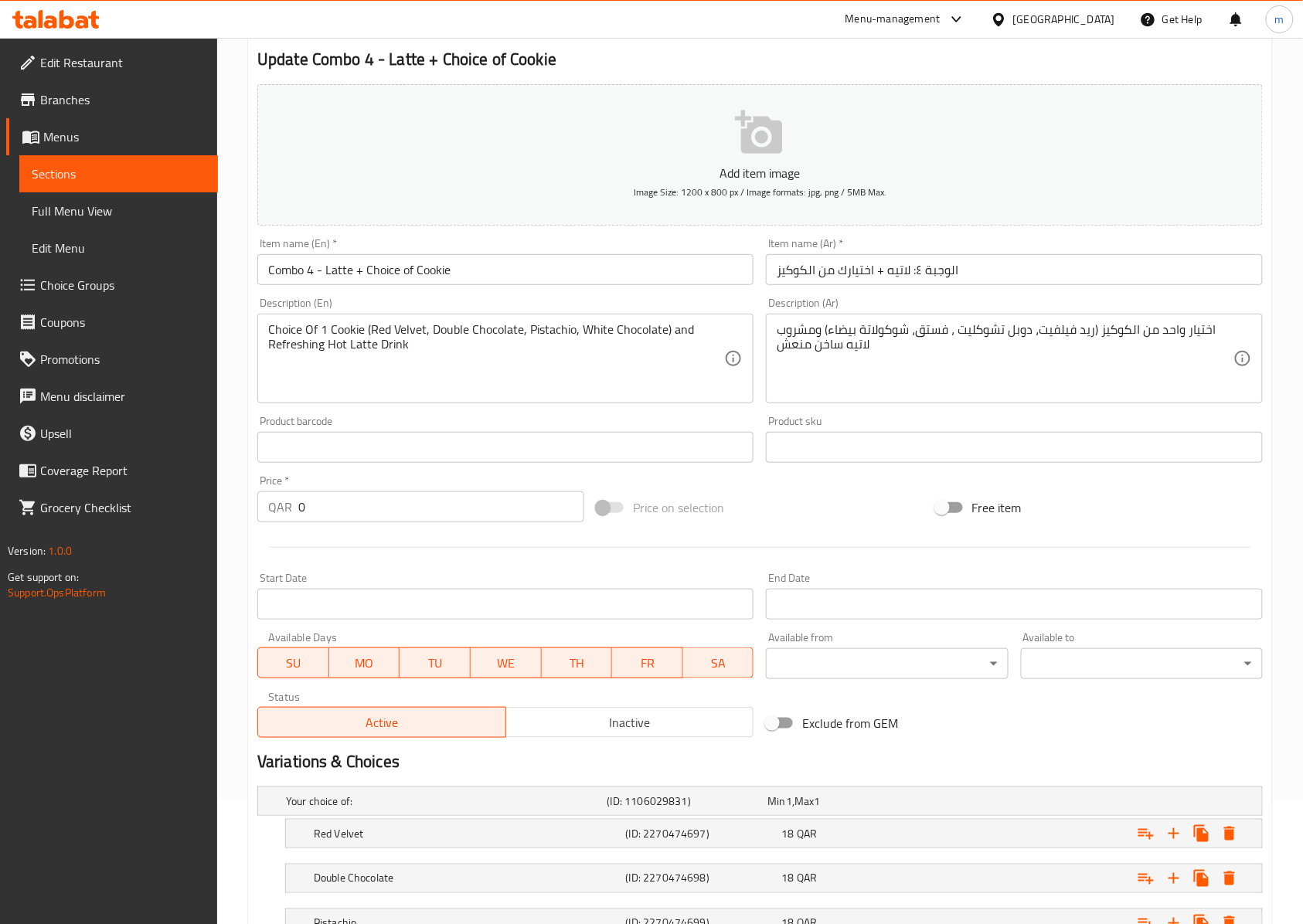
scroll to position [295, 0]
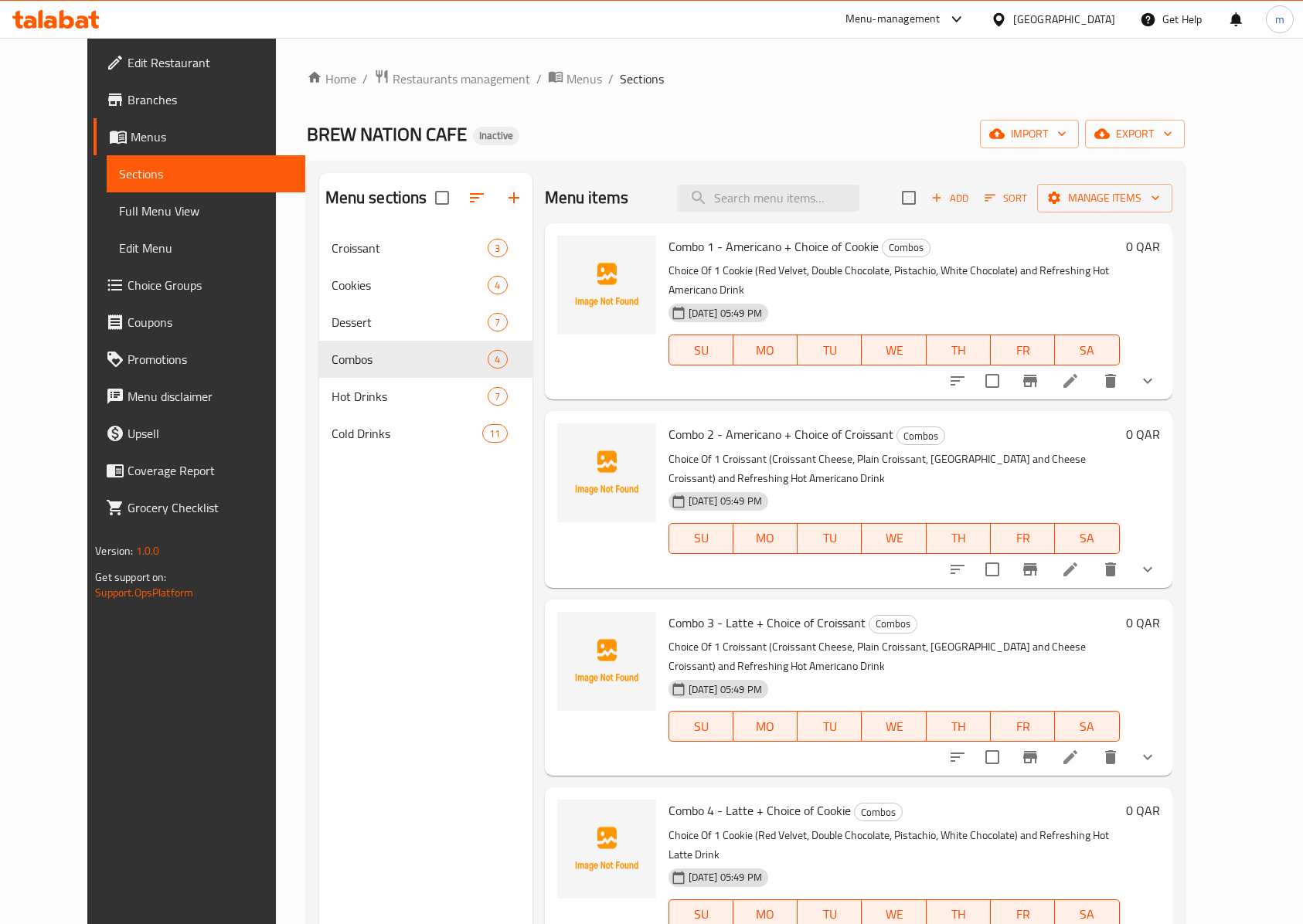
scroll to position [217, 0]
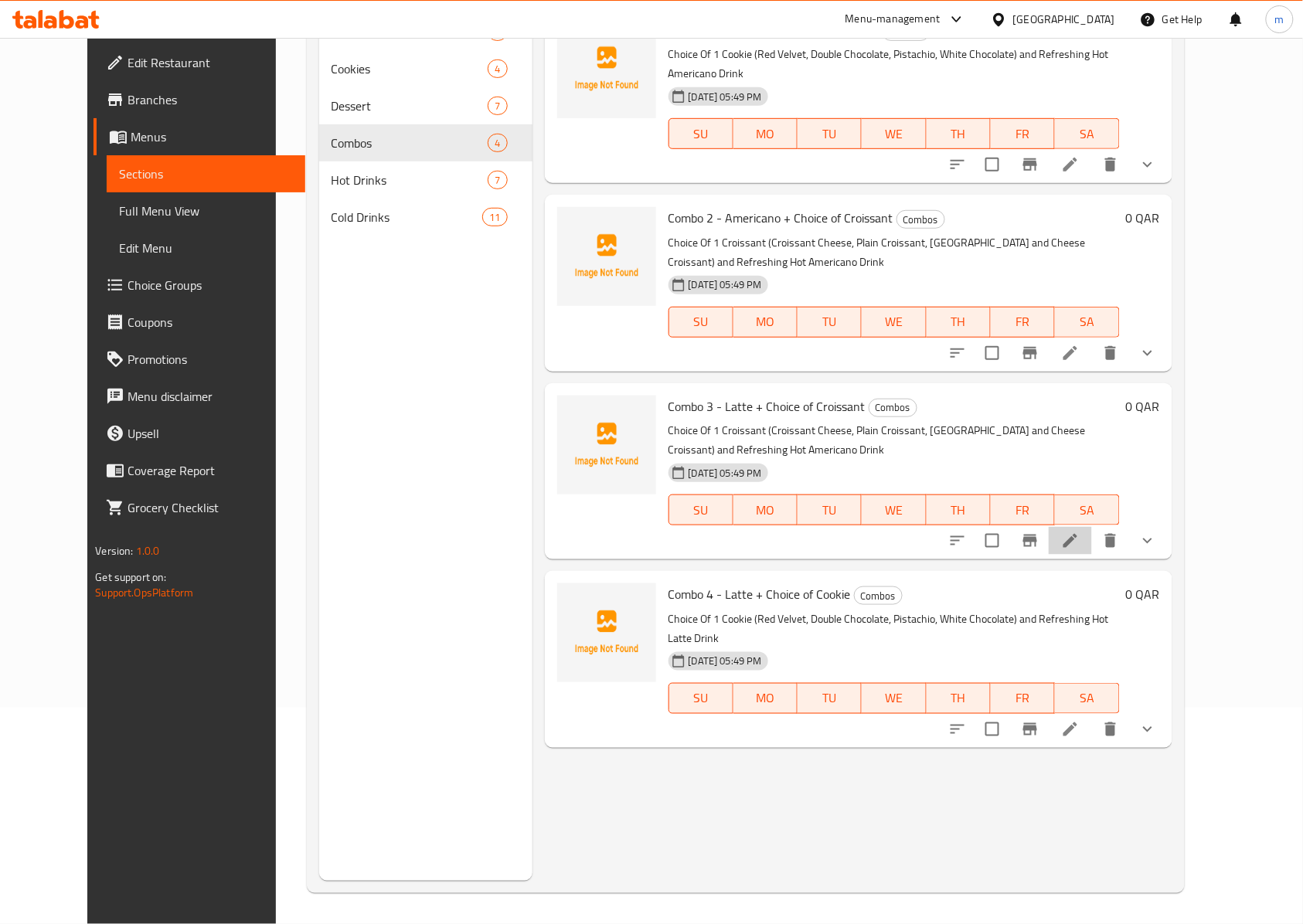
click at [1077, 534] on icon at bounding box center [1070, 541] width 14 height 14
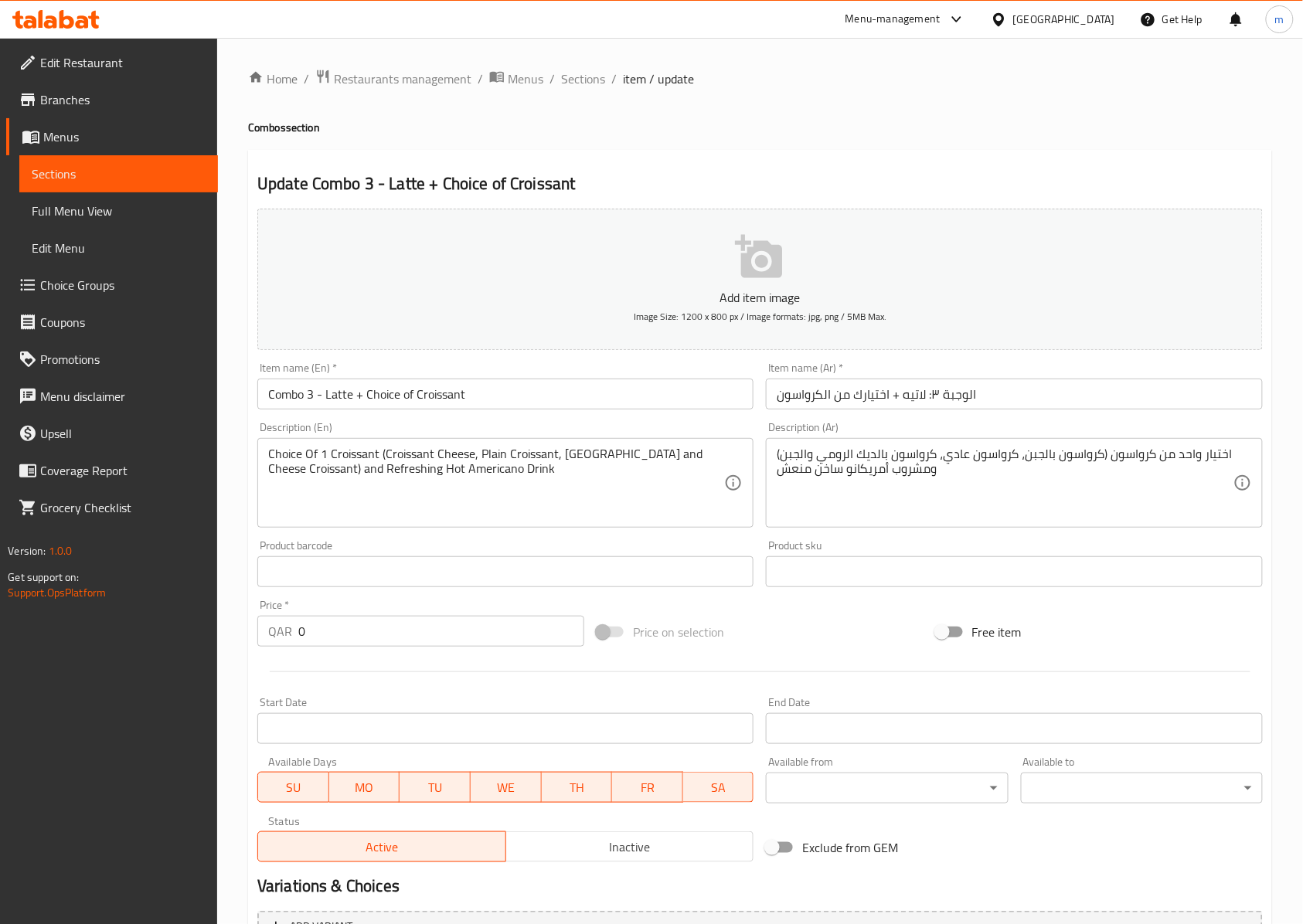
scroll to position [167, 0]
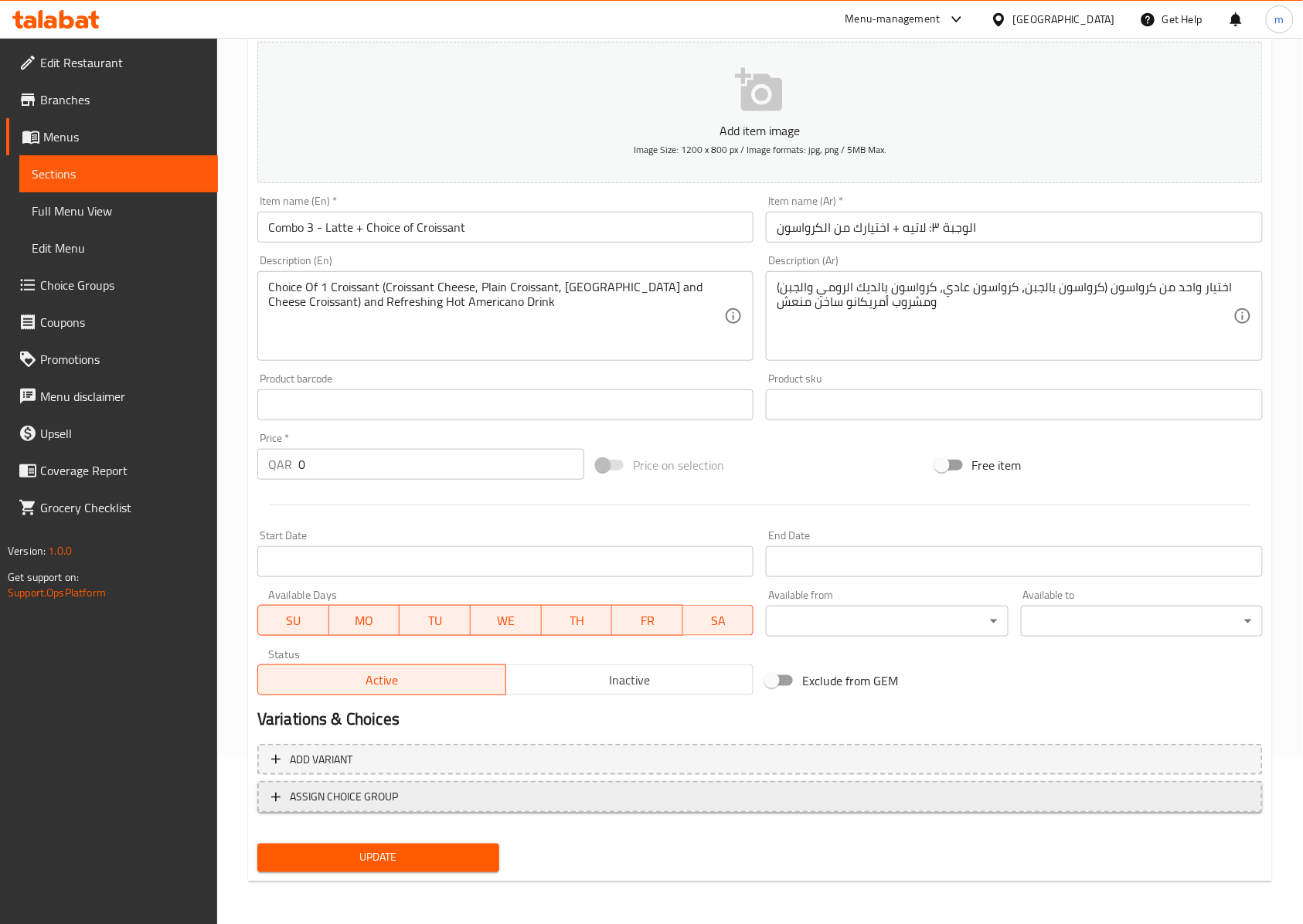
click at [551, 789] on span "ASSIGN CHOICE GROUP" at bounding box center [760, 796] width 978 height 19
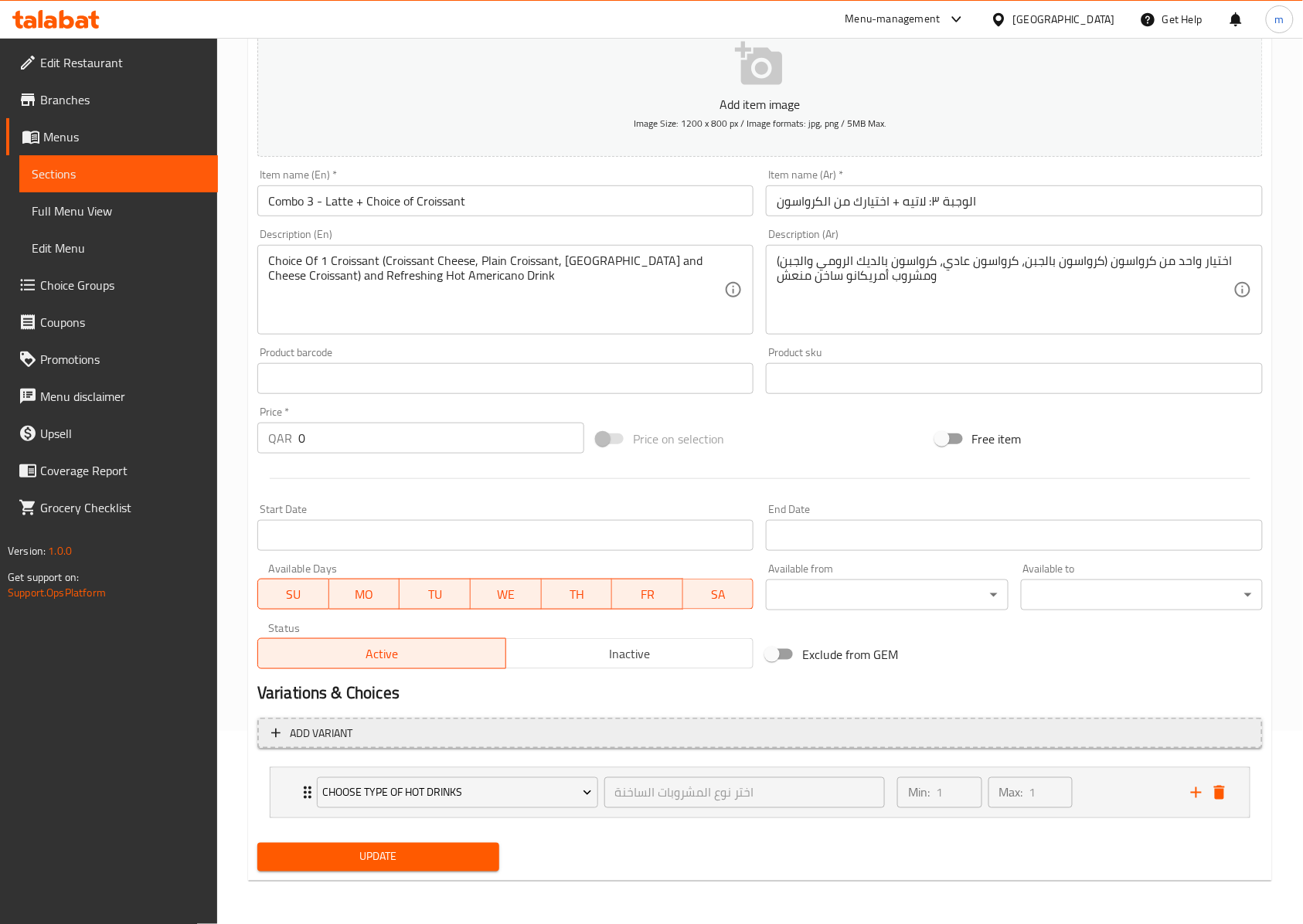
click at [604, 724] on span "Add variant" at bounding box center [760, 733] width 978 height 19
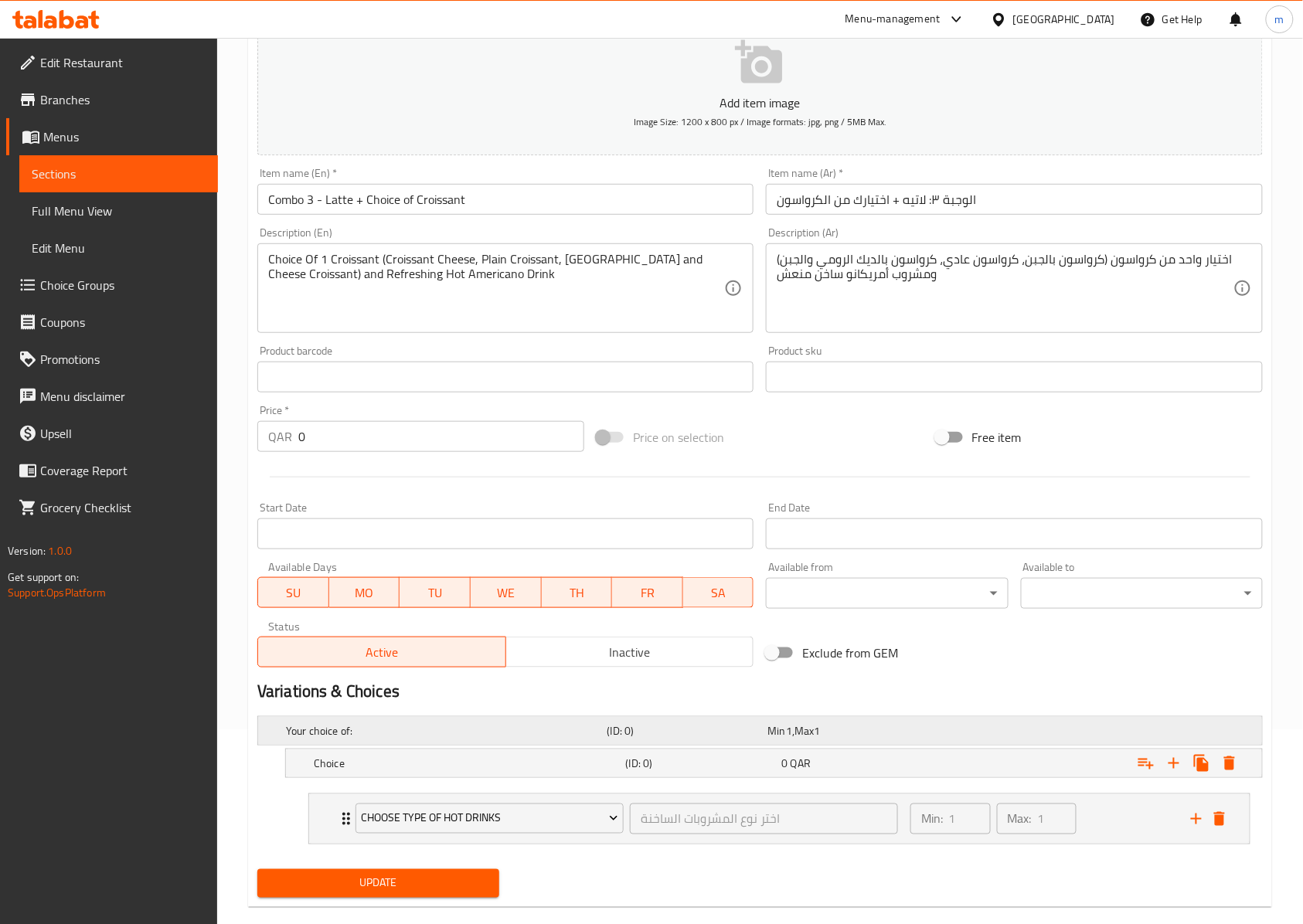
scroll to position [223, 0]
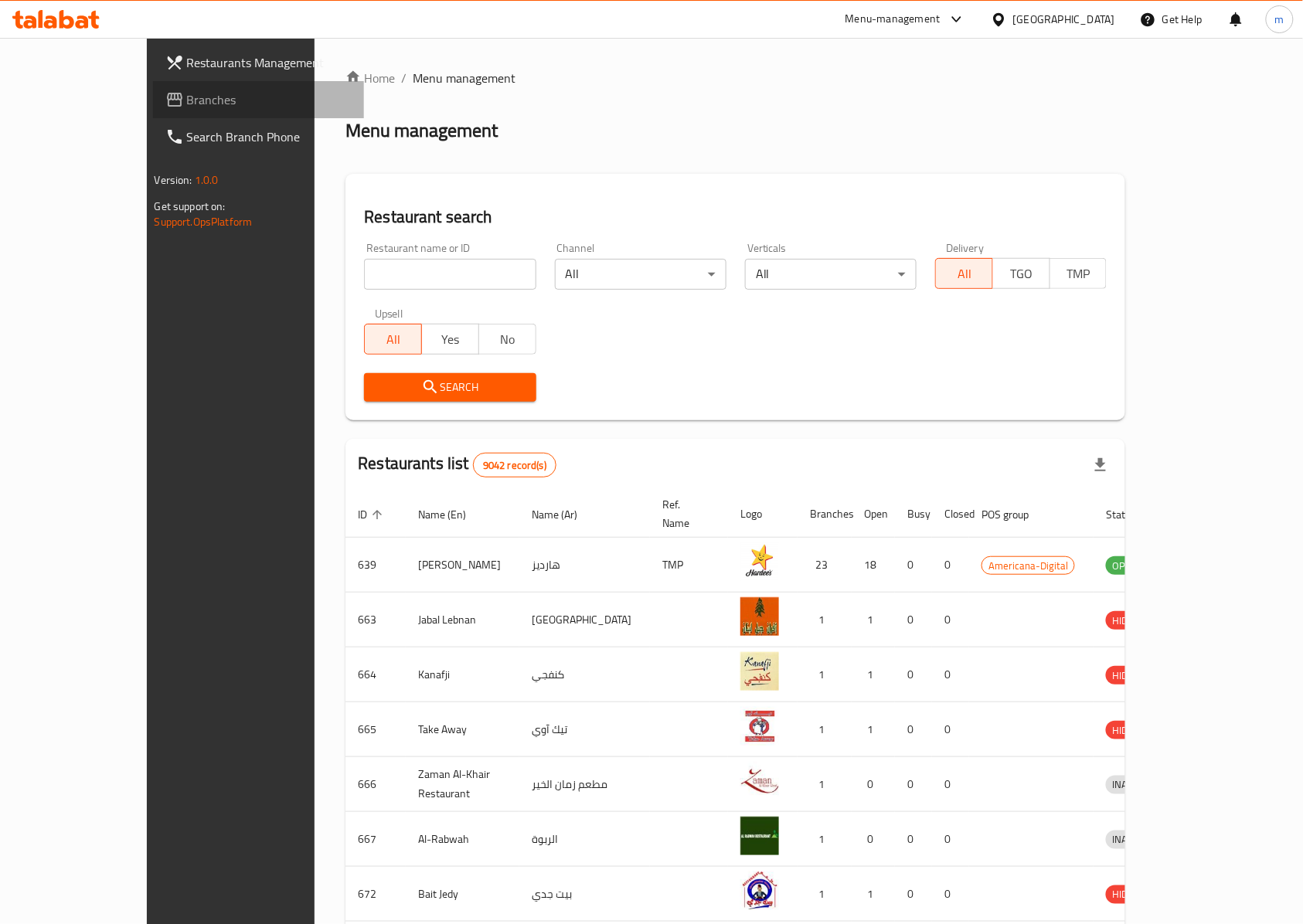
click at [187, 103] on span "Branches" at bounding box center [270, 100] width 166 height 19
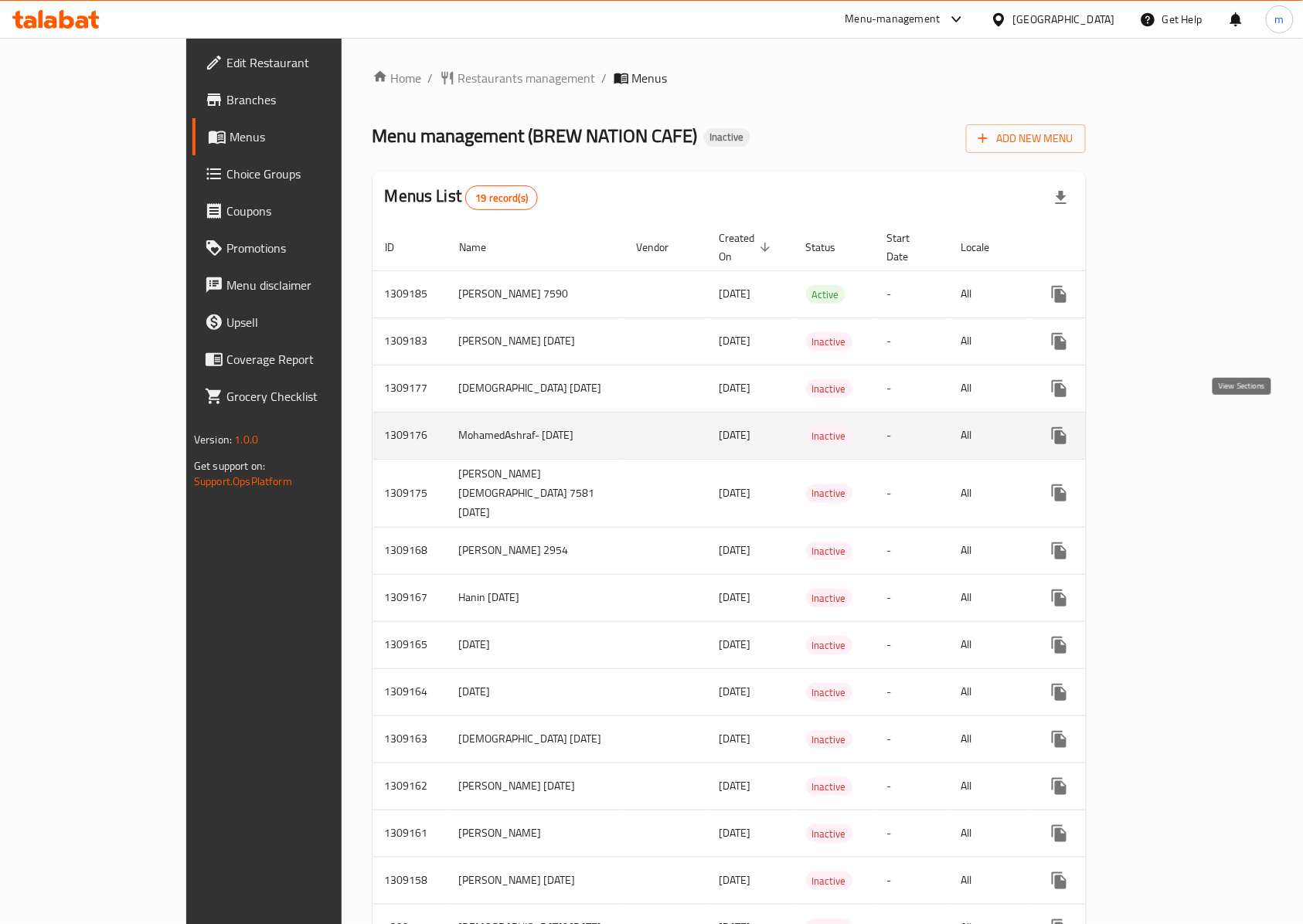
click at [1189, 440] on link "enhanced table" at bounding box center [1170, 436] width 37 height 37
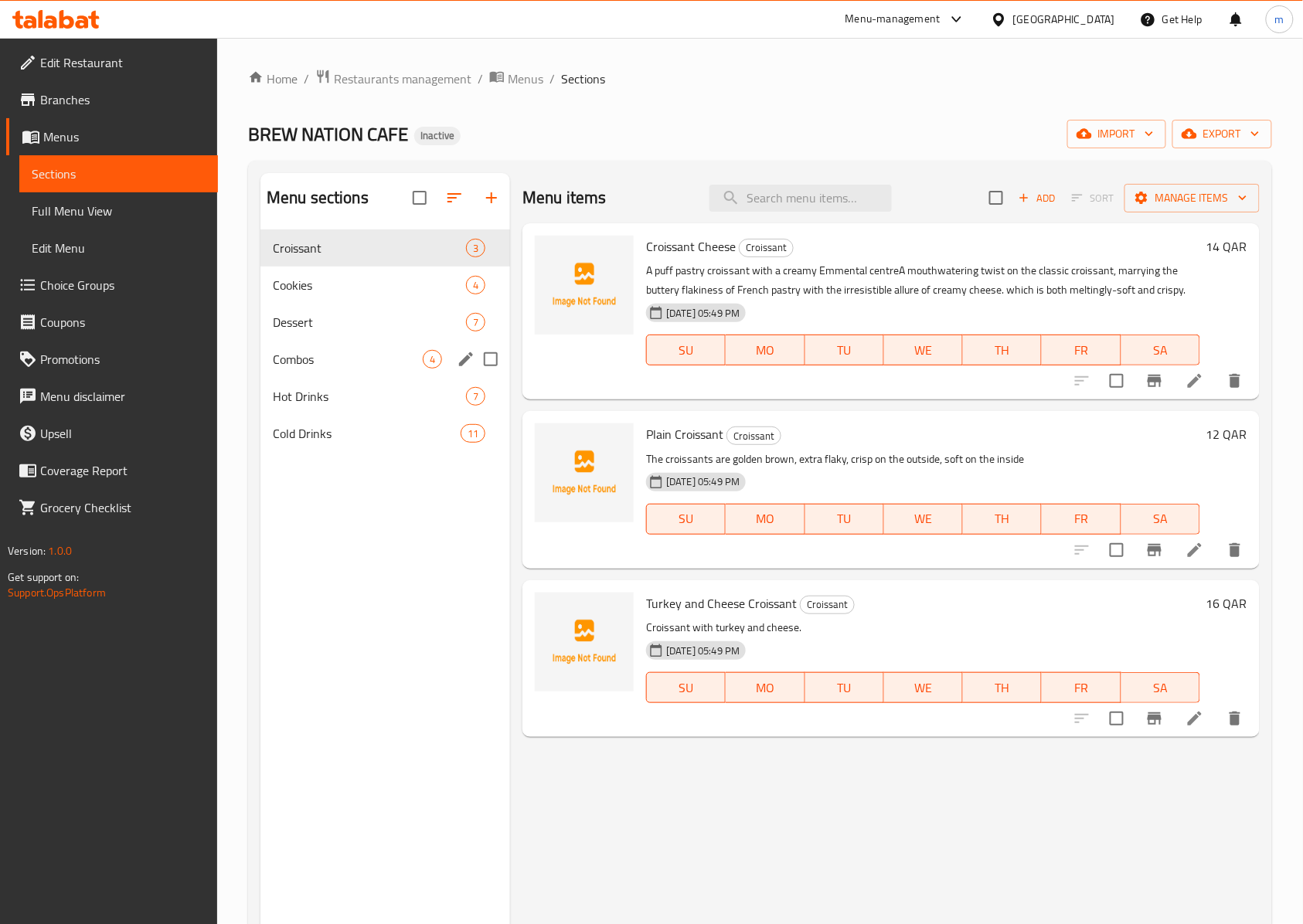
click at [335, 345] on div "Combos 4" at bounding box center [384, 359] width 249 height 37
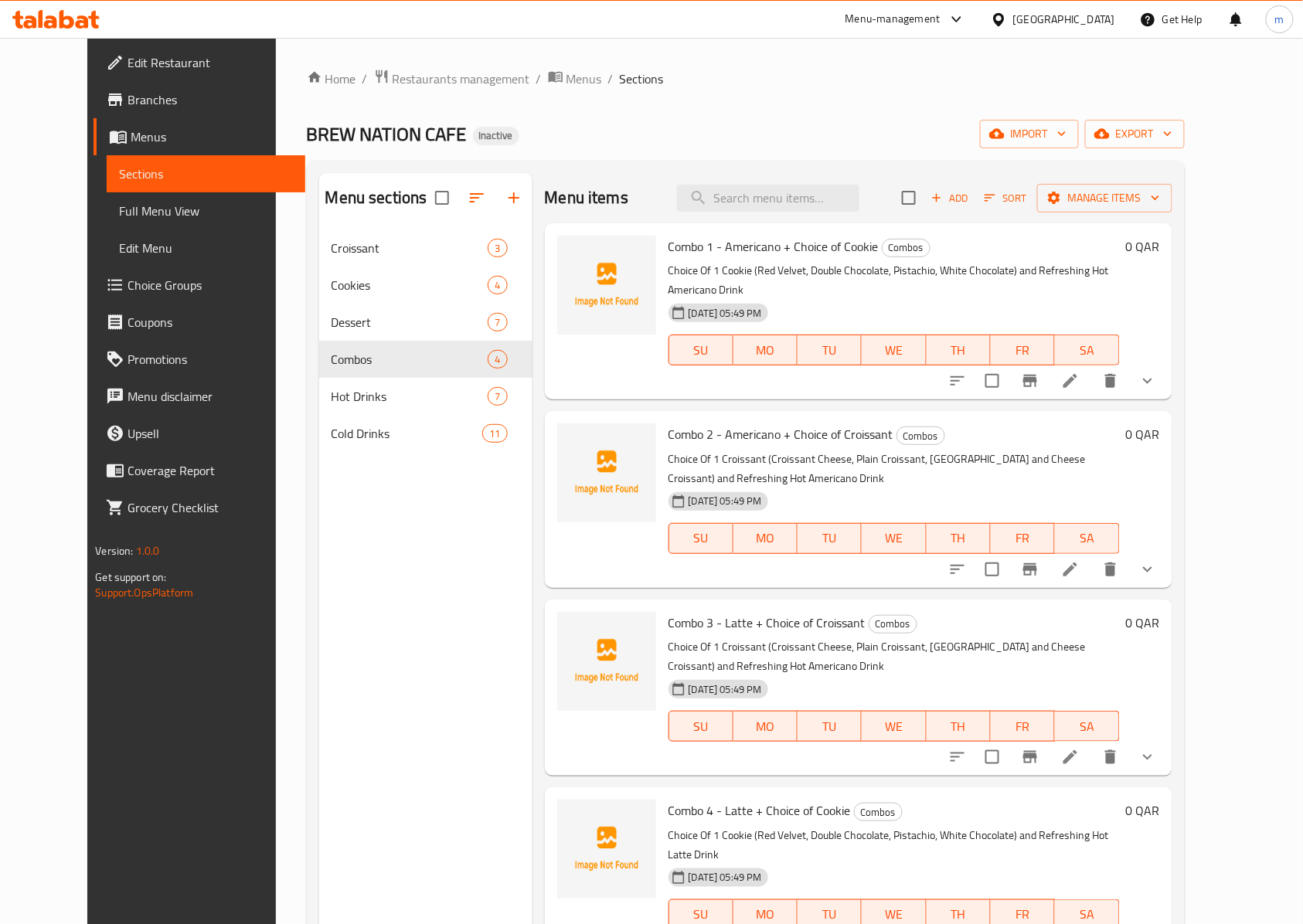
drag, startPoint x: 1240, startPoint y: 668, endPoint x: 1240, endPoint y: 708, distance: 40.0
click at [1159, 671] on div "0 QAR" at bounding box center [1140, 687] width 41 height 151
click at [1157, 747] on icon "show more" at bounding box center [1148, 757] width 19 height 19
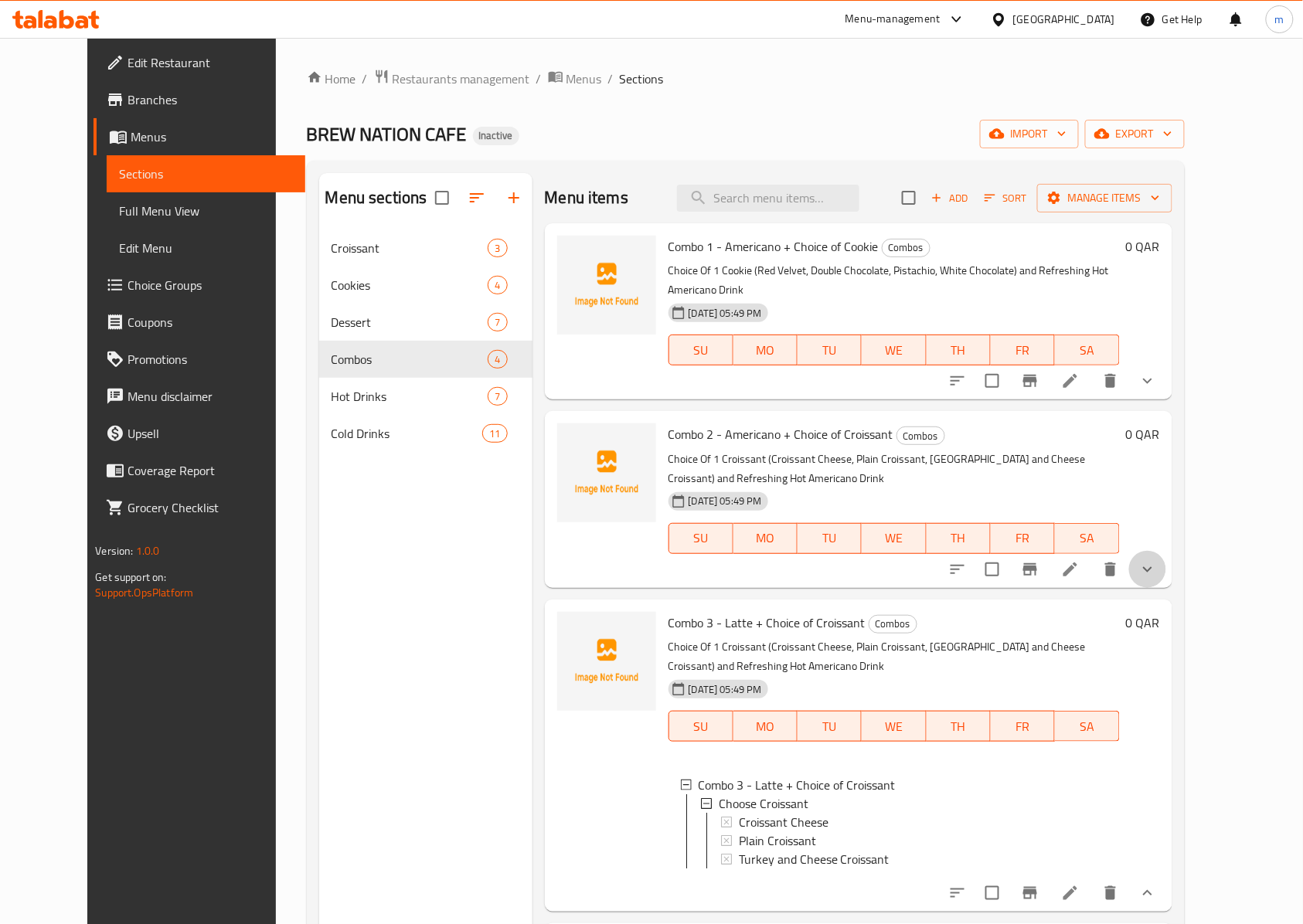
click at [1166, 551] on button "show more" at bounding box center [1148, 569] width 37 height 37
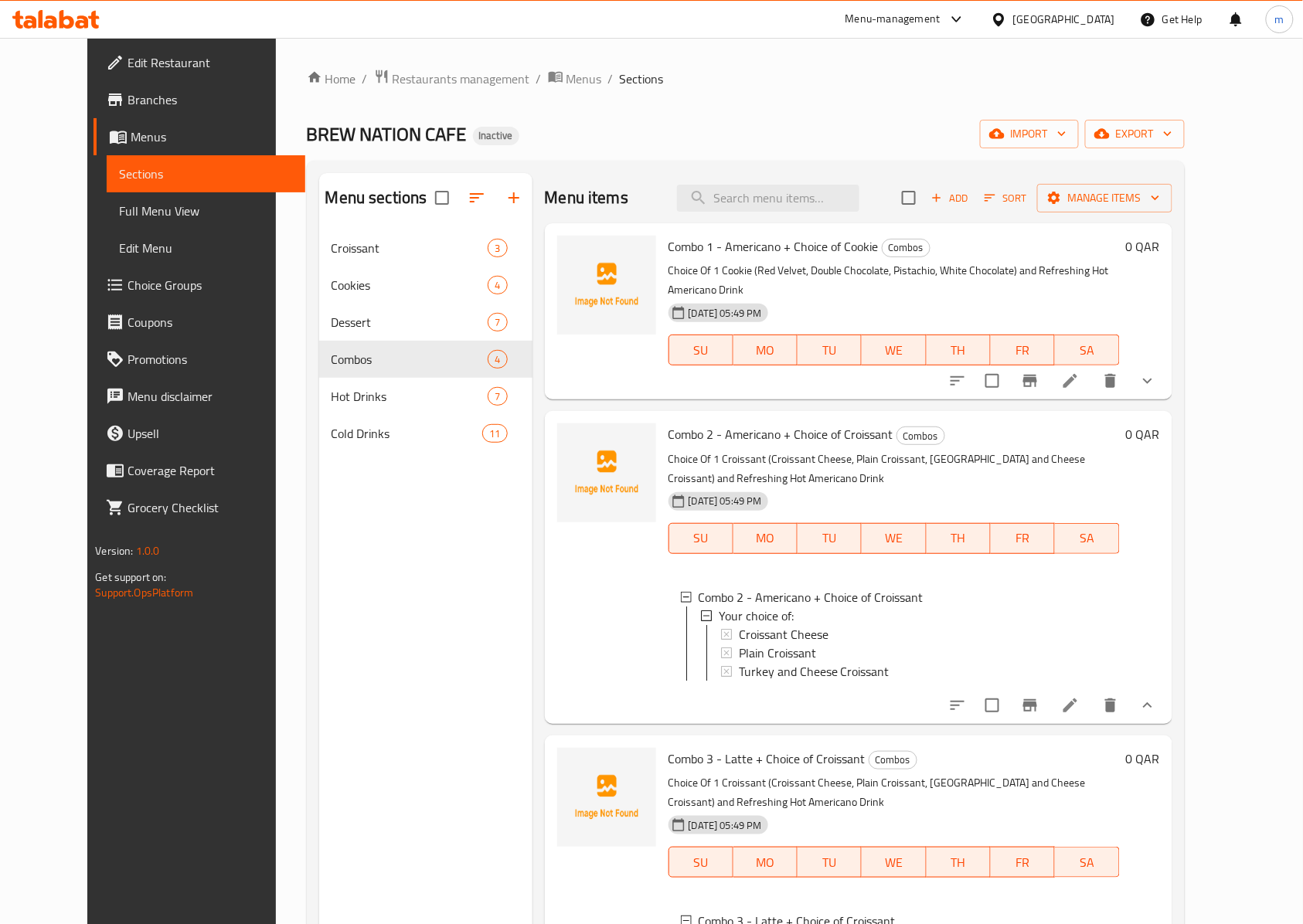
click at [1159, 337] on div "0 QAR" at bounding box center [1140, 311] width 41 height 151
click at [1166, 362] on button "show more" at bounding box center [1148, 381] width 37 height 37
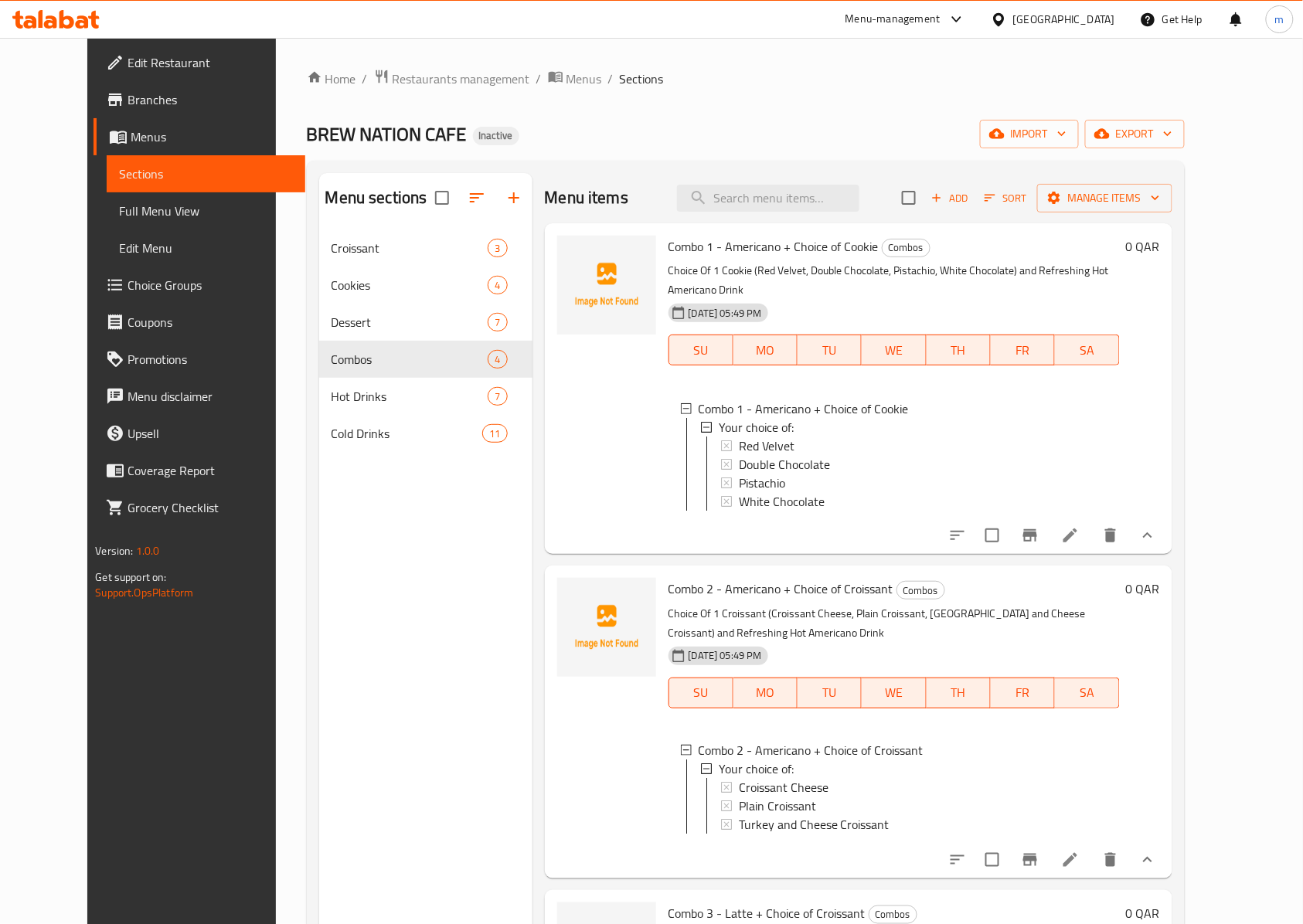
scroll to position [301, 0]
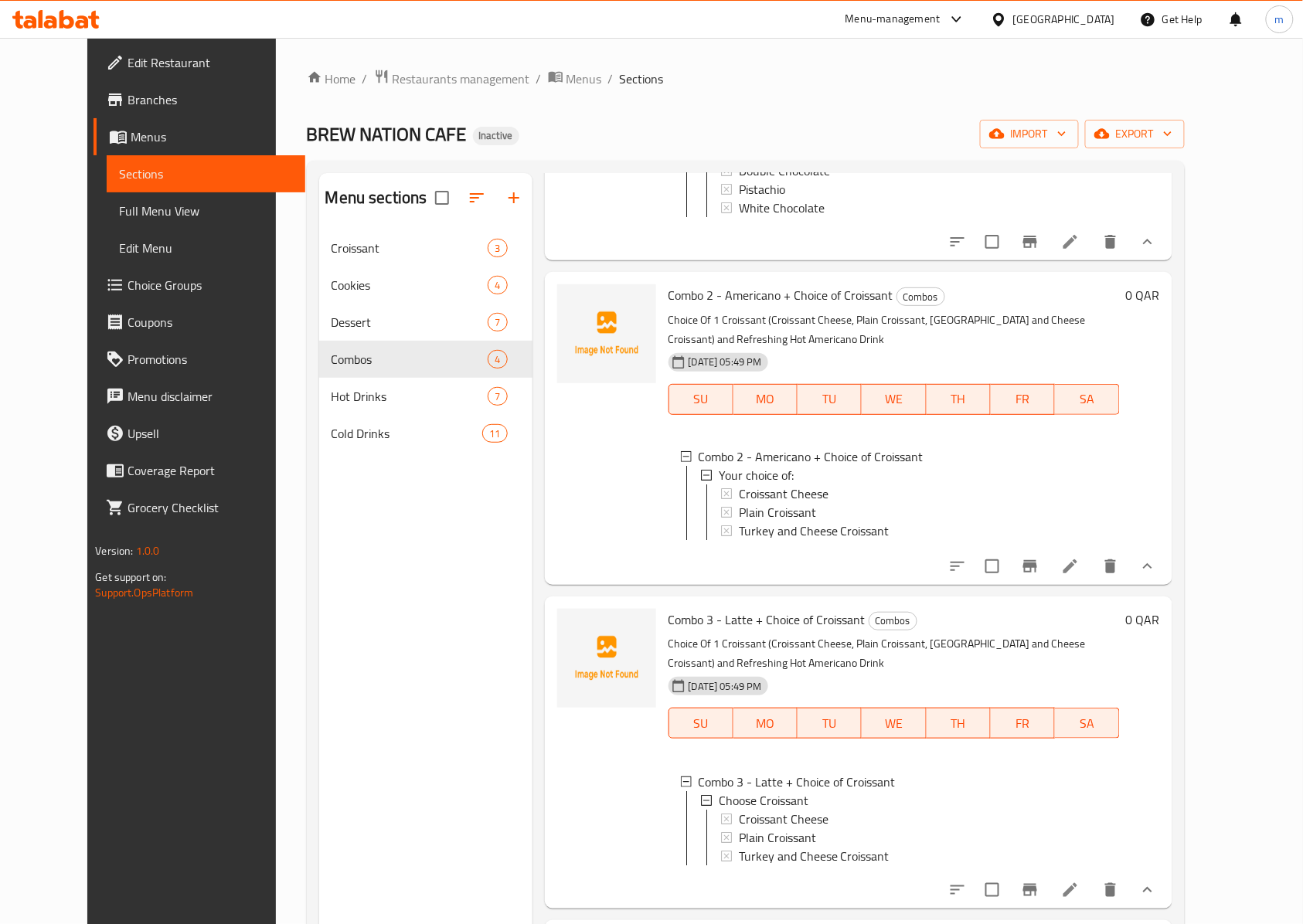
drag, startPoint x: 1233, startPoint y: 802, endPoint x: 1303, endPoint y: 764, distance: 79.6
click at [1172, 813] on div "Menu items Add Sort Manage items Combo 1 - Americano + Choice of Cookie Combos …" at bounding box center [852, 635] width 640 height 924
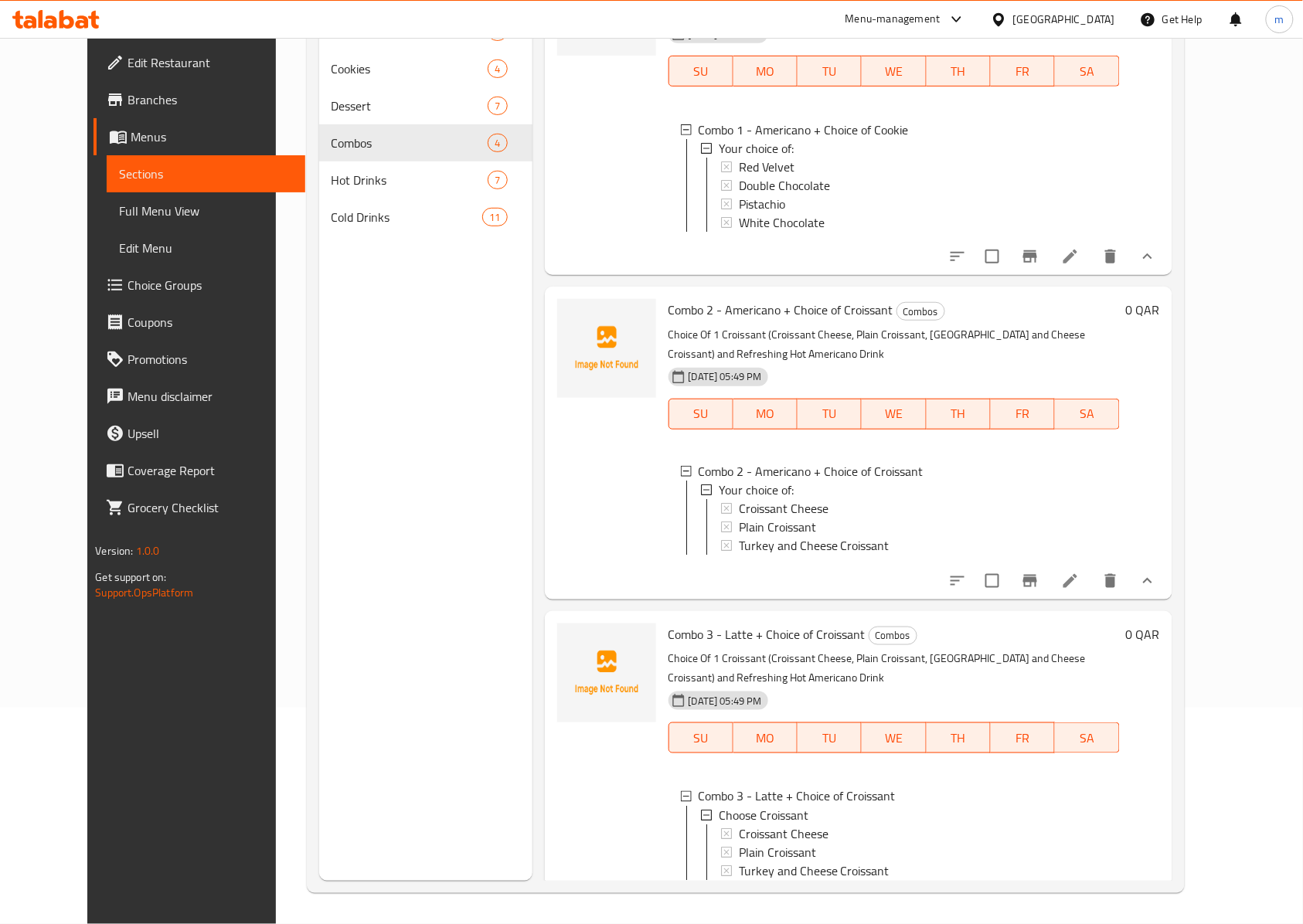
scroll to position [0, 0]
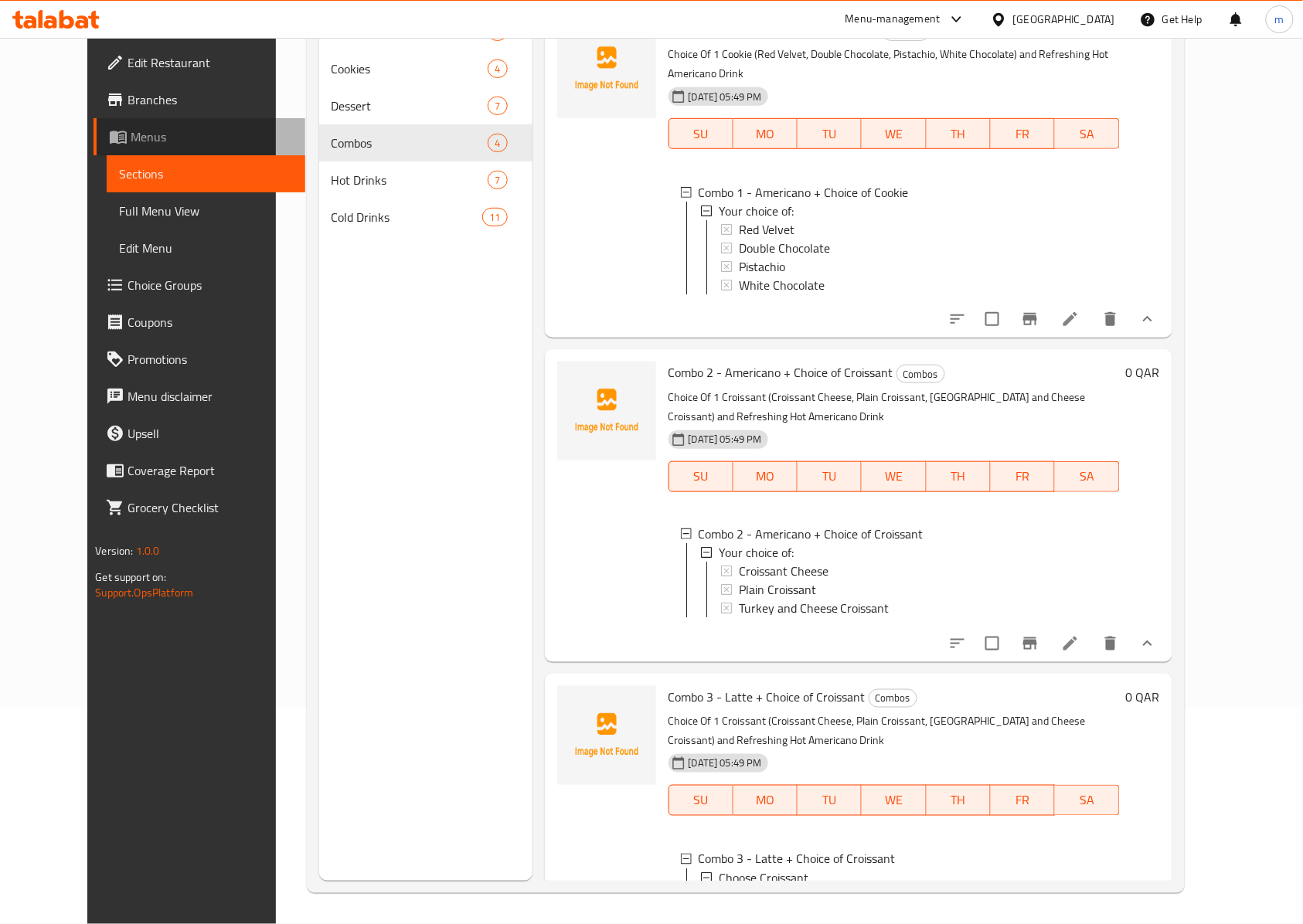
click at [131, 145] on span "Menus" at bounding box center [212, 137] width 162 height 19
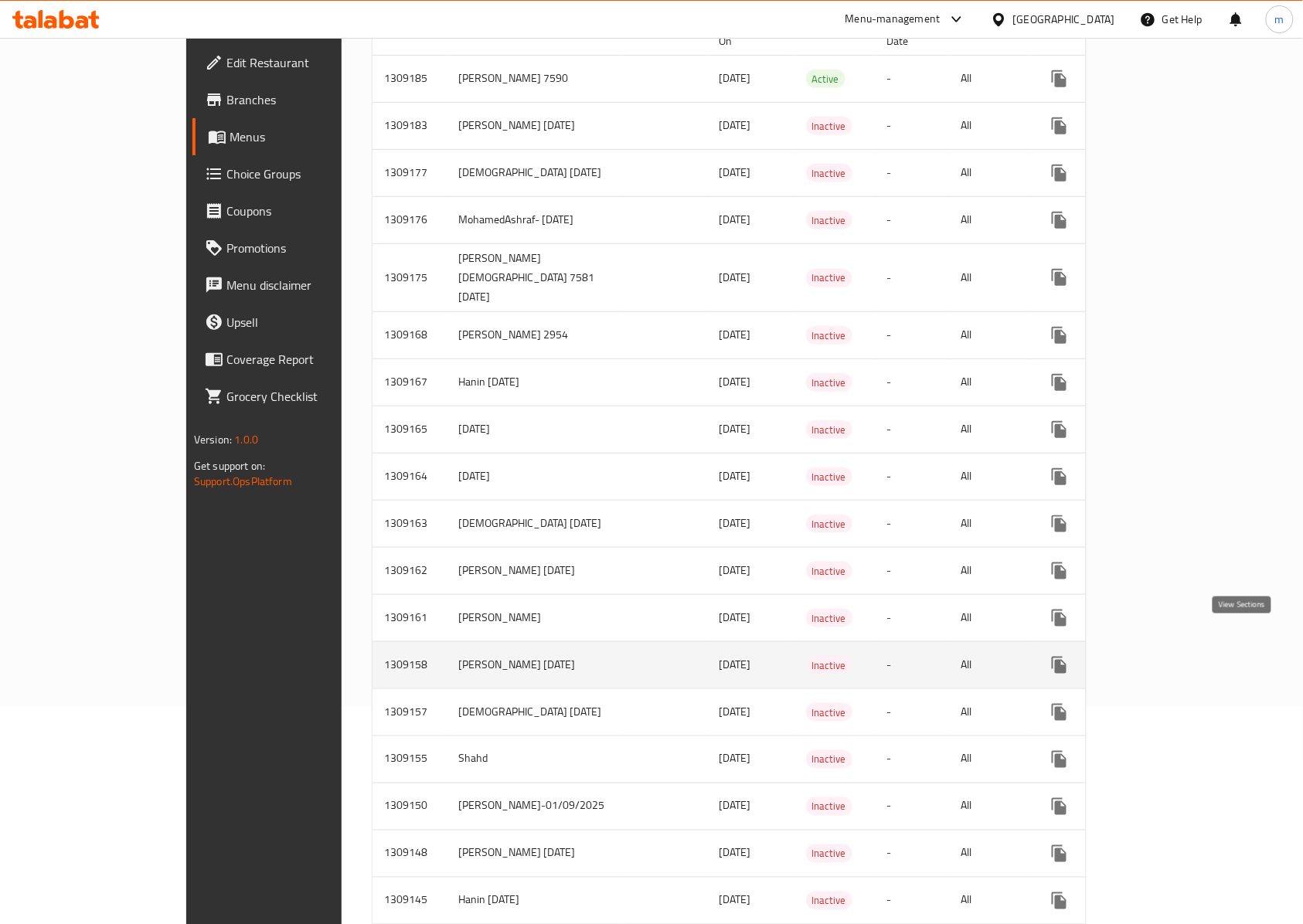
click at [1180, 655] on icon "enhanced table" at bounding box center [1170, 665] width 19 height 19
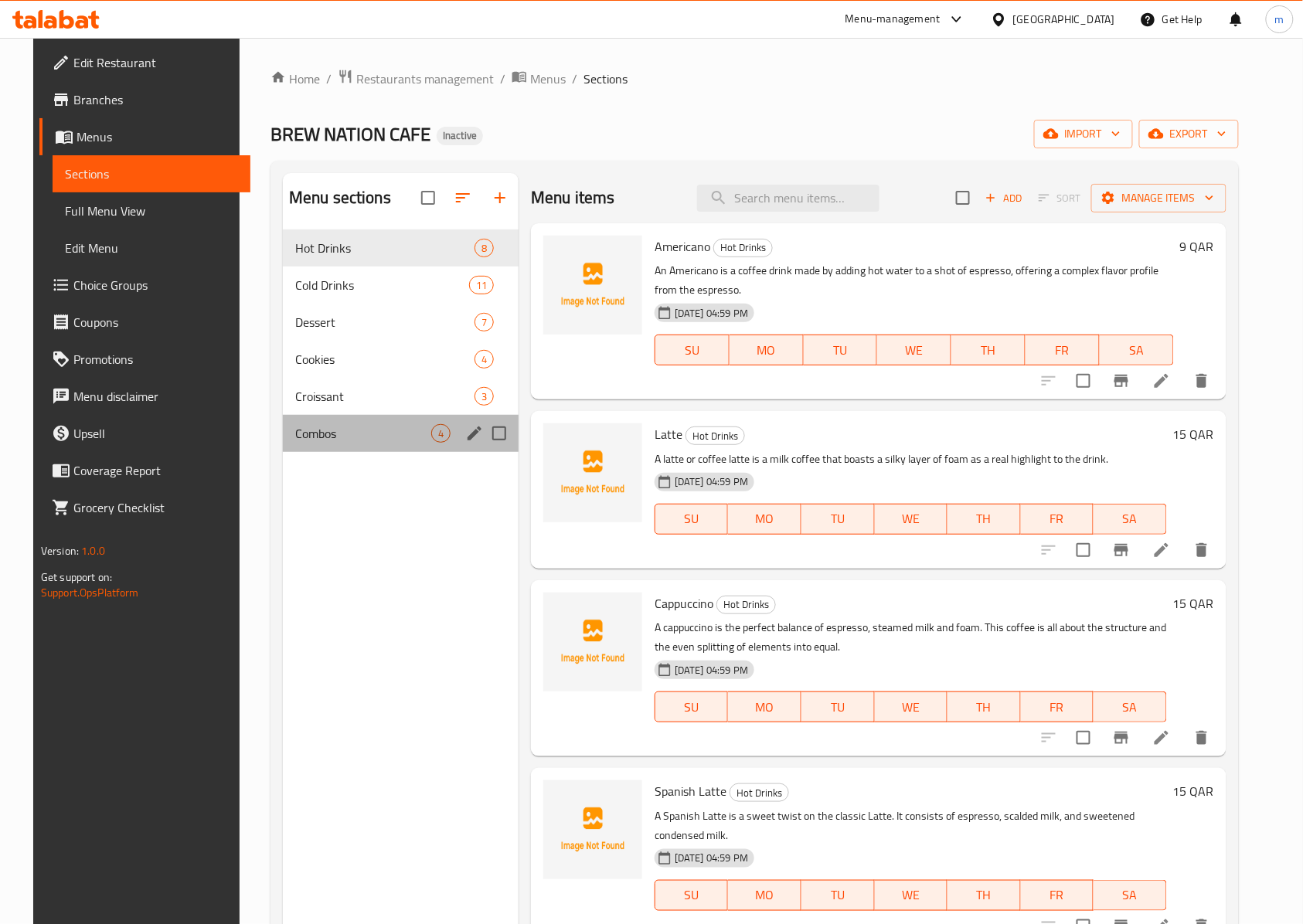
click at [295, 452] on div "Combos 4" at bounding box center [401, 433] width 236 height 37
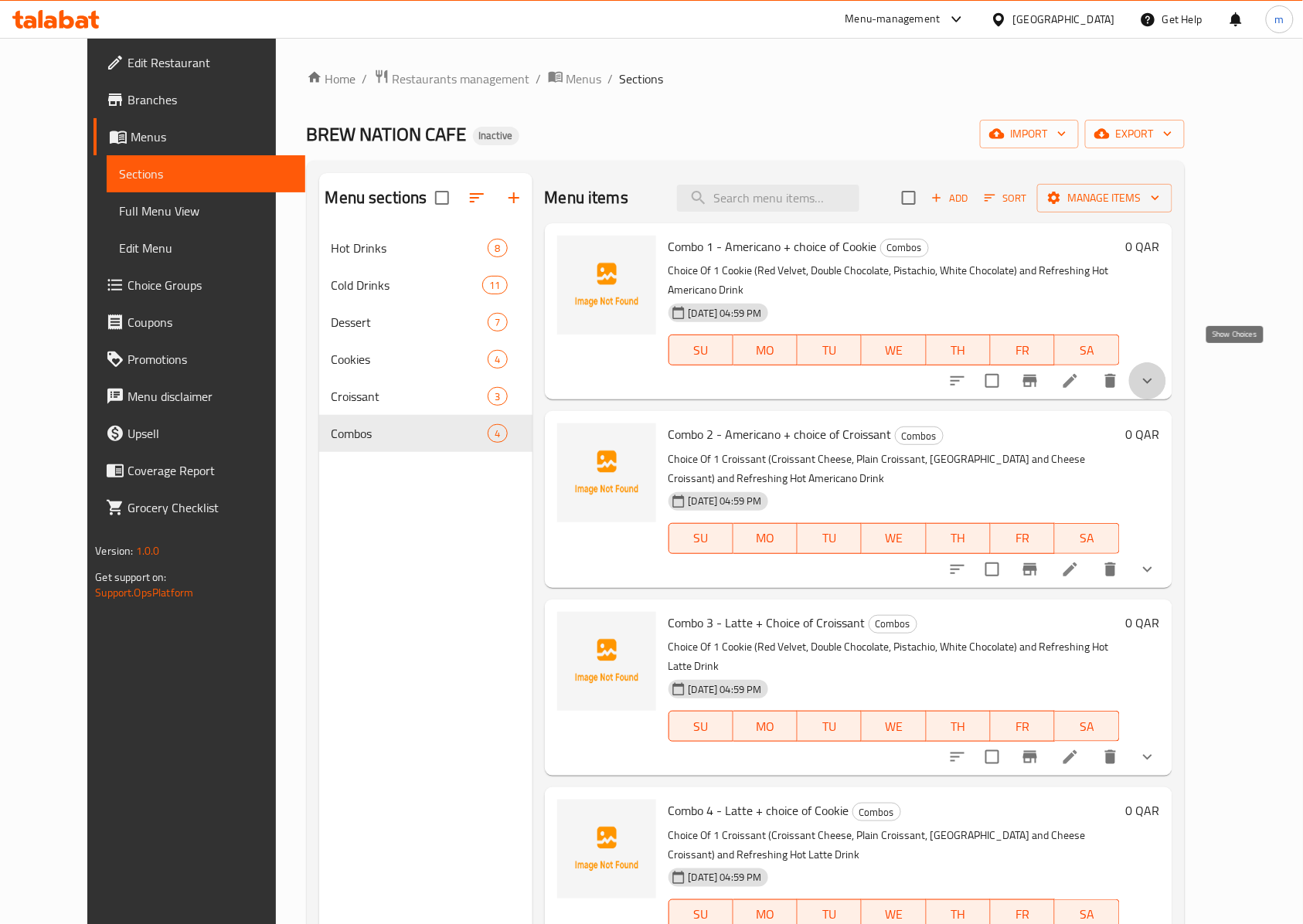
click at [1157, 372] on icon "show more" at bounding box center [1148, 381] width 19 height 19
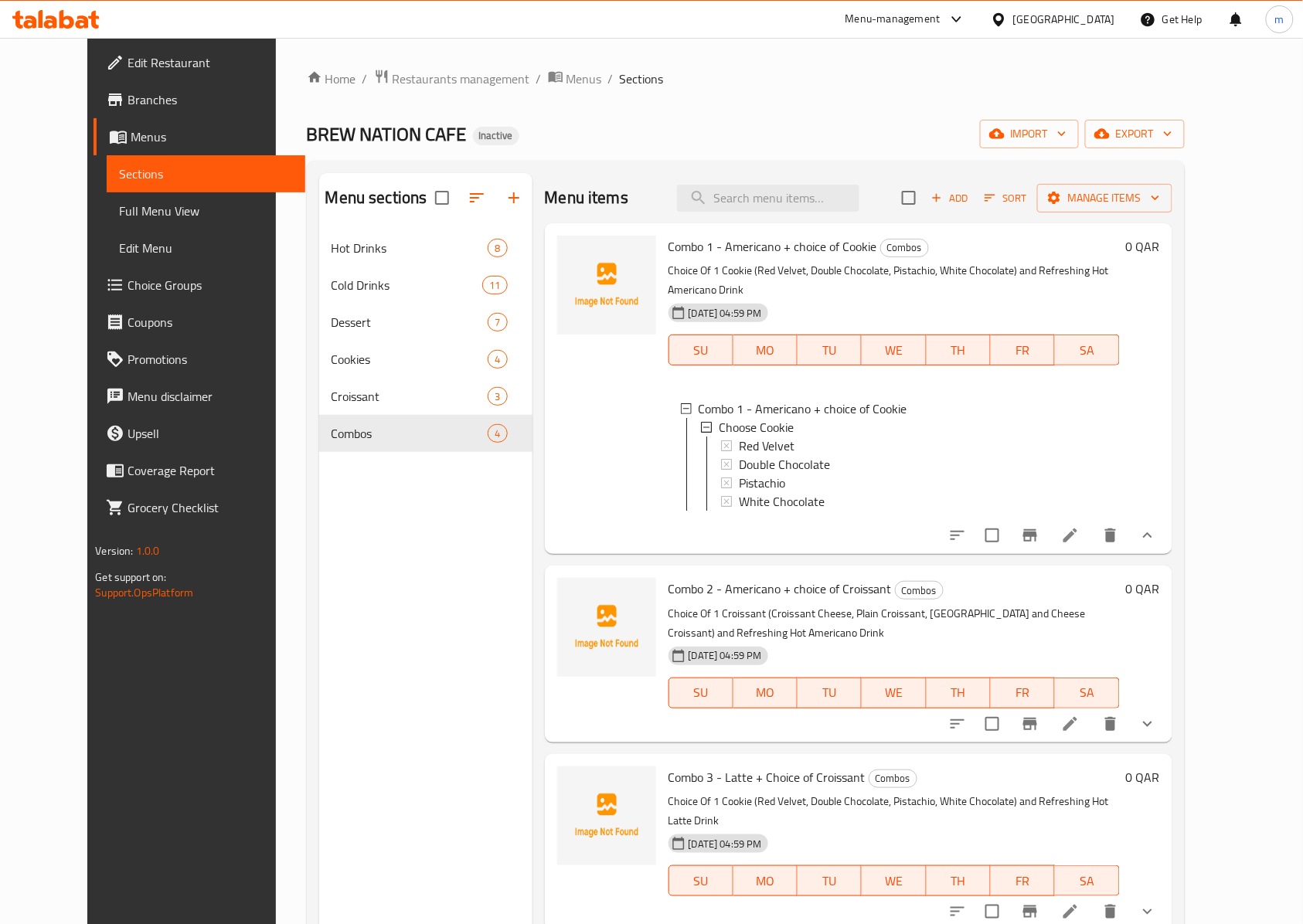
click at [1166, 705] on div at bounding box center [1052, 724] width 227 height 37
click at [1157, 715] on icon "show more" at bounding box center [1148, 724] width 19 height 19
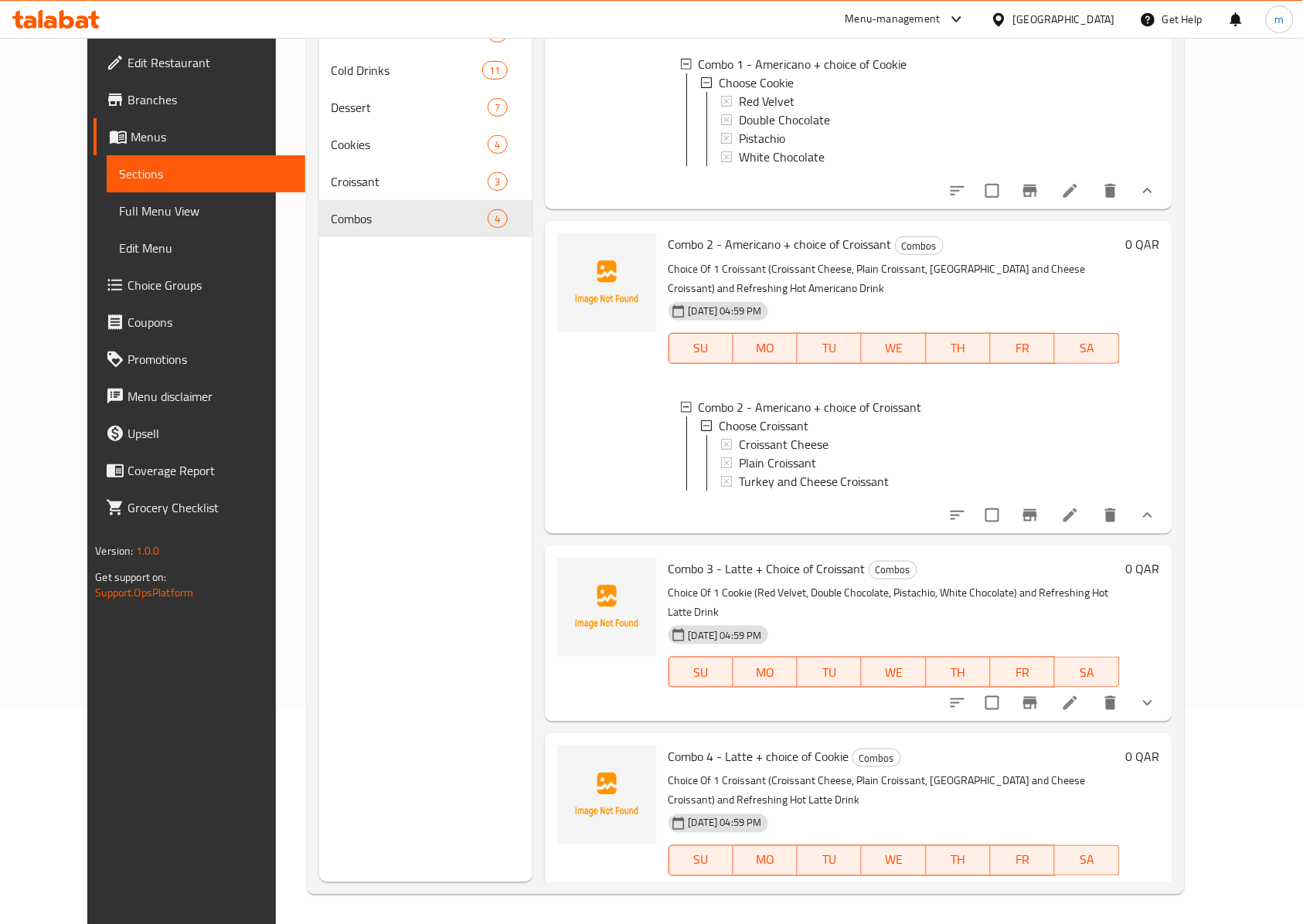
scroll to position [217, 0]
click at [1159, 673] on div "0 QAR" at bounding box center [1140, 631] width 41 height 151
click at [1166, 683] on button "show more" at bounding box center [1148, 701] width 37 height 37
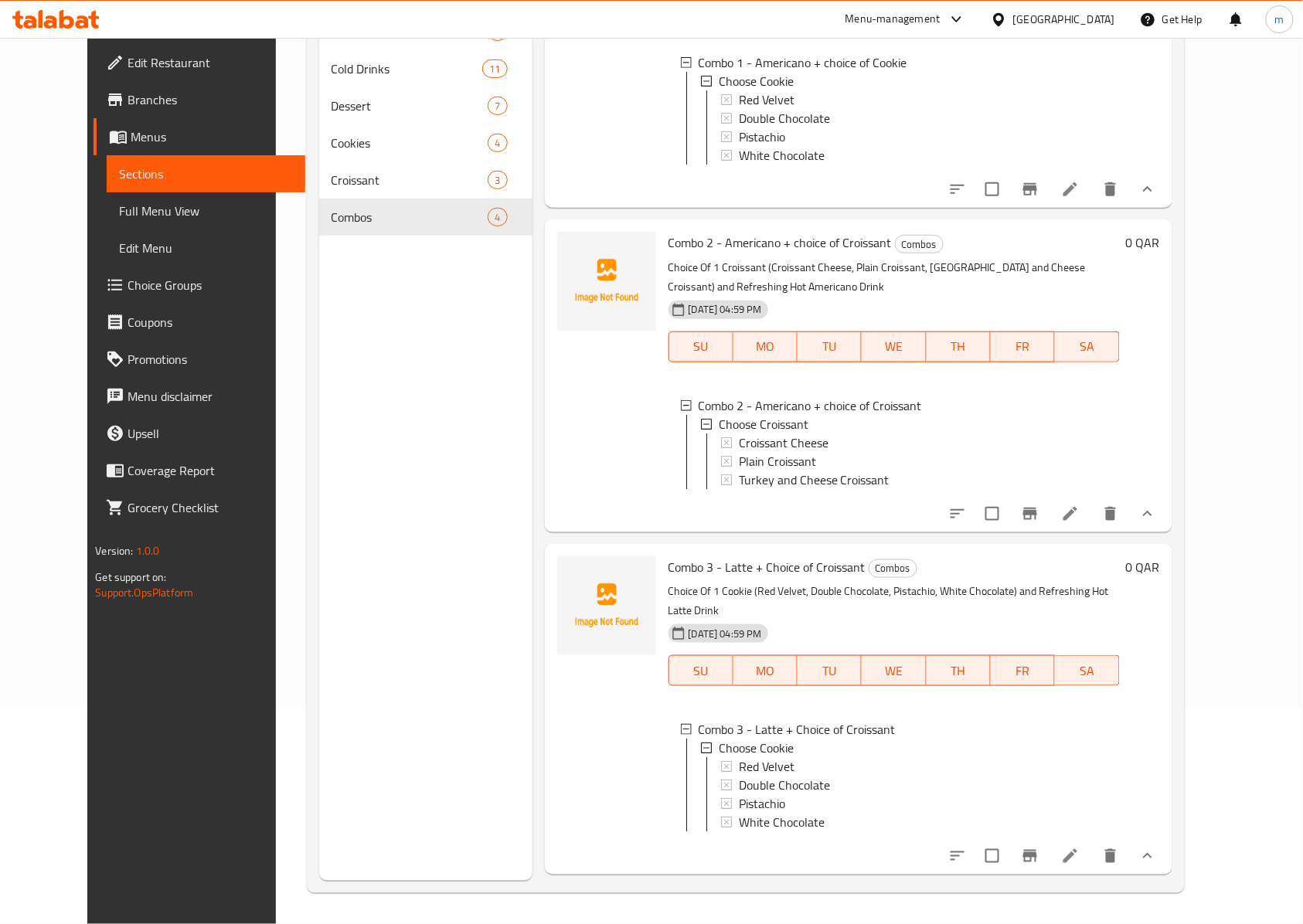
scroll to position [2, 0]
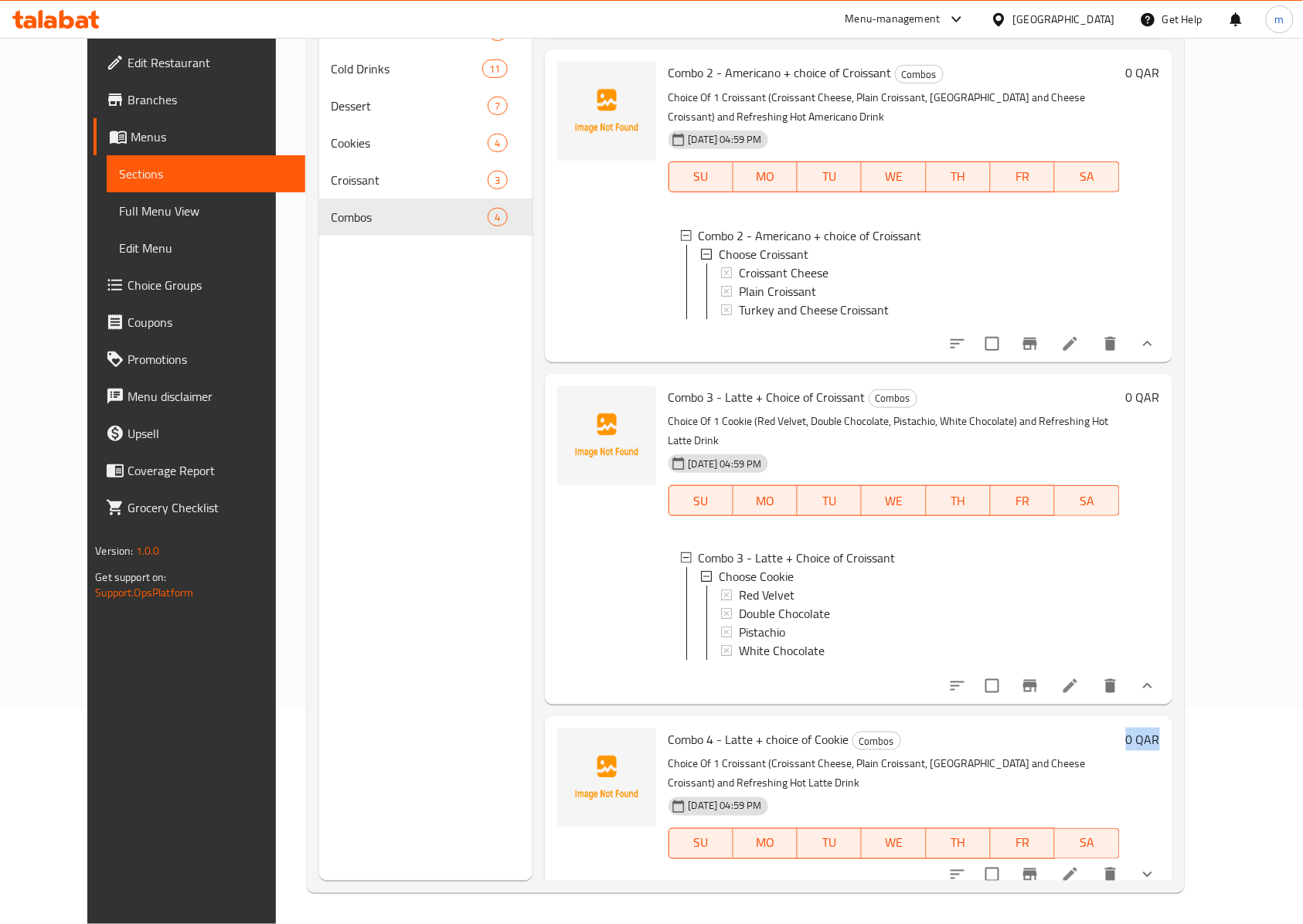
drag, startPoint x: 1242, startPoint y: 861, endPoint x: 1227, endPoint y: 863, distance: 15.1
click at [1172, 862] on div "Combo 4 - Latte + choice of Cookie Combos Choice Of 1 Croissant (Croissant Chee…" at bounding box center [859, 804] width 627 height 176
click at [1157, 866] on icon "show more" at bounding box center [1148, 873] width 19 height 19
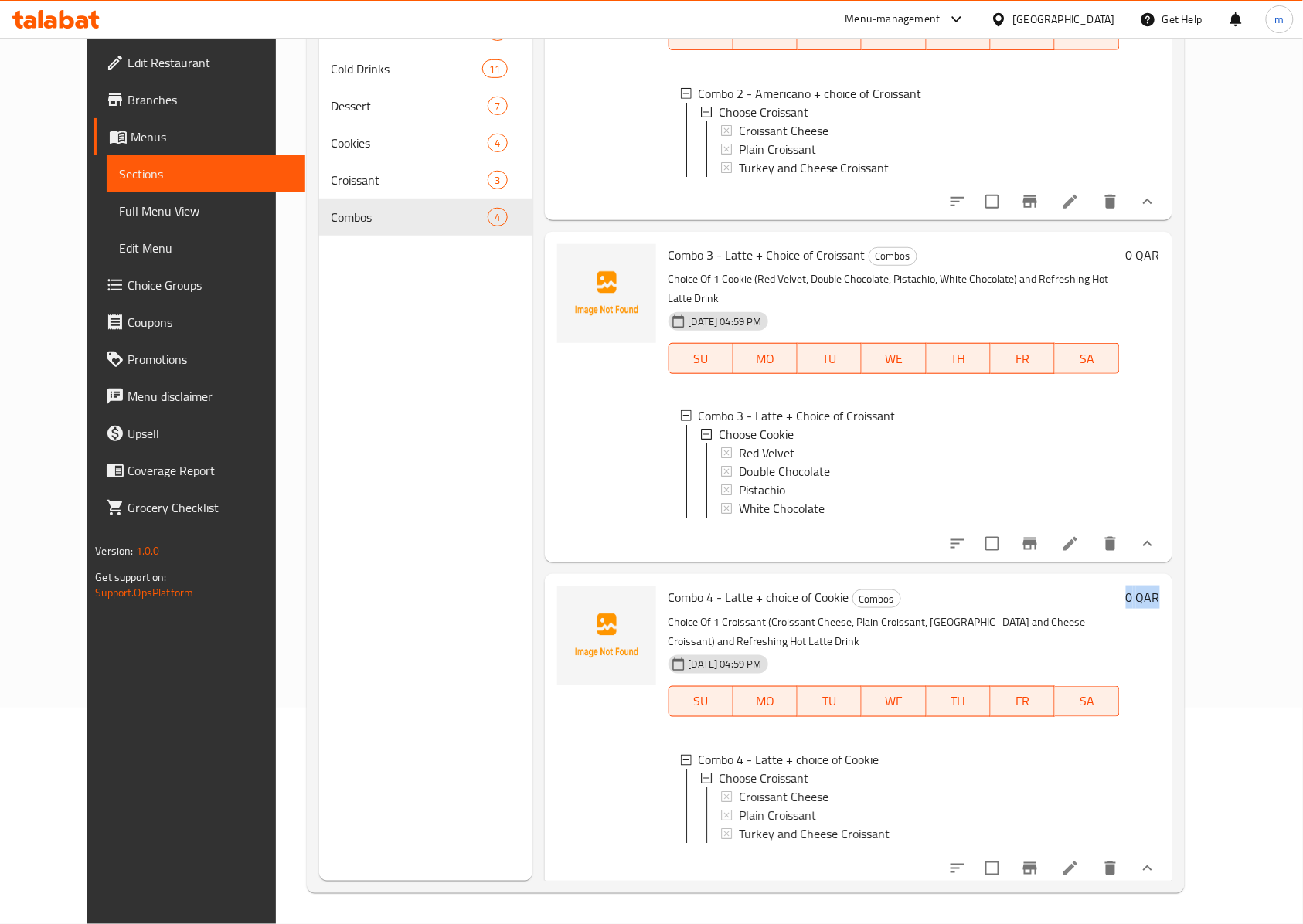
scroll to position [451, 0]
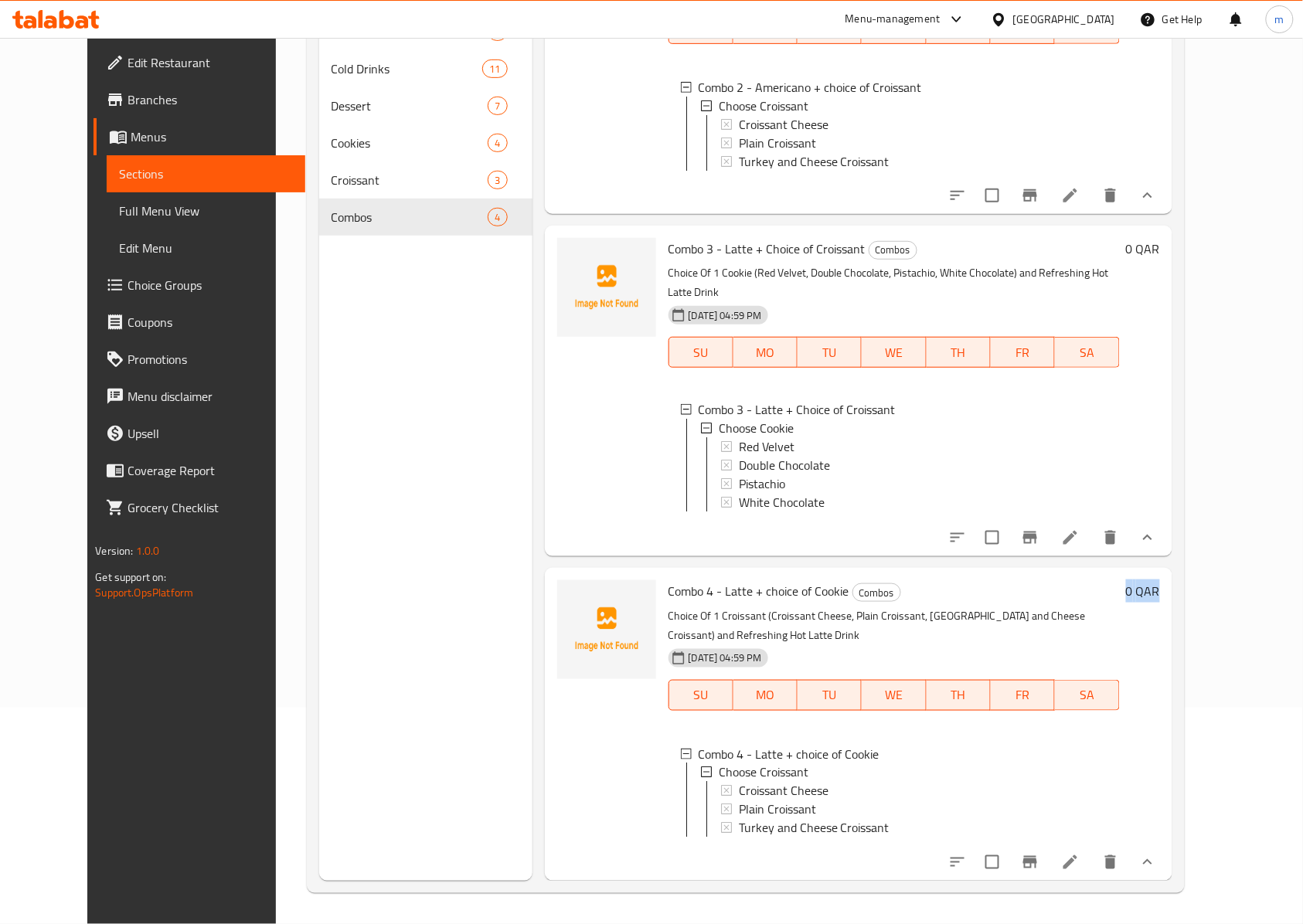
click at [119, 165] on span "Sections" at bounding box center [206, 174] width 174 height 19
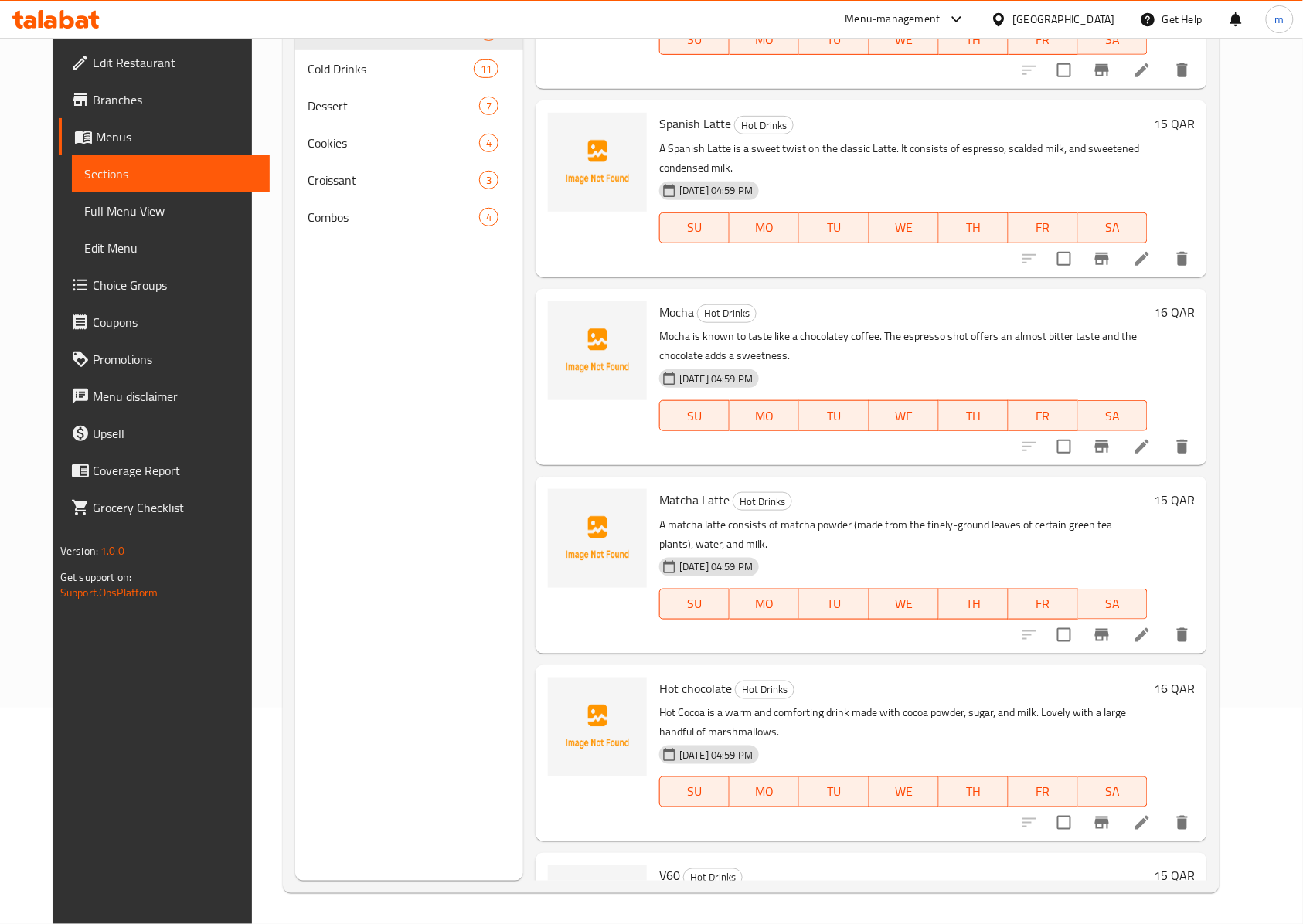
click at [88, 171] on span "Sections" at bounding box center [172, 174] width 174 height 19
click at [95, 130] on span "Menus" at bounding box center [177, 137] width 162 height 19
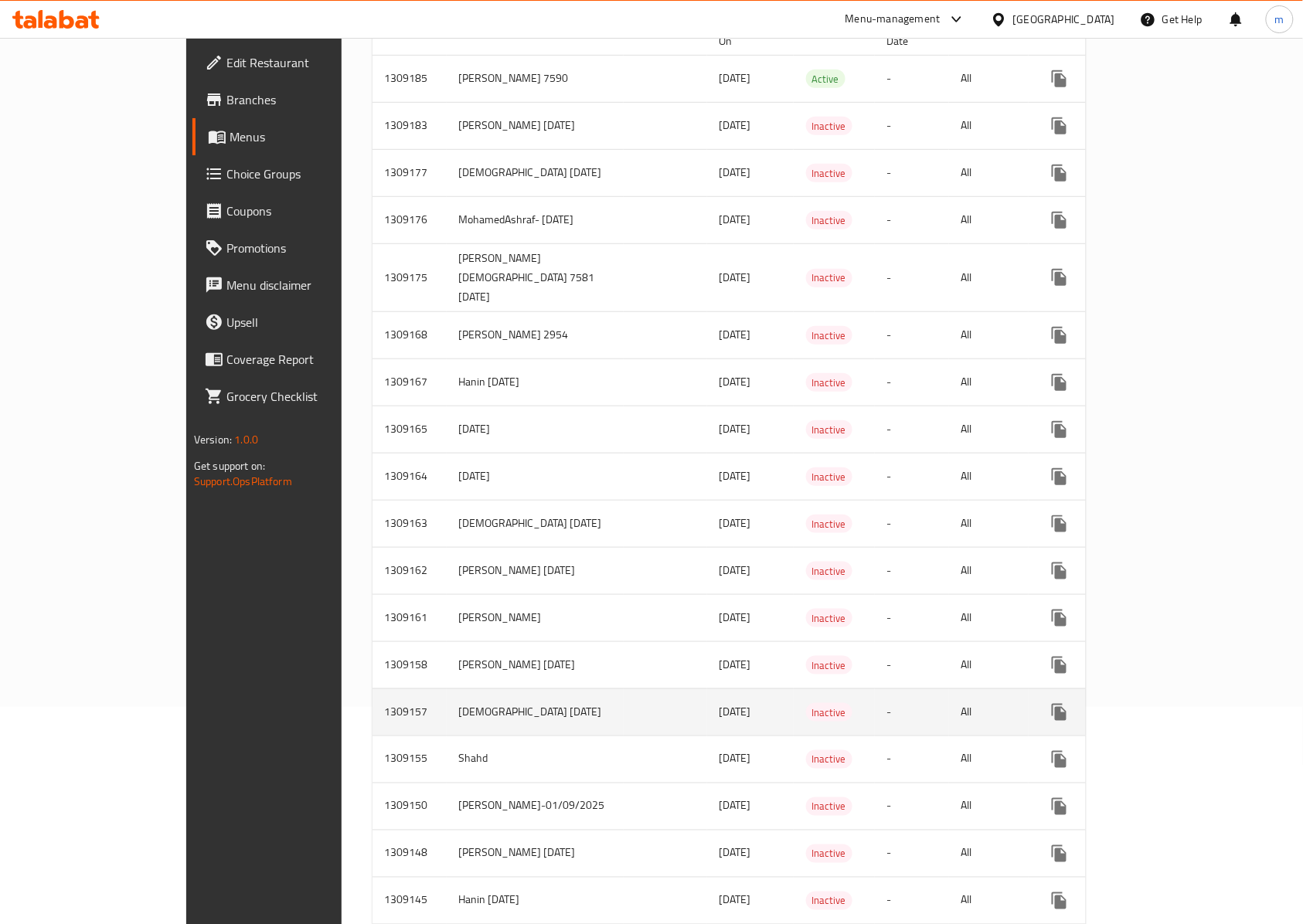
click at [1180, 703] on icon "enhanced table" at bounding box center [1170, 712] width 19 height 19
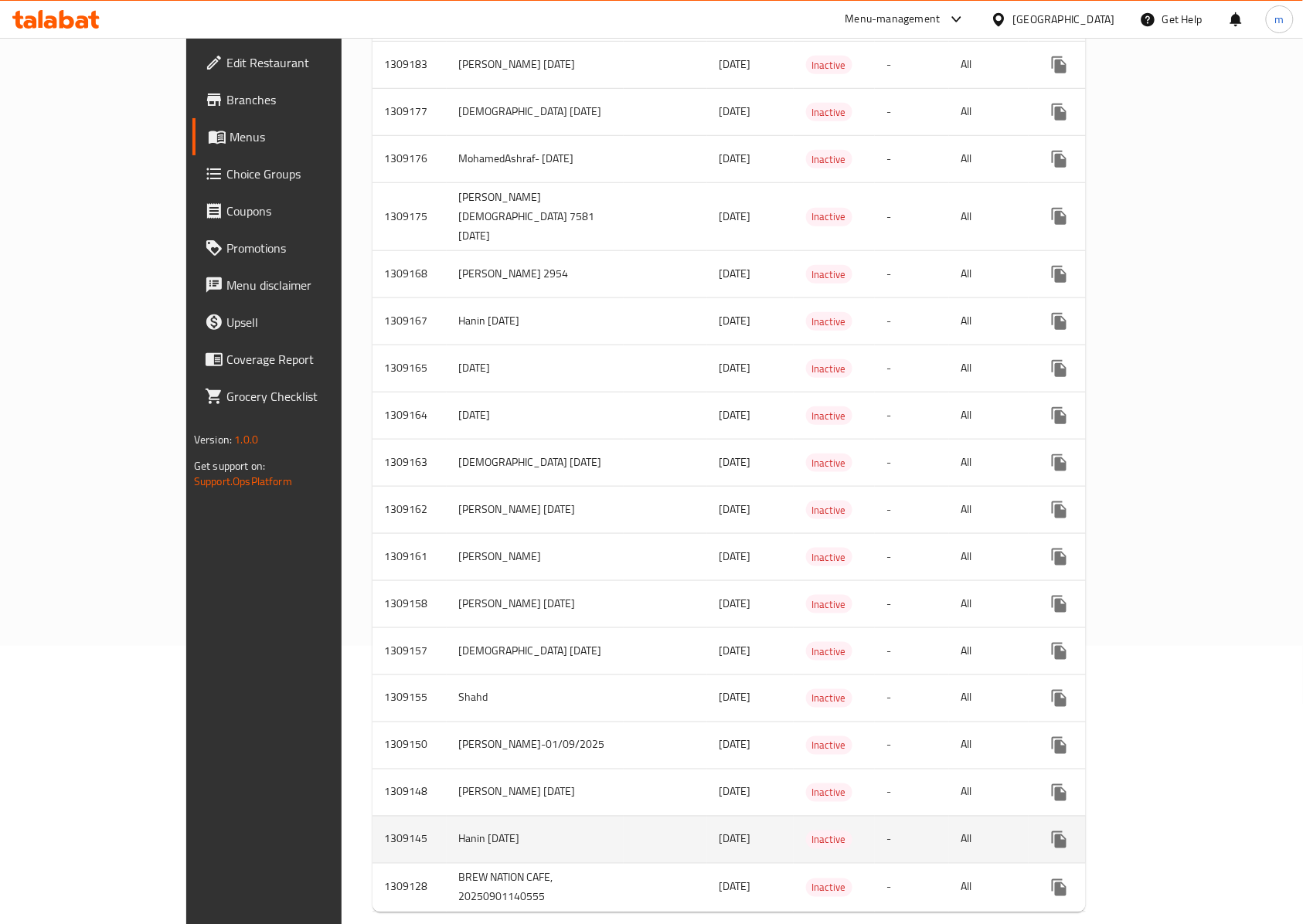
scroll to position [312, 0]
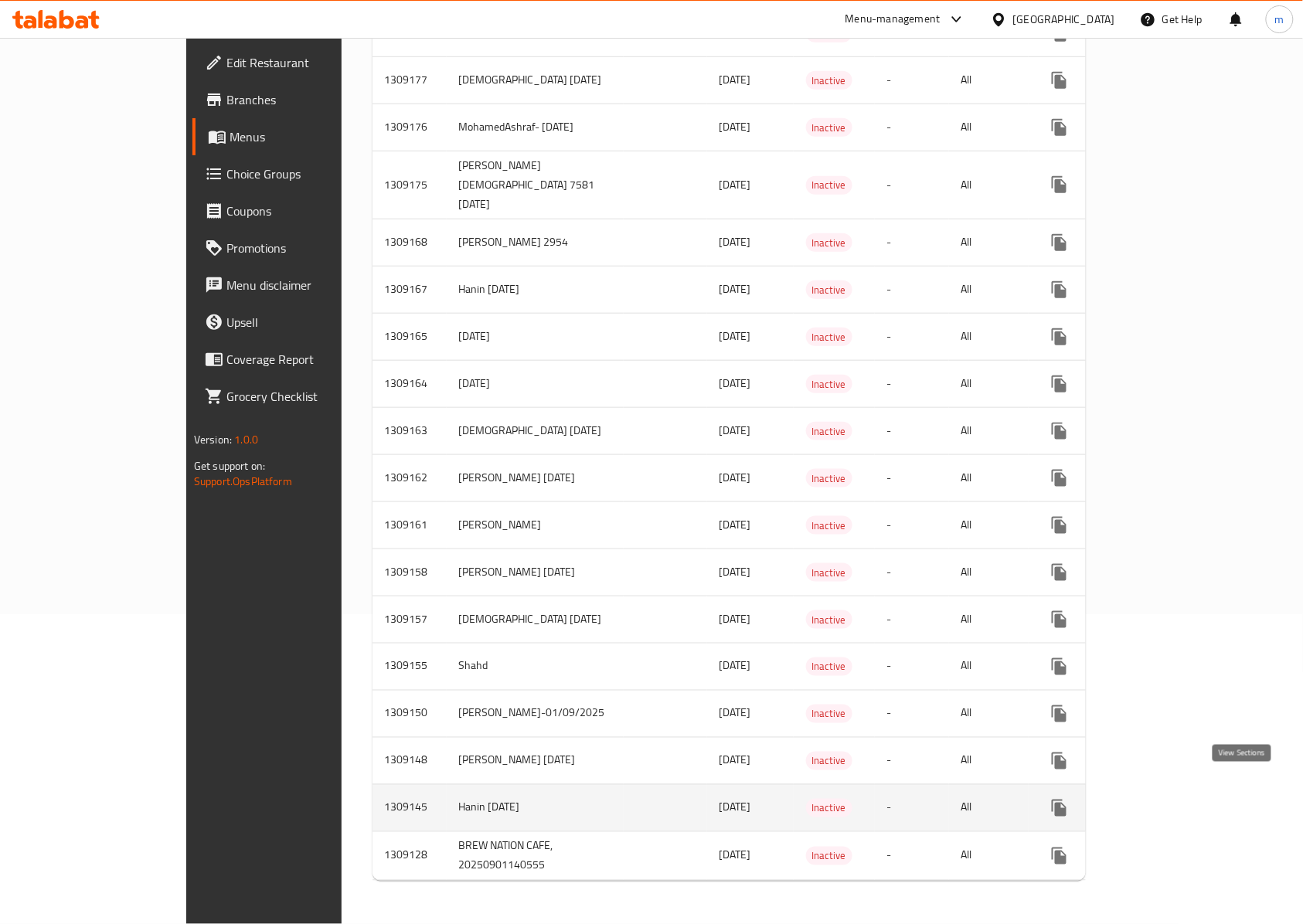
click at [1180, 798] on icon "enhanced table" at bounding box center [1170, 807] width 19 height 19
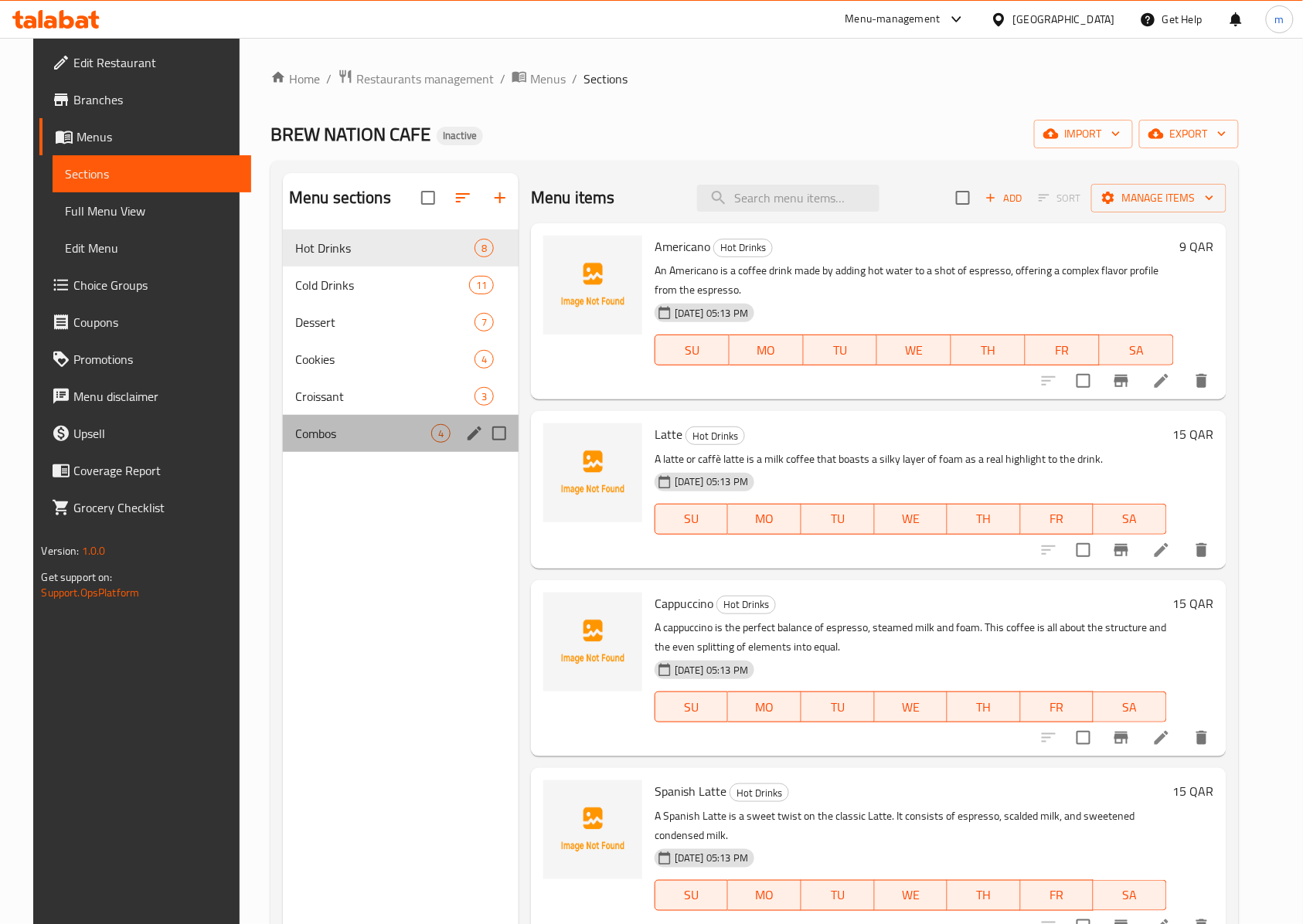
click at [321, 423] on div "Combos 4" at bounding box center [401, 433] width 236 height 37
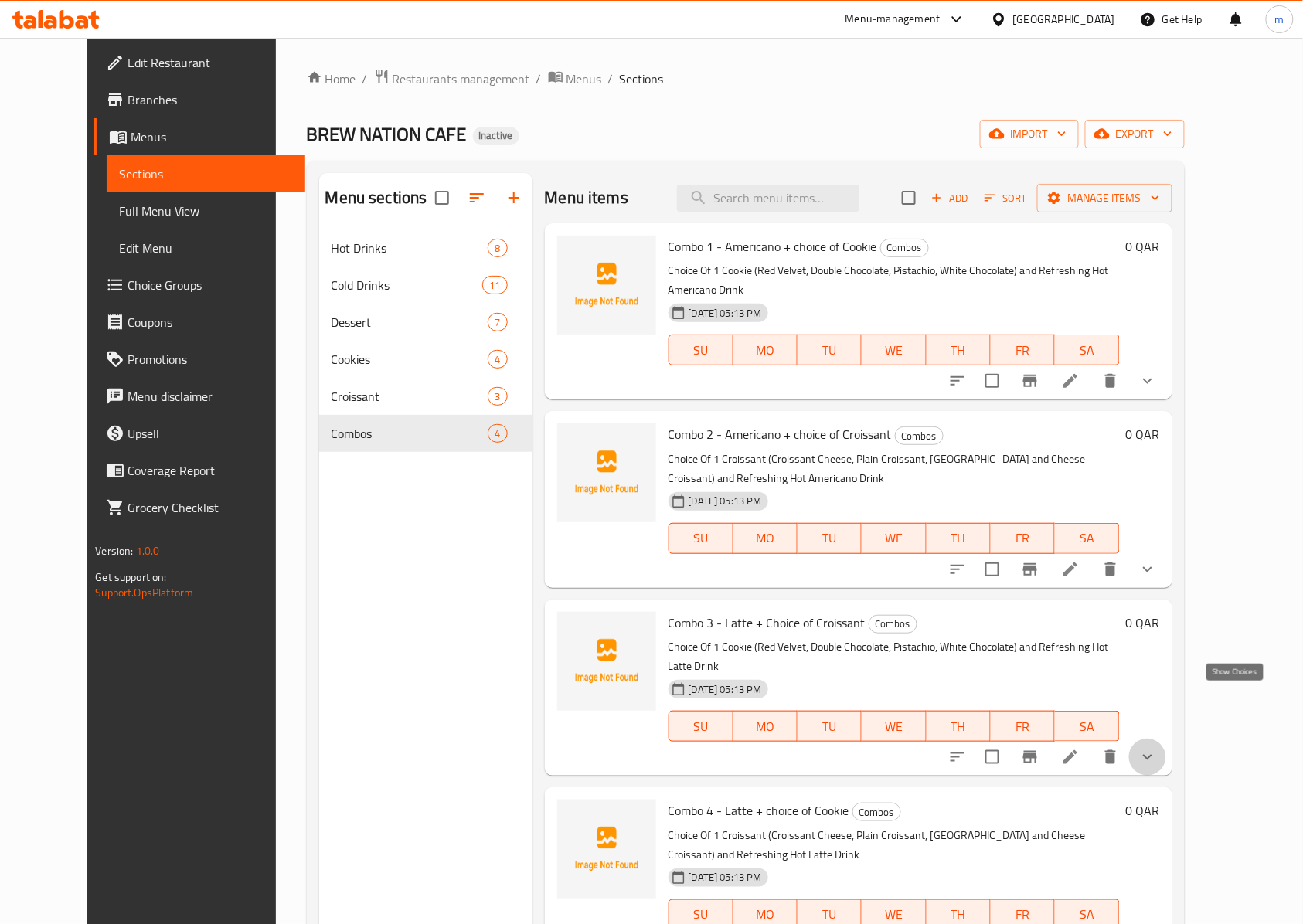
click at [1152, 754] on icon "show more" at bounding box center [1147, 757] width 9 height 5
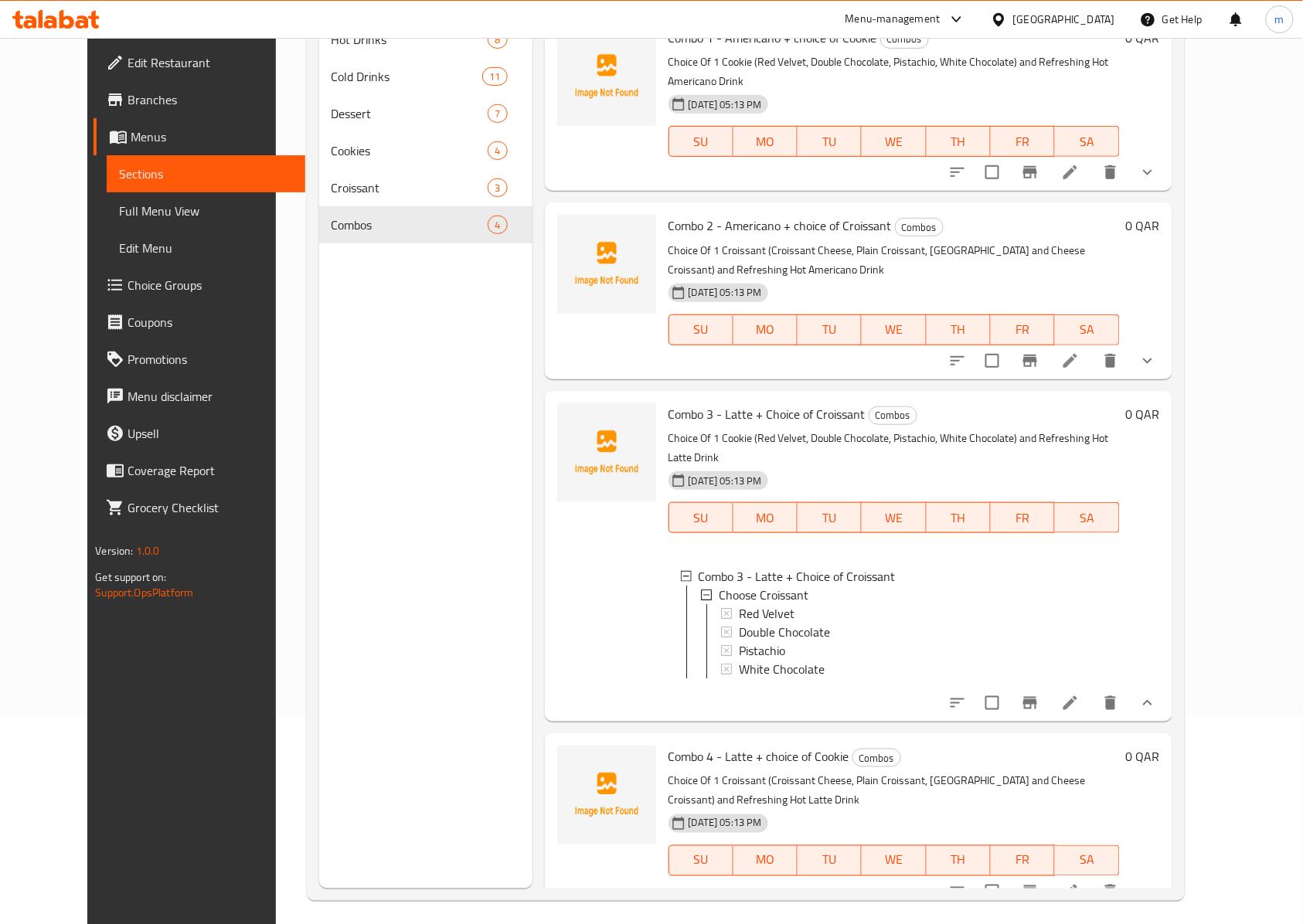
scroll to position [217, 0]
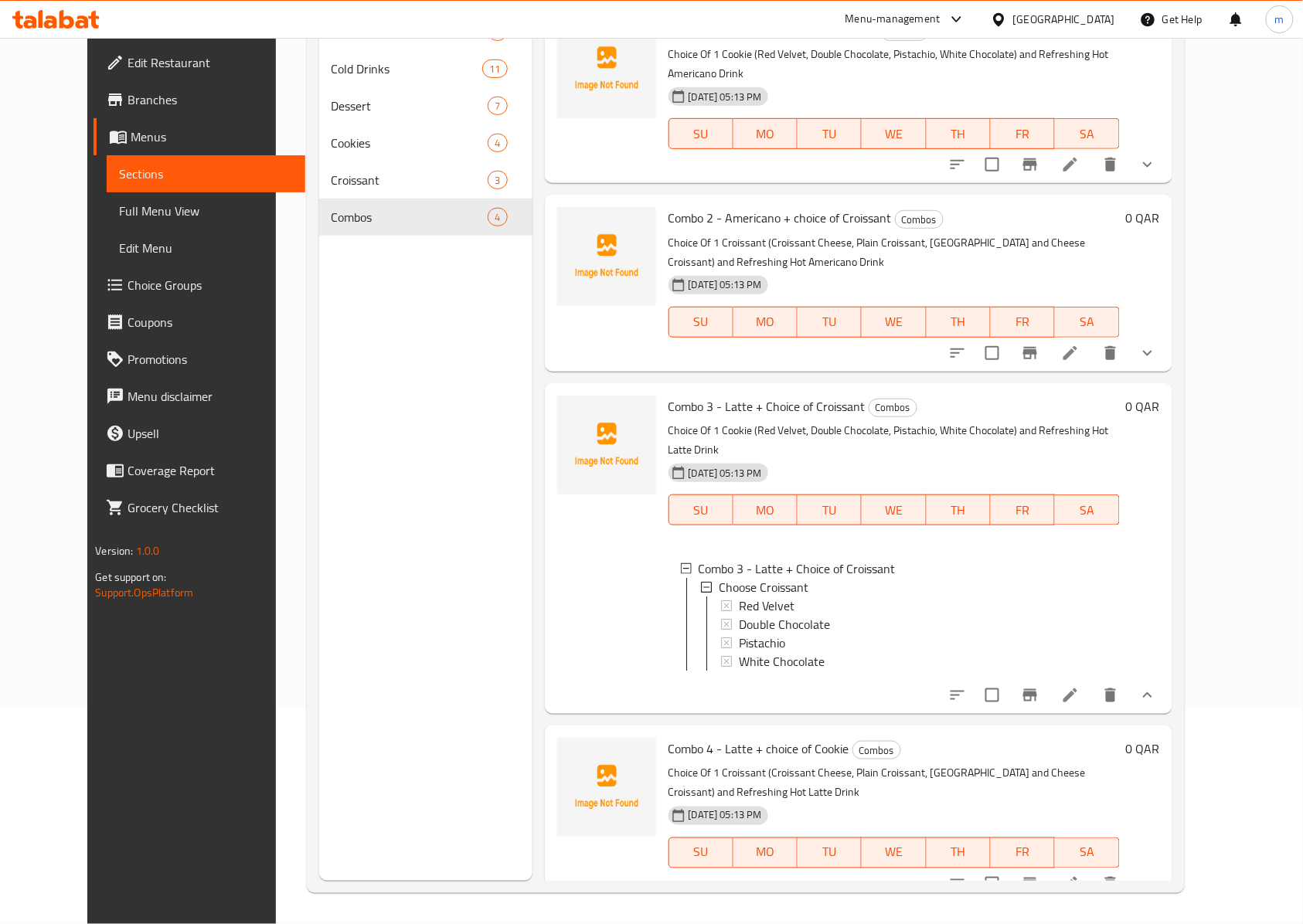
click at [1152, 880] on icon "show more" at bounding box center [1147, 883] width 9 height 5
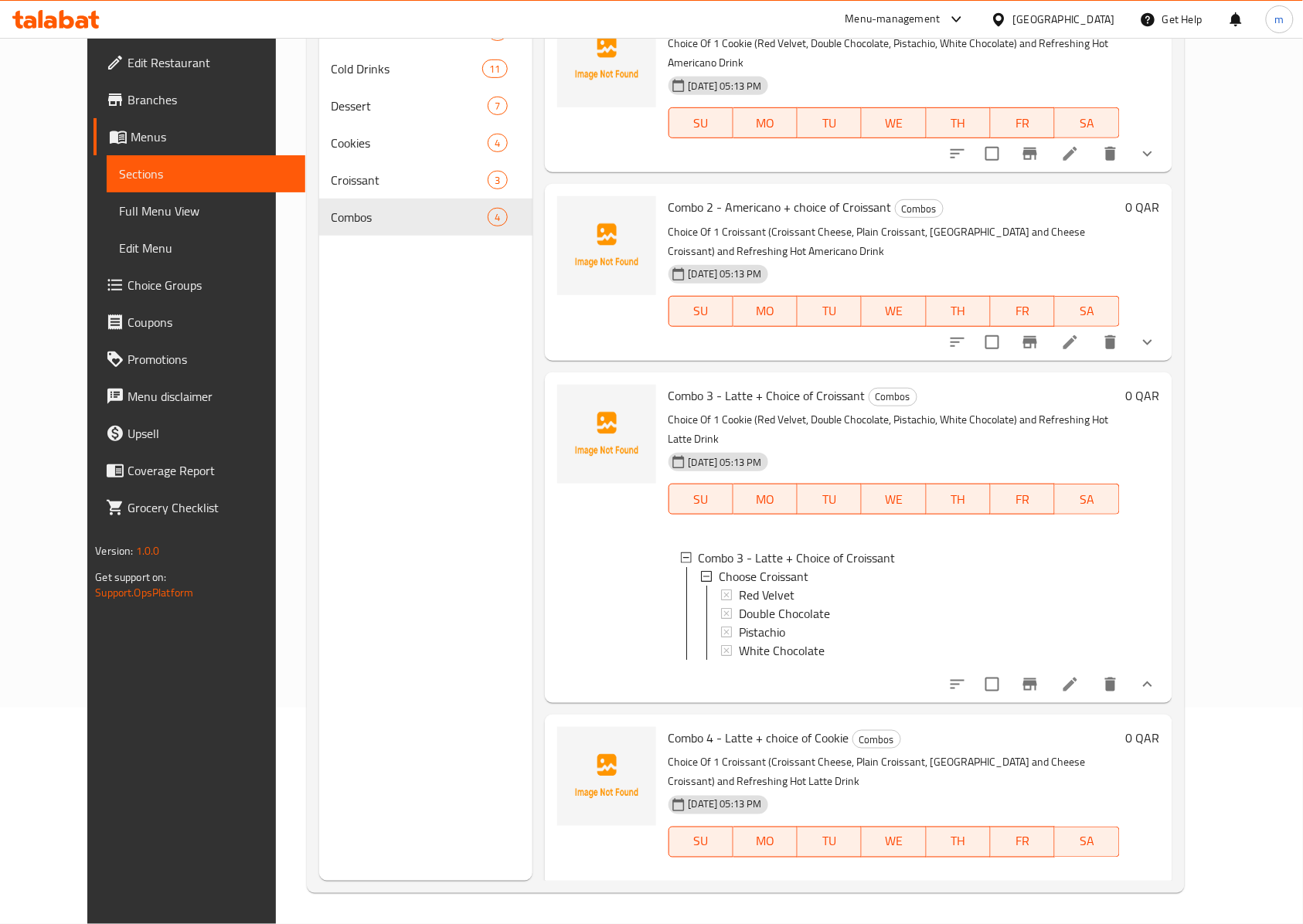
scroll to position [0, 0]
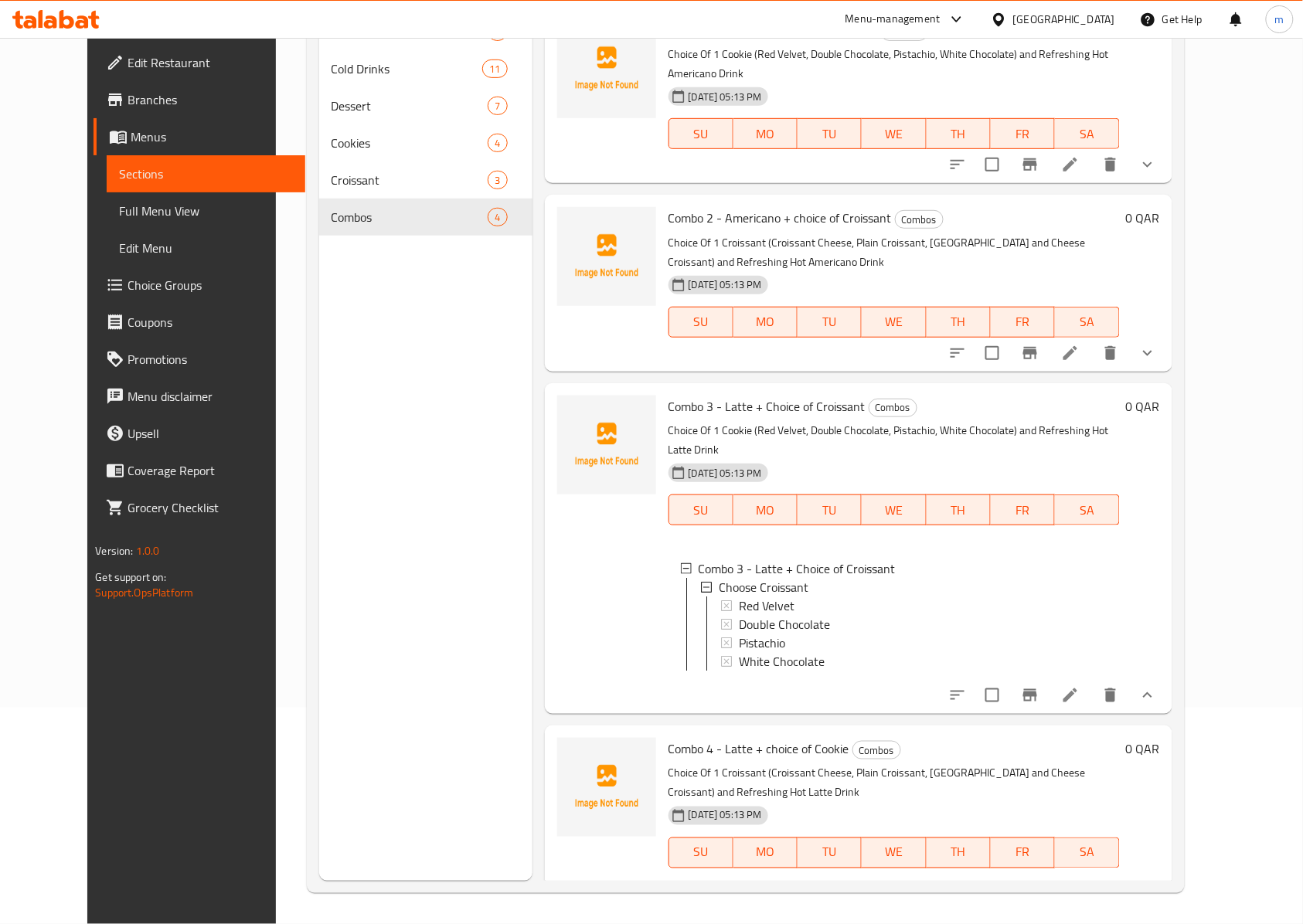
click at [131, 139] on span "Menus" at bounding box center [212, 137] width 162 height 19
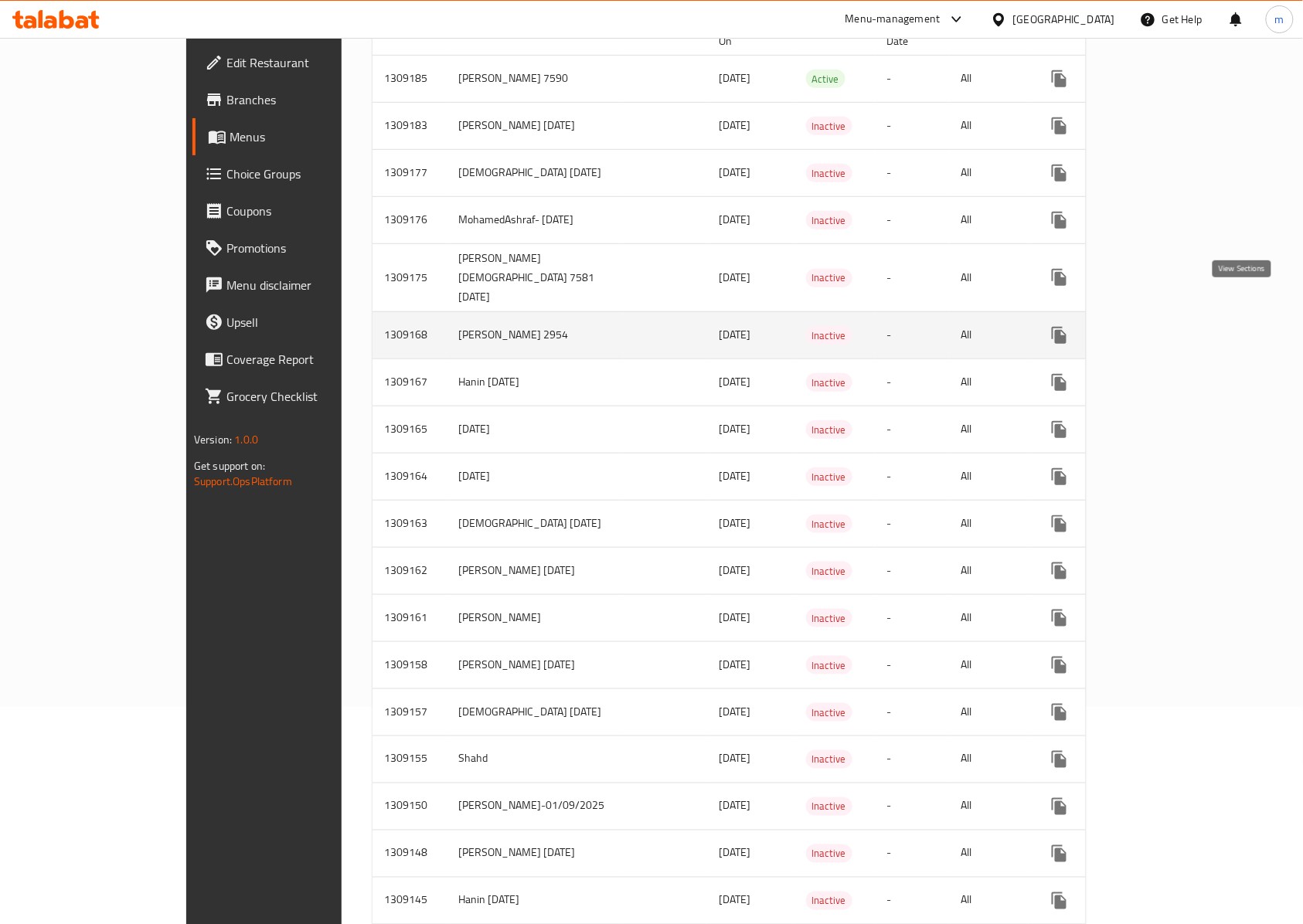
click at [1189, 317] on link "enhanced table" at bounding box center [1170, 335] width 37 height 37
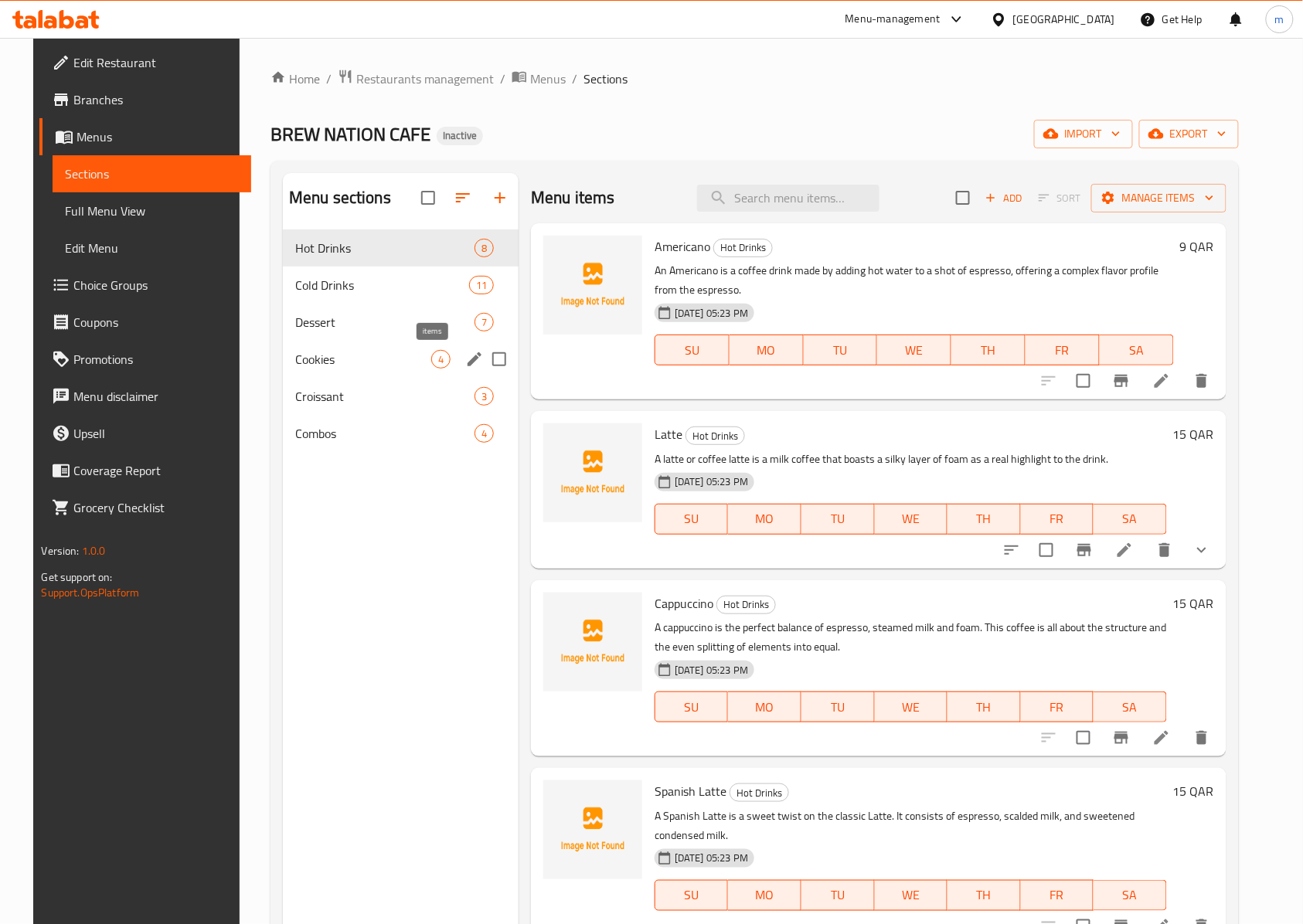
click at [270, 375] on div "Menu sections Hot Drinks 8 Cold Drinks 11 Dessert 7 Cookies 4 Croissant 3 Combo…" at bounding box center [755, 634] width 968 height 948
click at [283, 383] on div "Croissant 3" at bounding box center [401, 396] width 236 height 37
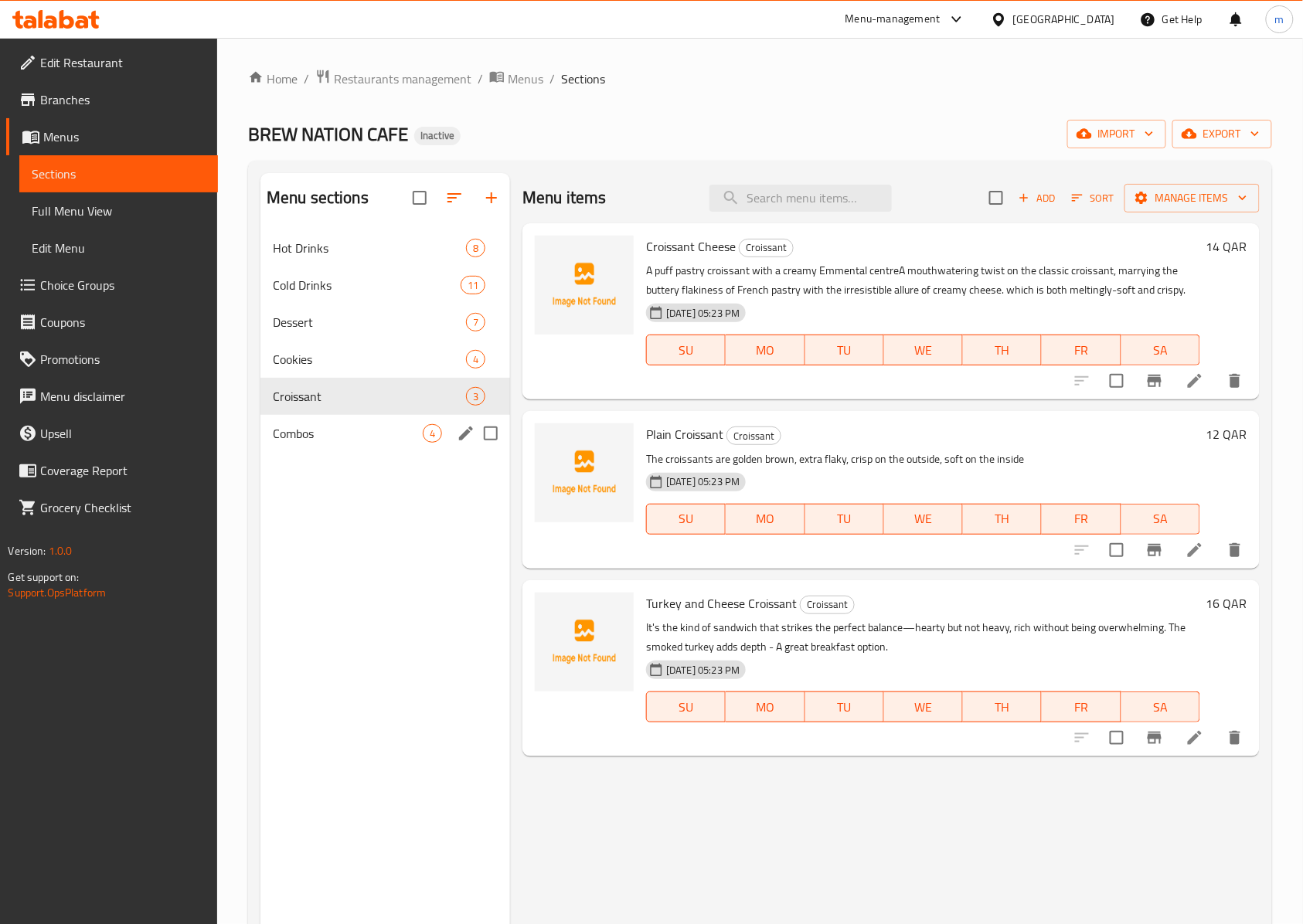
click at [309, 458] on nav "Hot Drinks 8 Cold Drinks 11 Dessert 7 Cookies 4 Croissant 3 Combos 4" at bounding box center [384, 340] width 249 height 235
click at [302, 448] on div "Combos 4" at bounding box center [384, 433] width 249 height 37
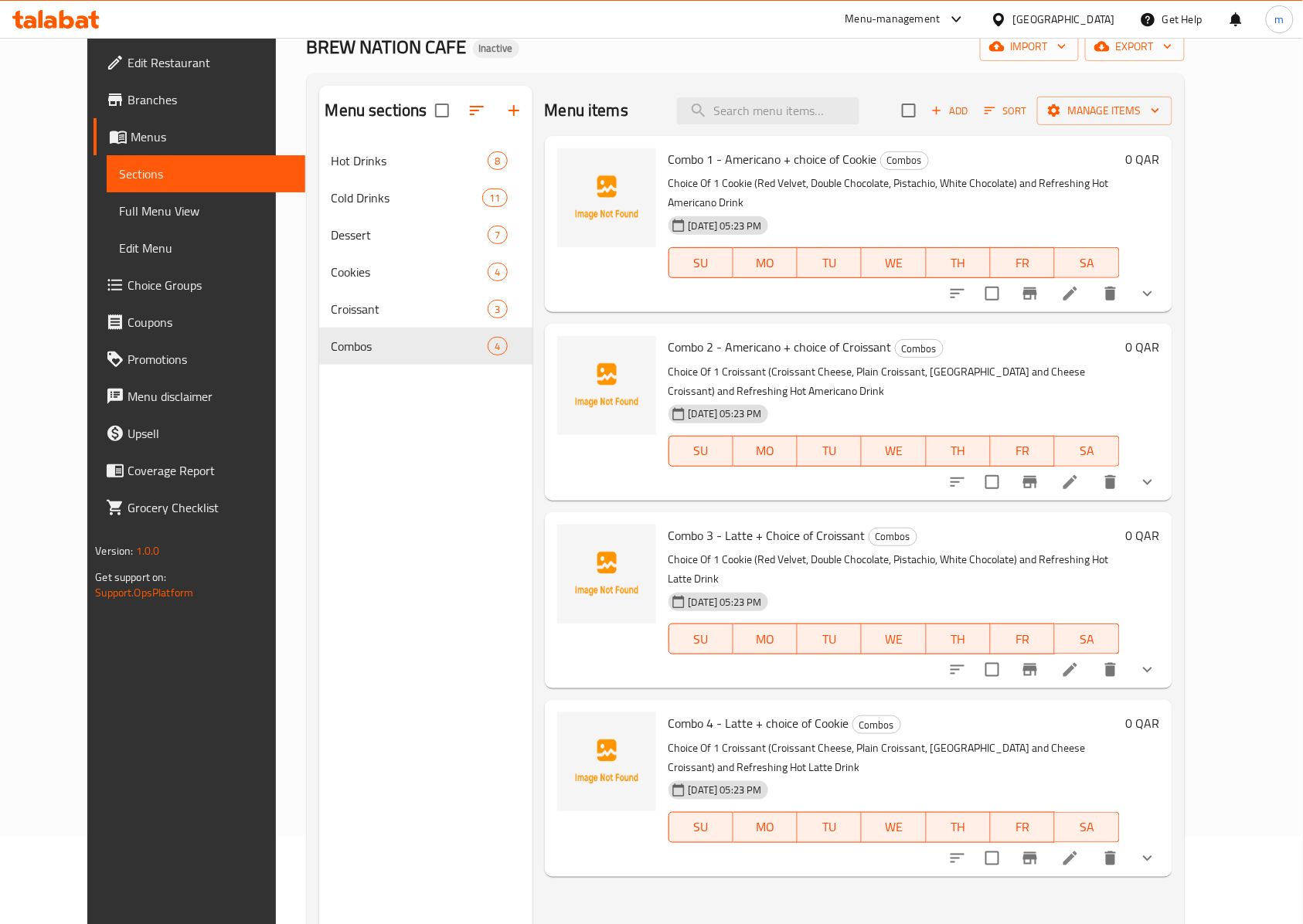
scroll to position [205, 0]
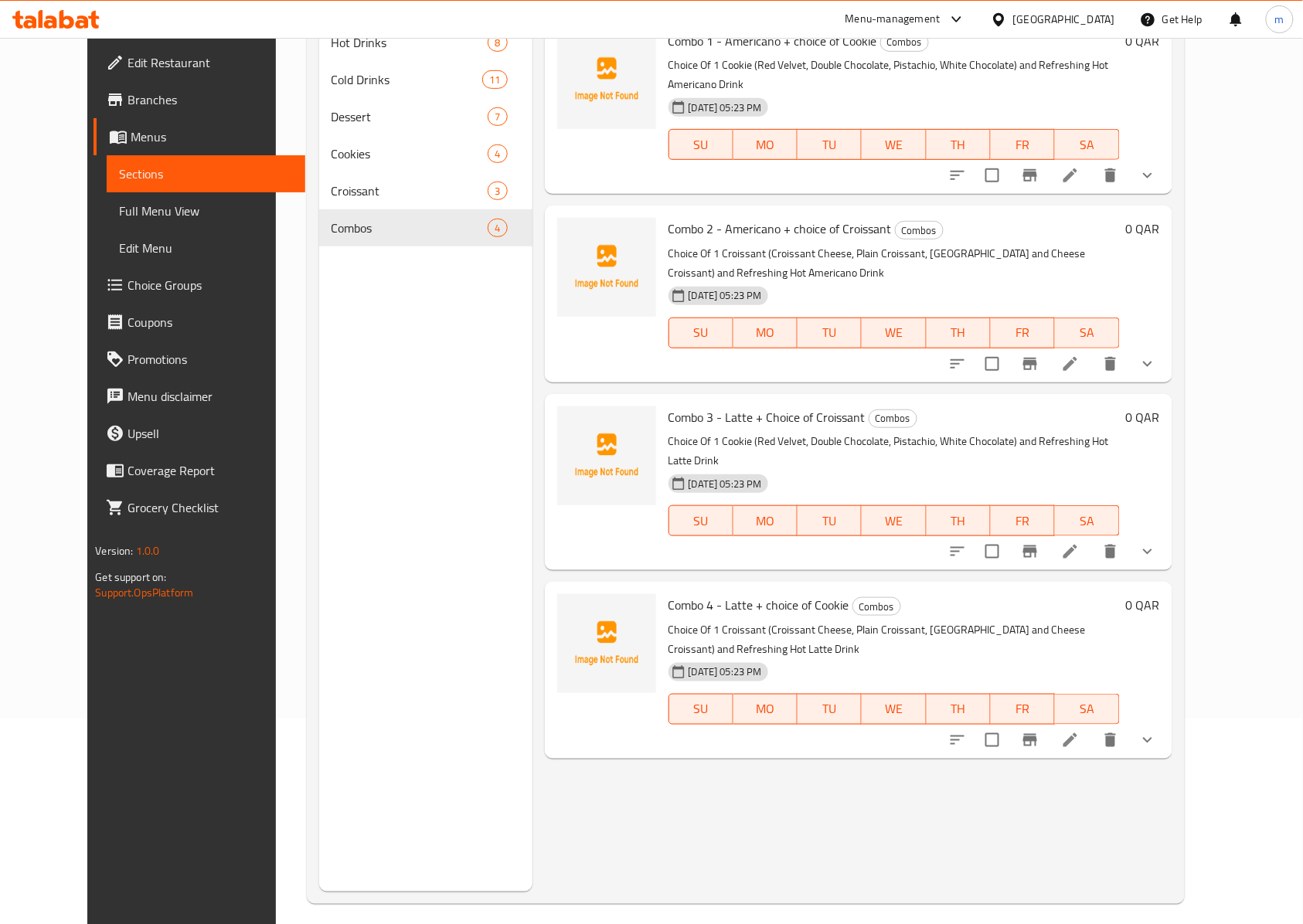
click at [1166, 533] on button "show more" at bounding box center [1148, 552] width 37 height 37
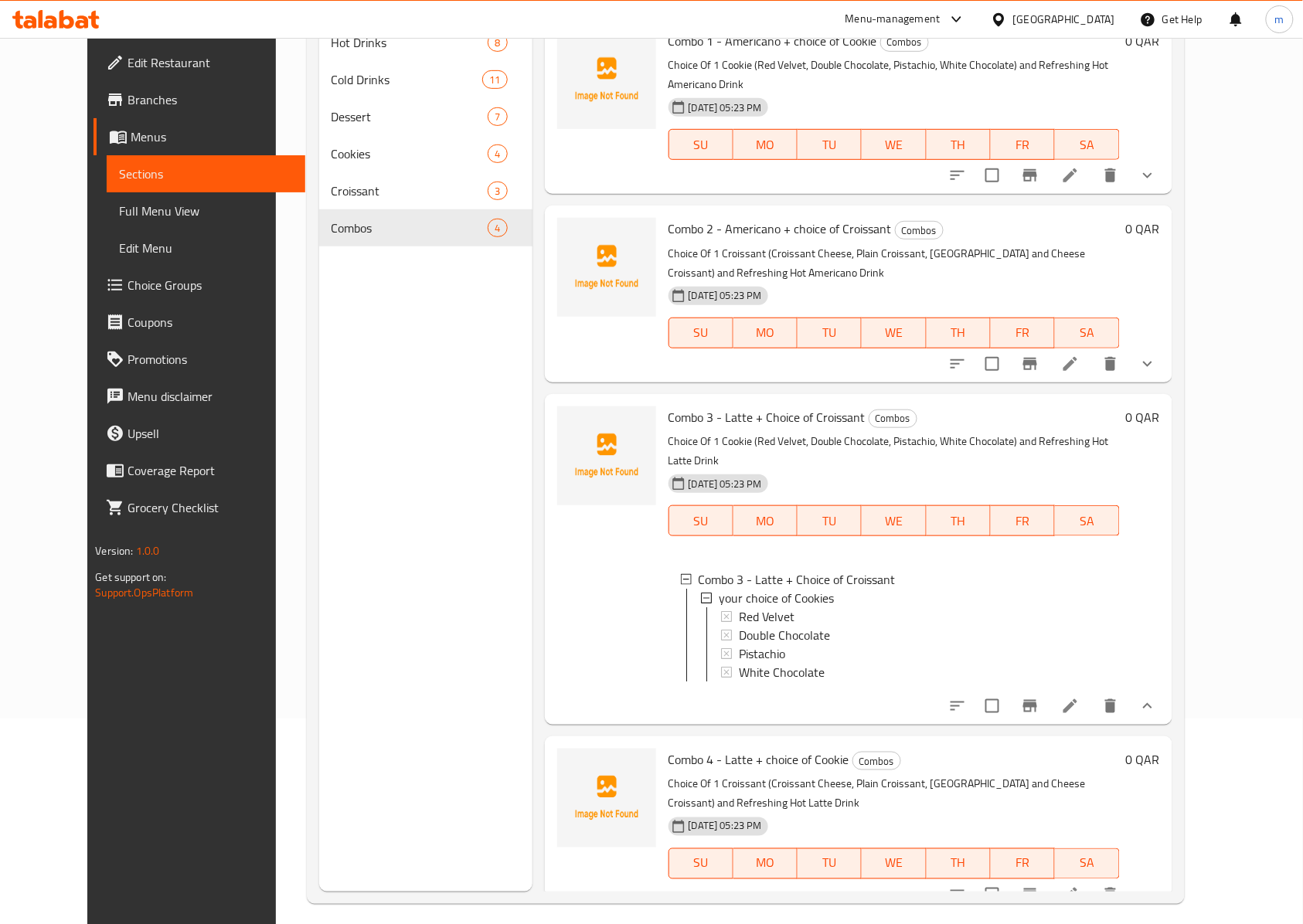
click at [133, 145] on span "Menus" at bounding box center [212, 137] width 162 height 19
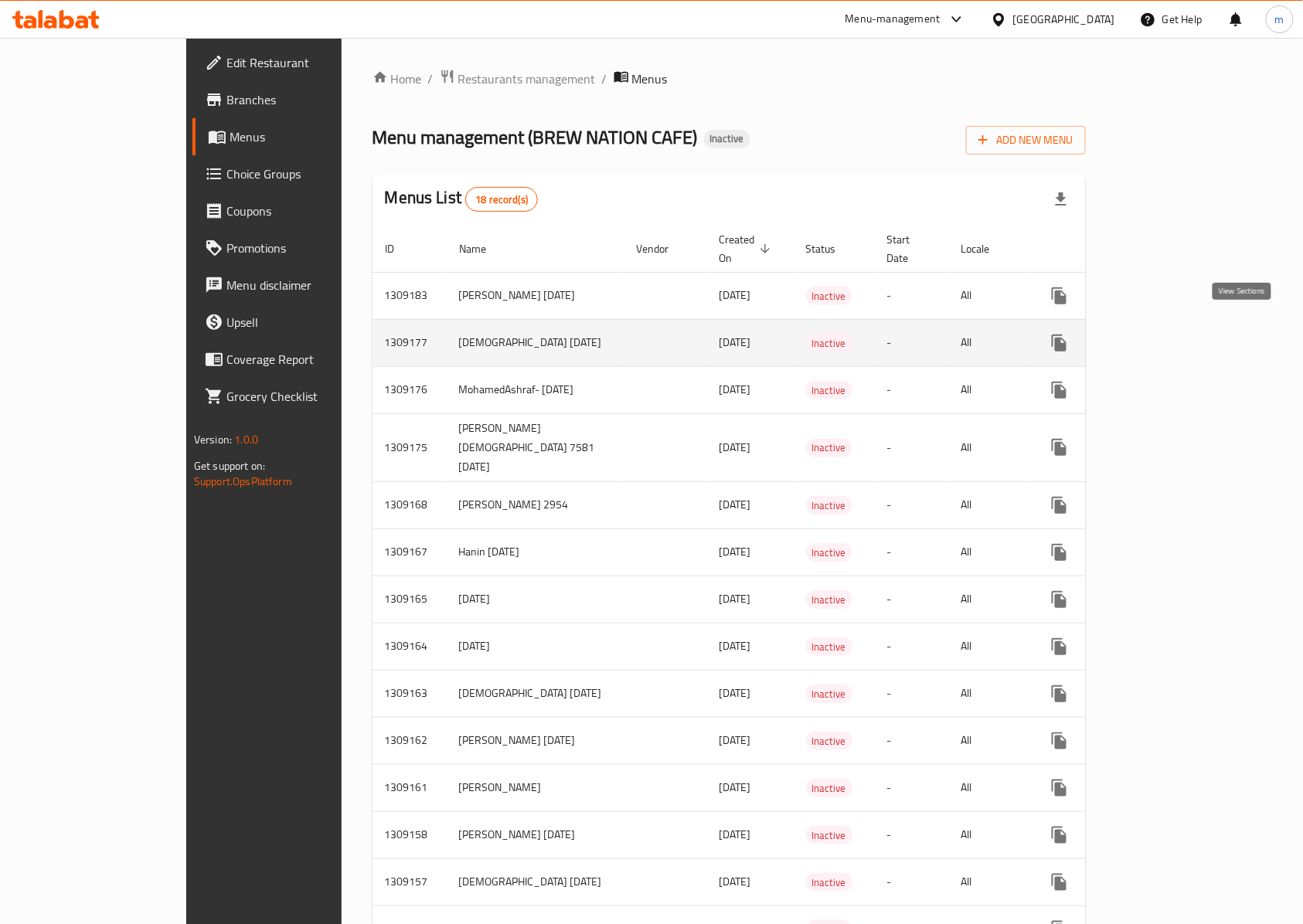
click at [1180, 334] on icon "enhanced table" at bounding box center [1170, 343] width 19 height 19
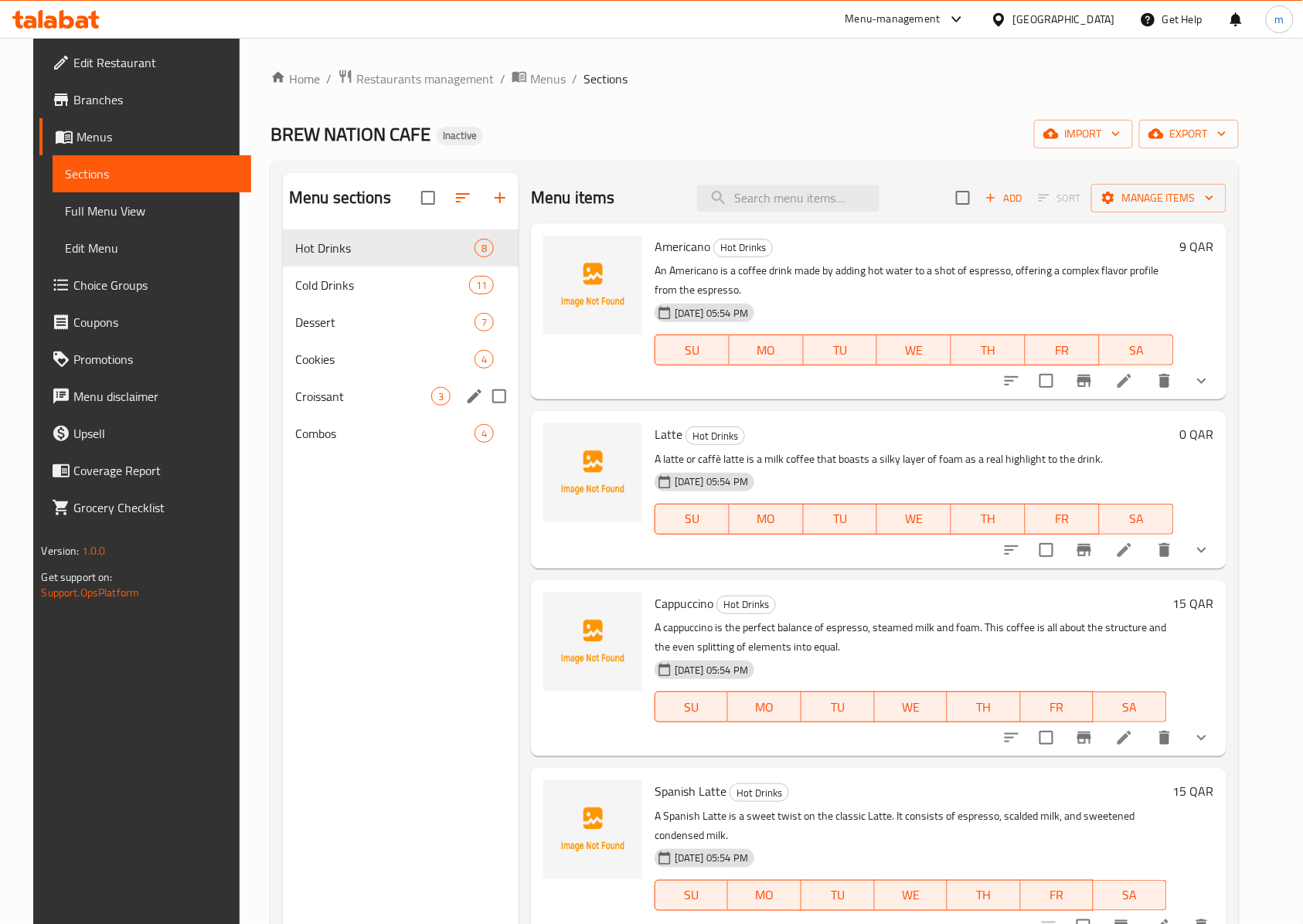
click at [294, 406] on div "Croissant 3" at bounding box center [401, 396] width 236 height 37
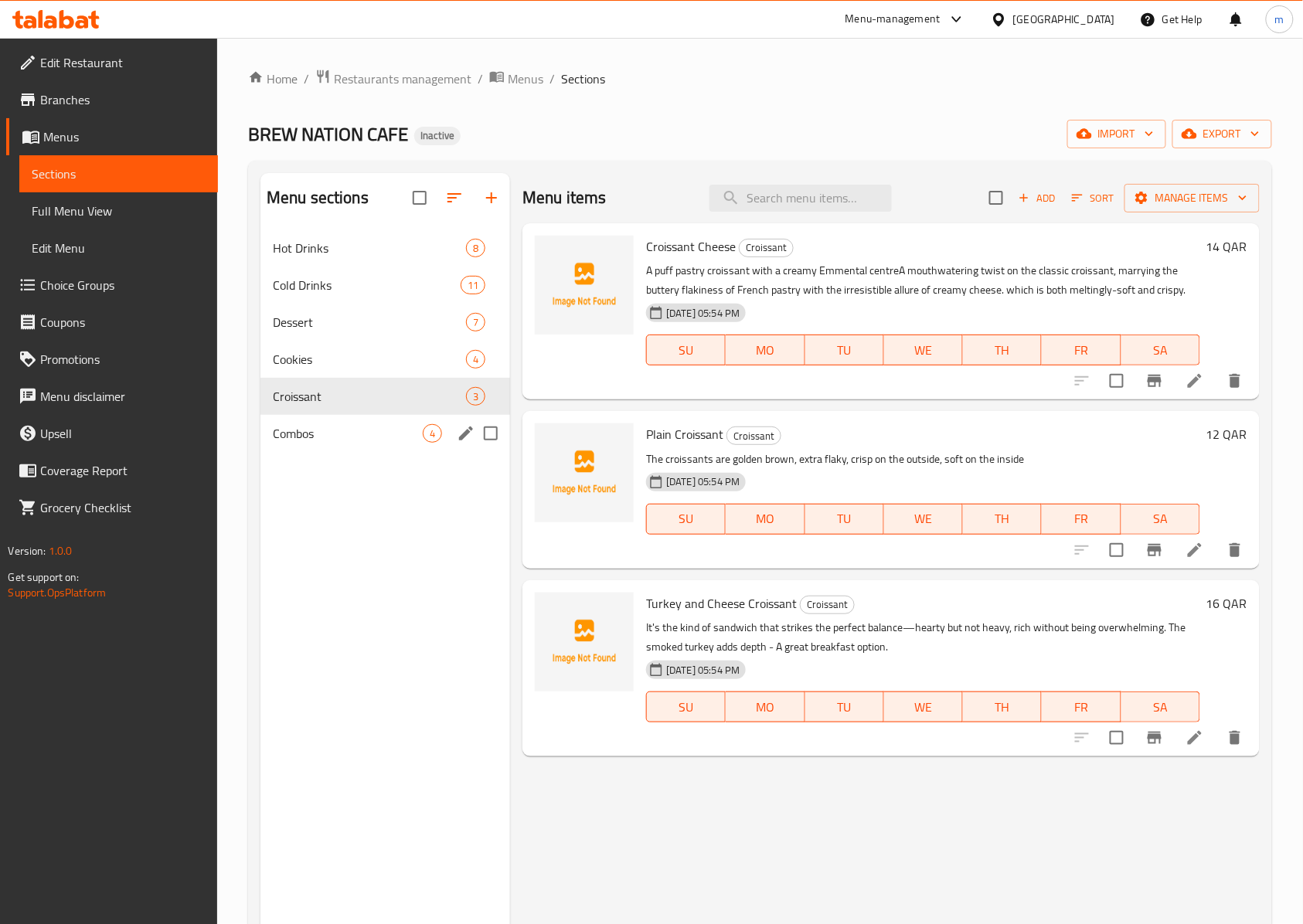
click at [294, 427] on span "Combos" at bounding box center [347, 433] width 150 height 19
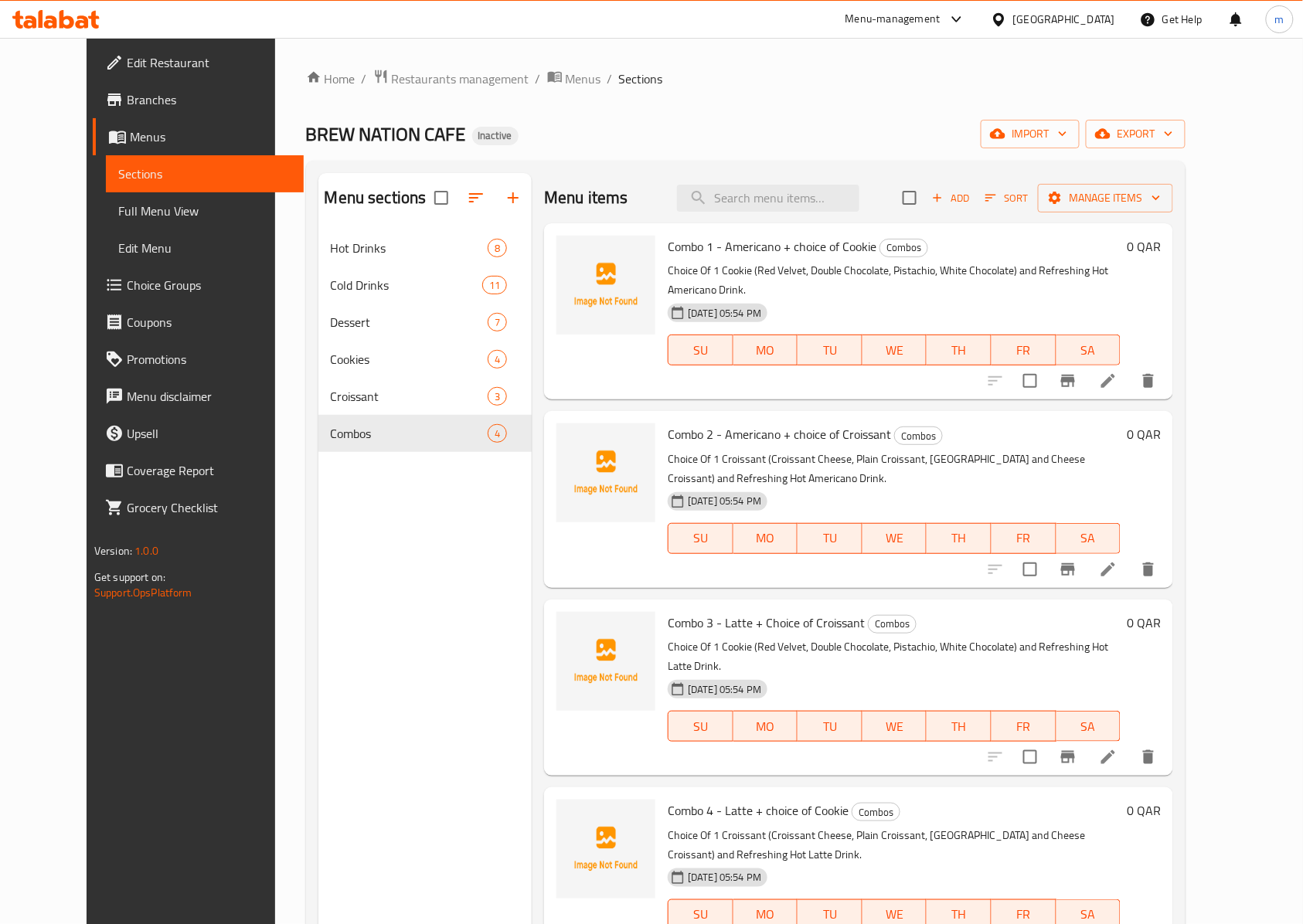
scroll to position [205, 0]
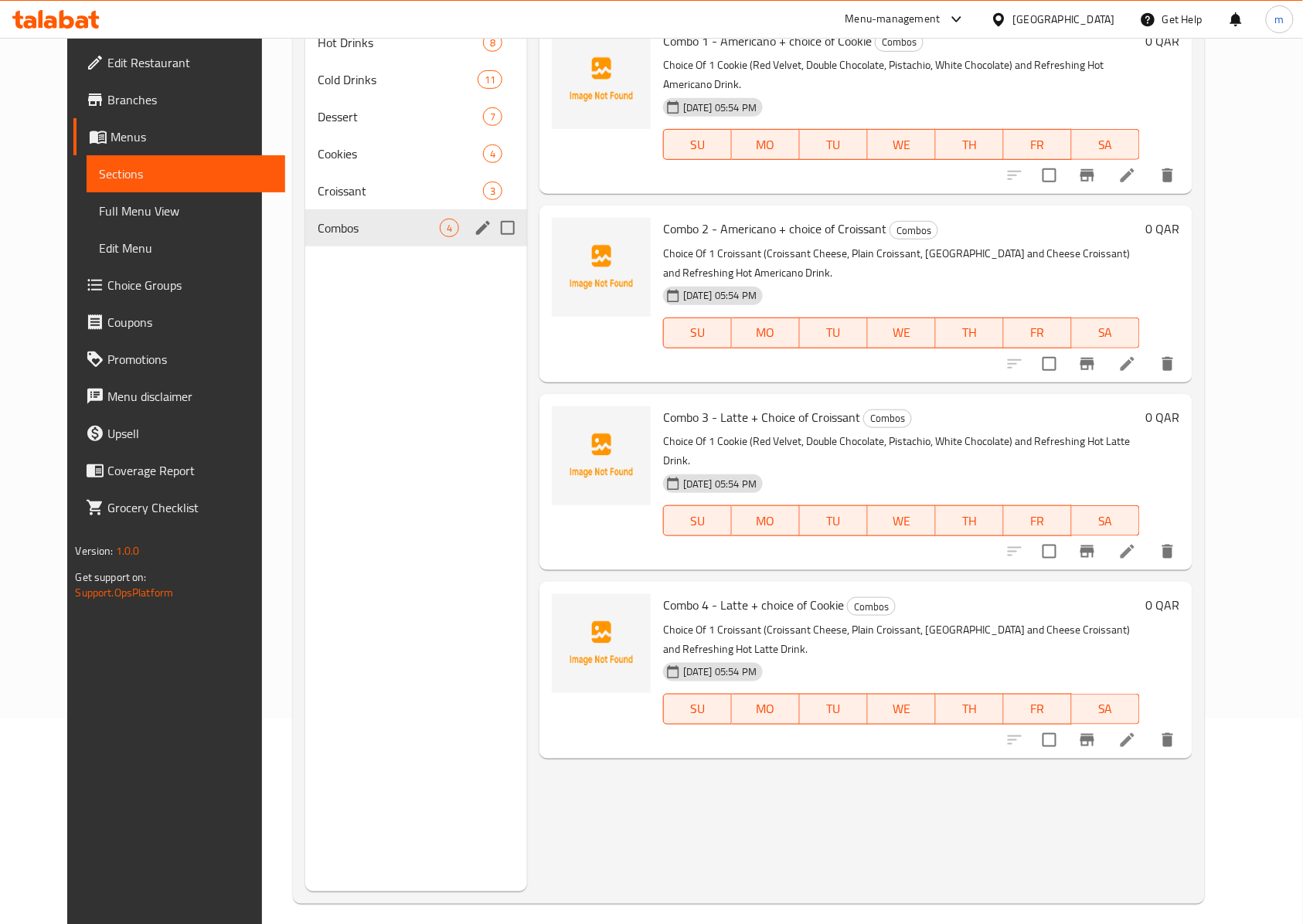
click at [359, 236] on span "Combos" at bounding box center [379, 228] width 122 height 19
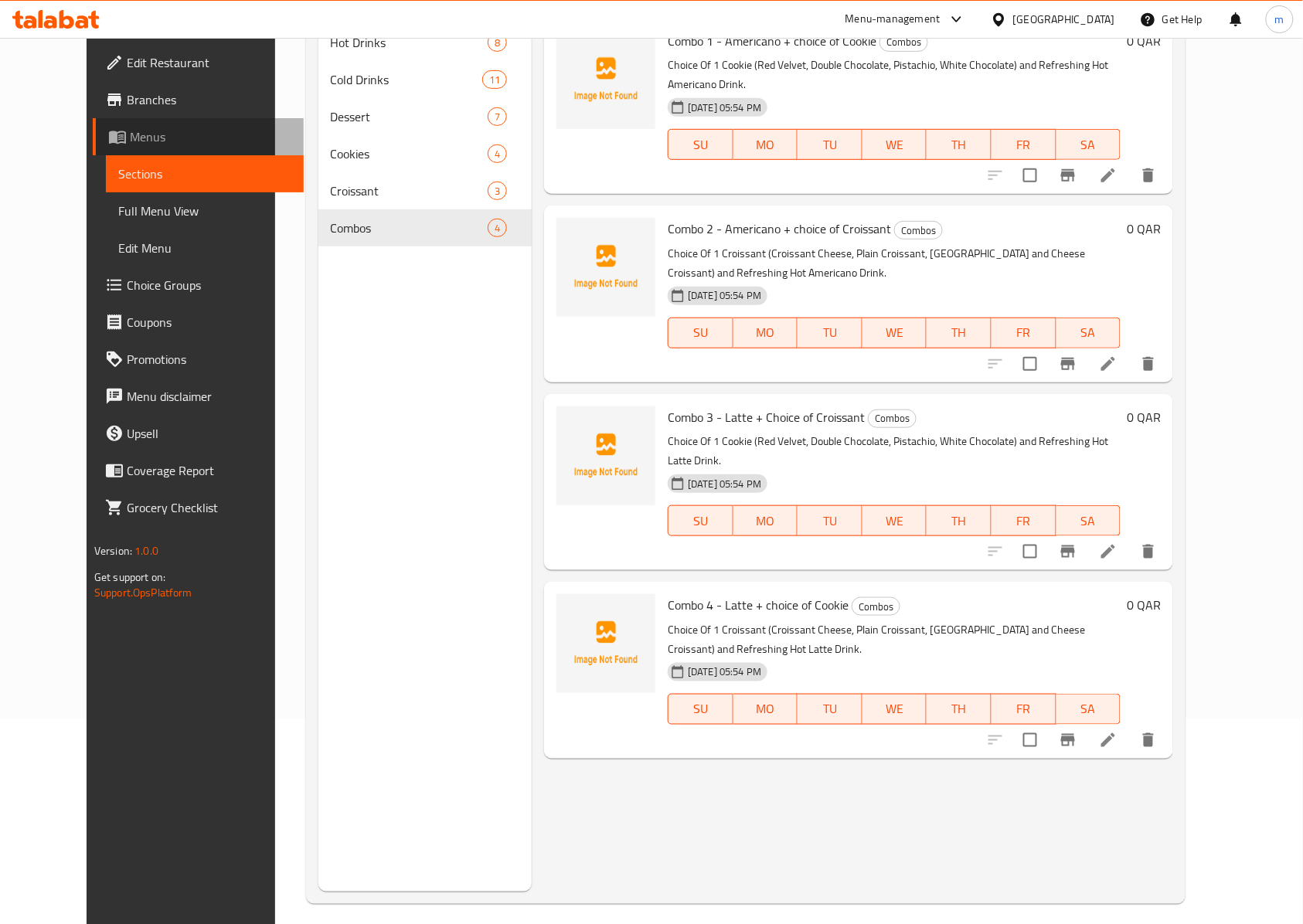
click at [130, 136] on span "Menus" at bounding box center [211, 137] width 162 height 19
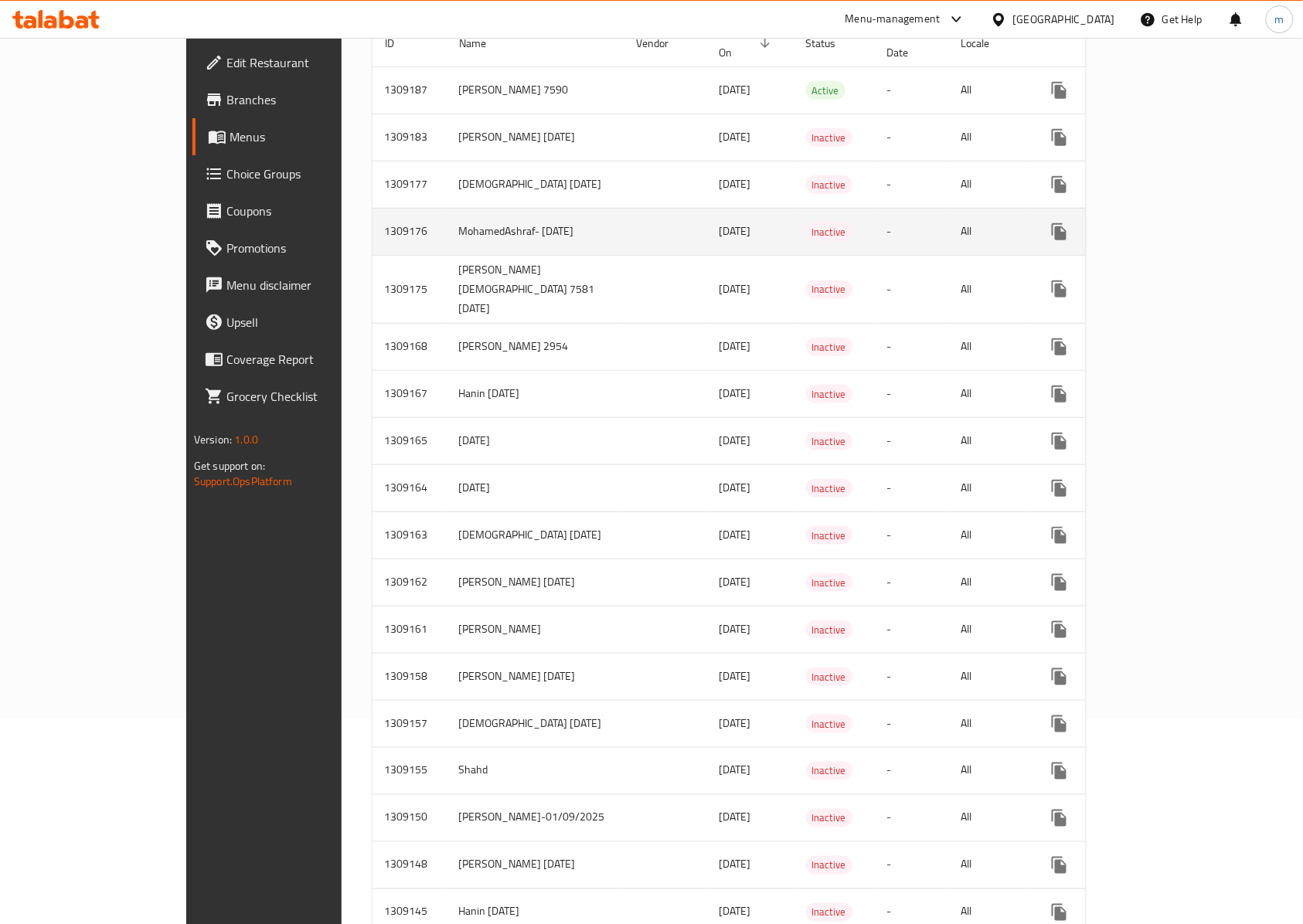
click at [1189, 222] on link "enhanced table" at bounding box center [1170, 231] width 37 height 37
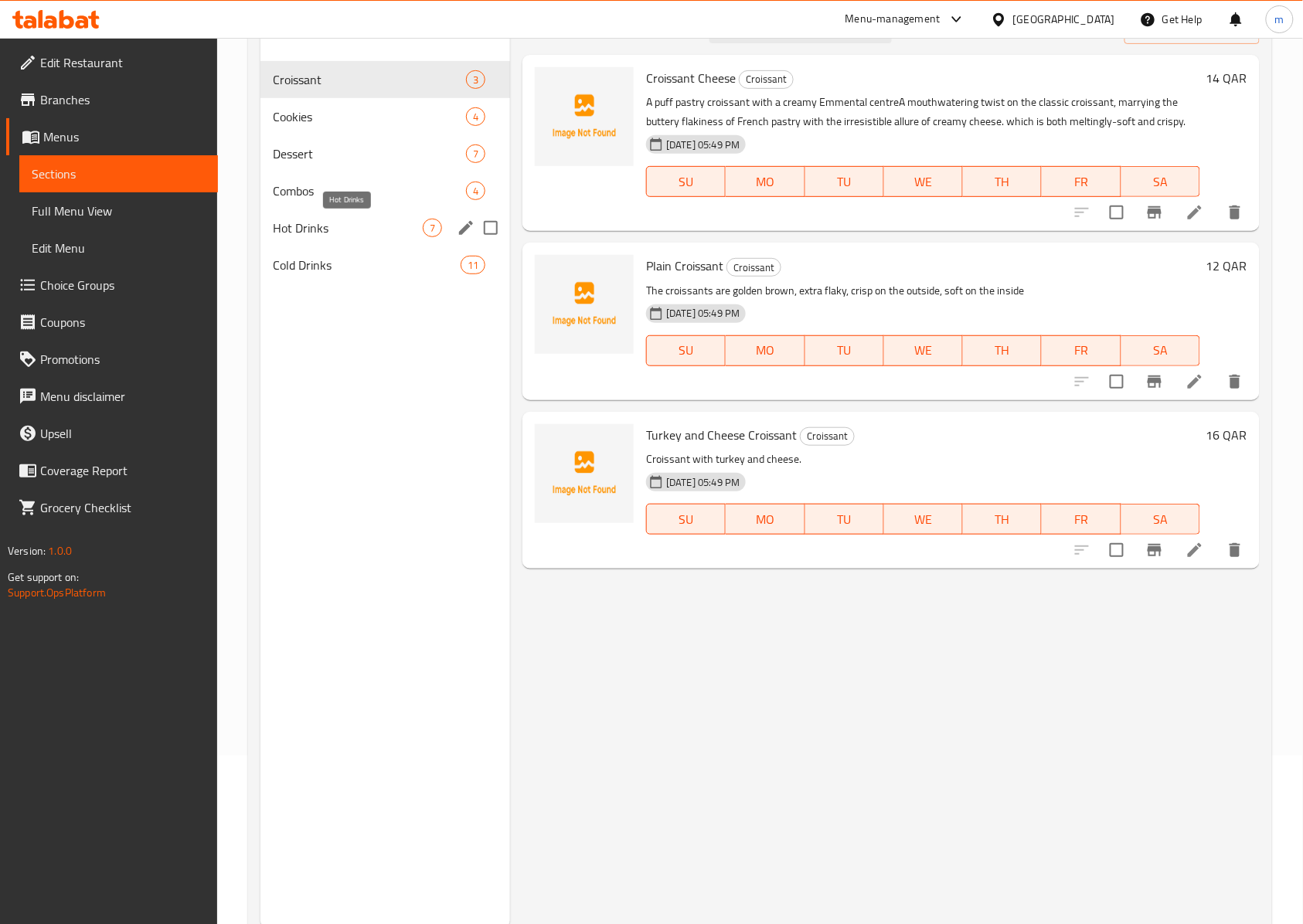
scroll to position [103, 0]
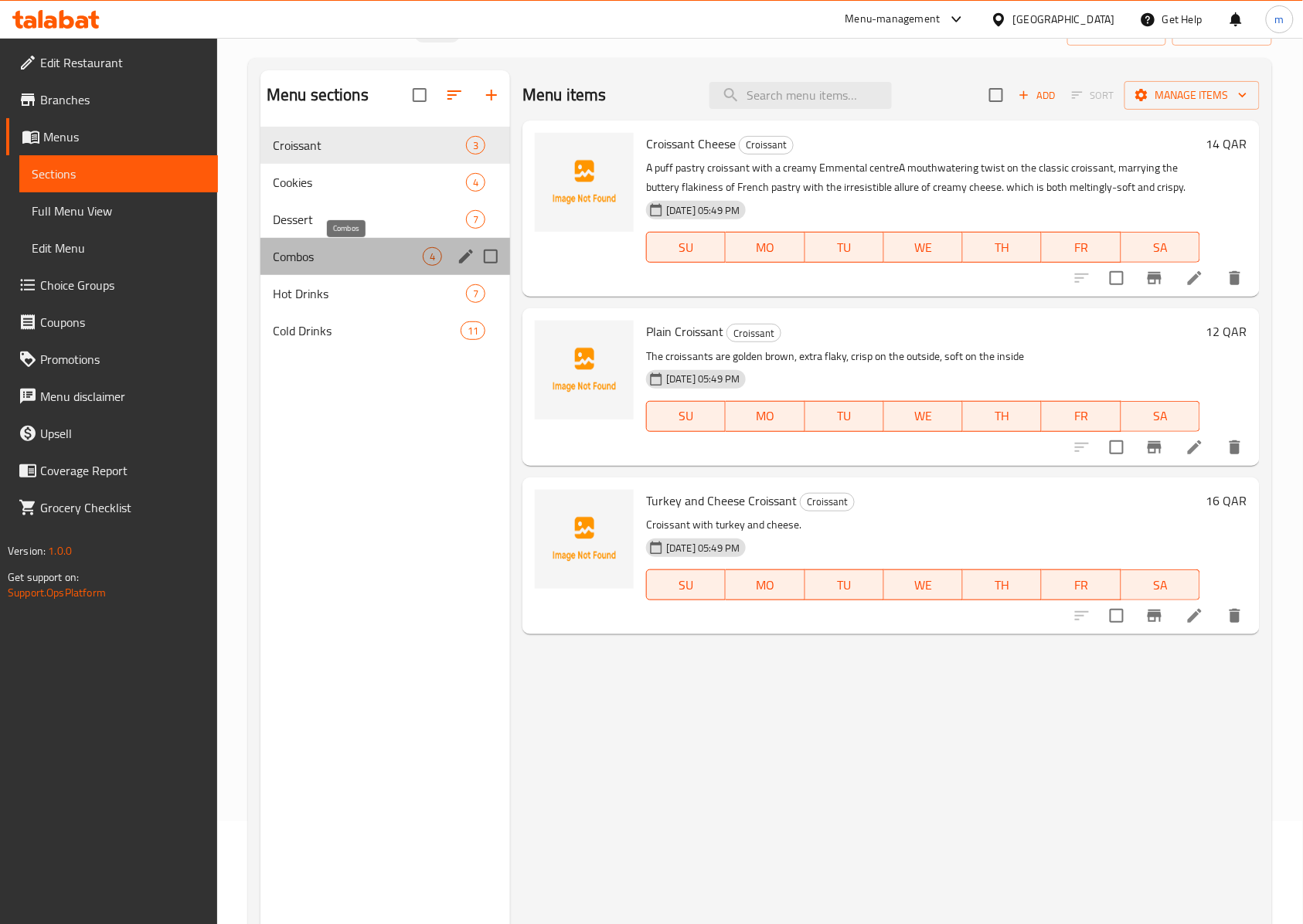
click at [351, 257] on span "Combos" at bounding box center [347, 257] width 150 height 19
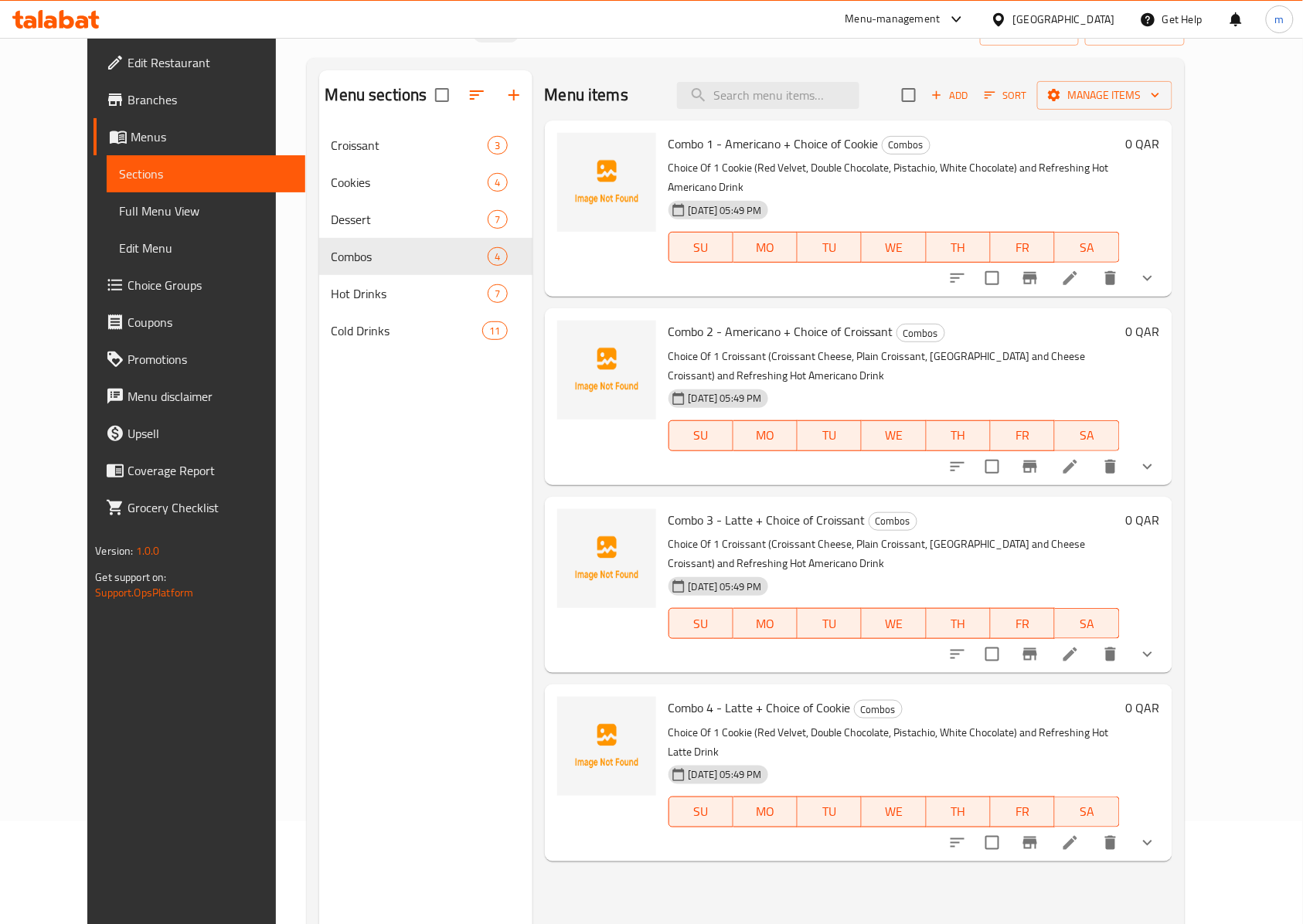
click at [1159, 567] on div "0 QAR" at bounding box center [1140, 584] width 41 height 151
click at [1166, 636] on div at bounding box center [1052, 655] width 227 height 37
click at [1166, 636] on button "show more" at bounding box center [1148, 655] width 37 height 37
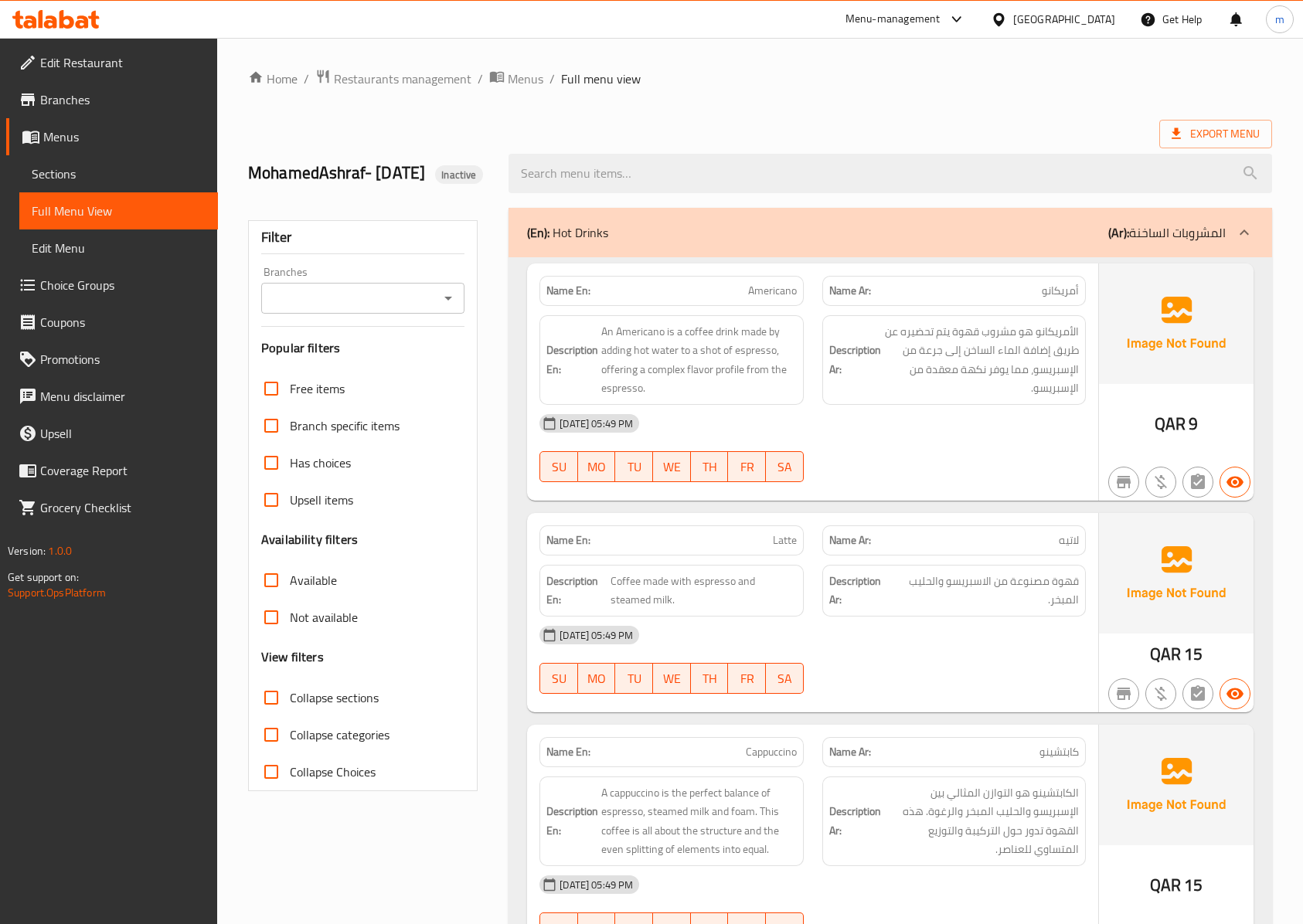
scroll to position [9789, 0]
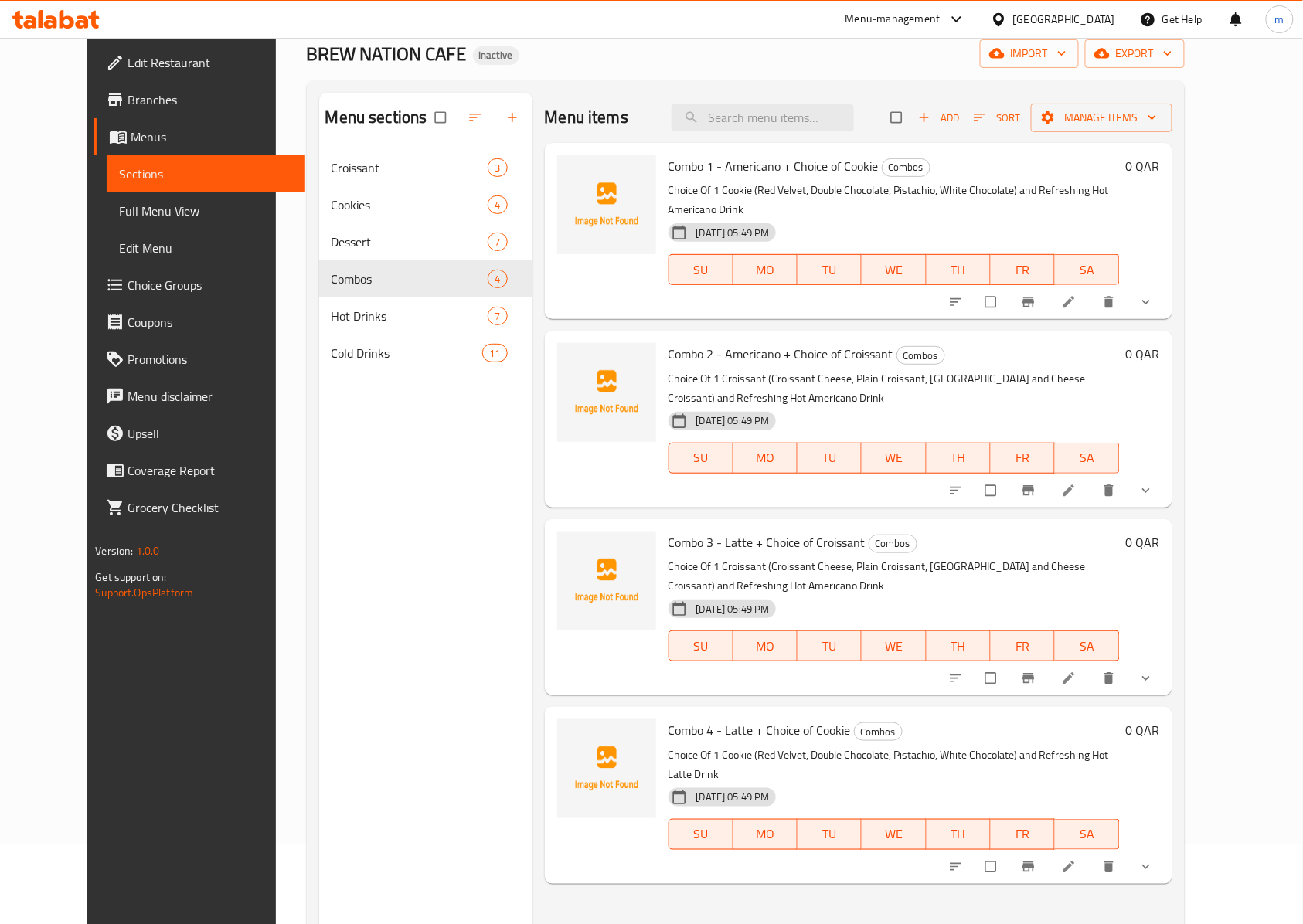
scroll to position [84, 0]
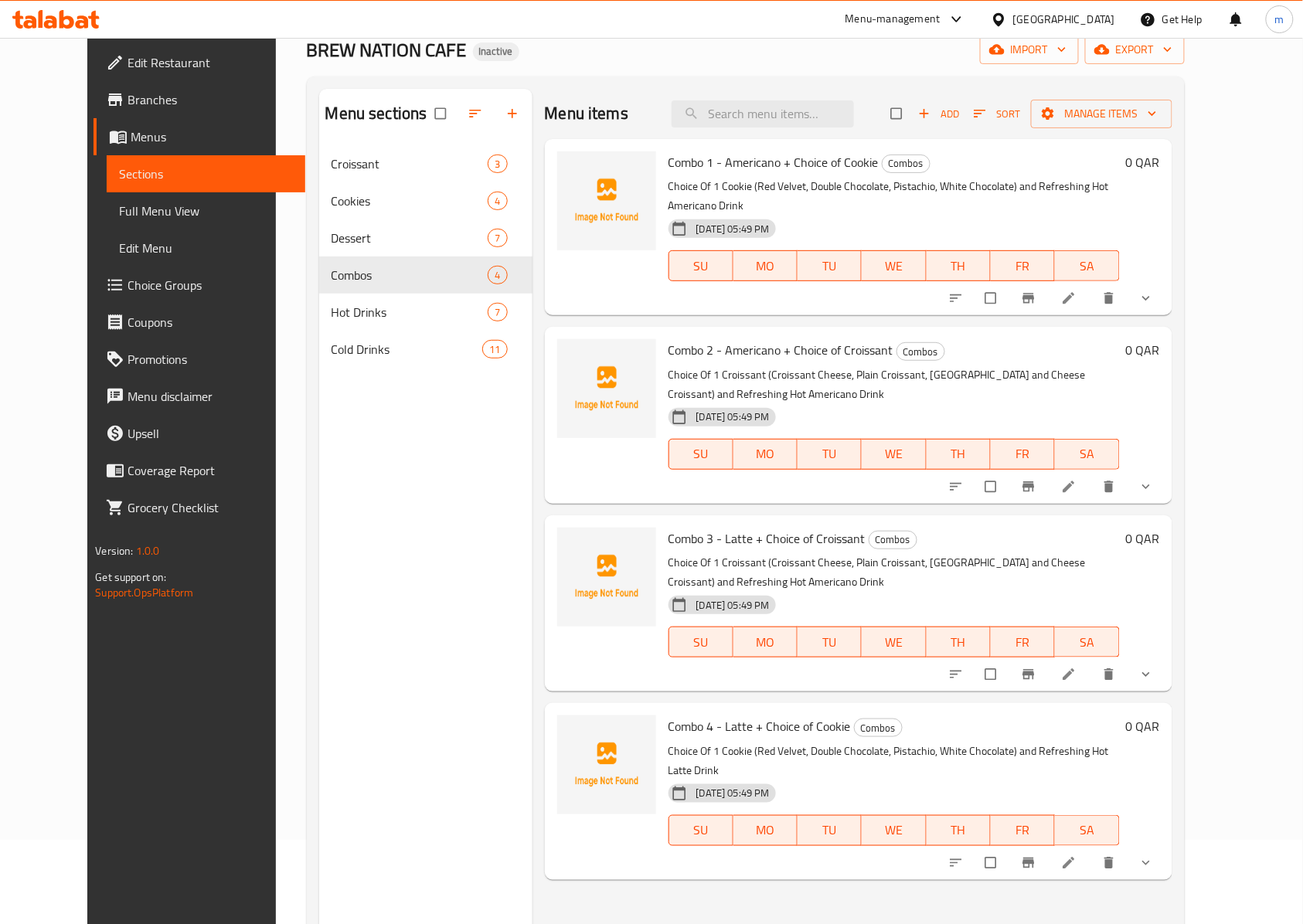
drag, startPoint x: 777, startPoint y: 375, endPoint x: 731, endPoint y: 377, distance: 46.0
click at [731, 410] on span "[DATE] 05:49 PM" at bounding box center [733, 416] width 85 height 14
drag, startPoint x: 772, startPoint y: 551, endPoint x: 733, endPoint y: 546, distance: 39.3
click at [733, 590] on div "[DATE] 05:49 PM SU MO TU WE TH FR SA" at bounding box center [894, 631] width 464 height 84
drag, startPoint x: 777, startPoint y: 726, endPoint x: 733, endPoint y: 720, distance: 44.4
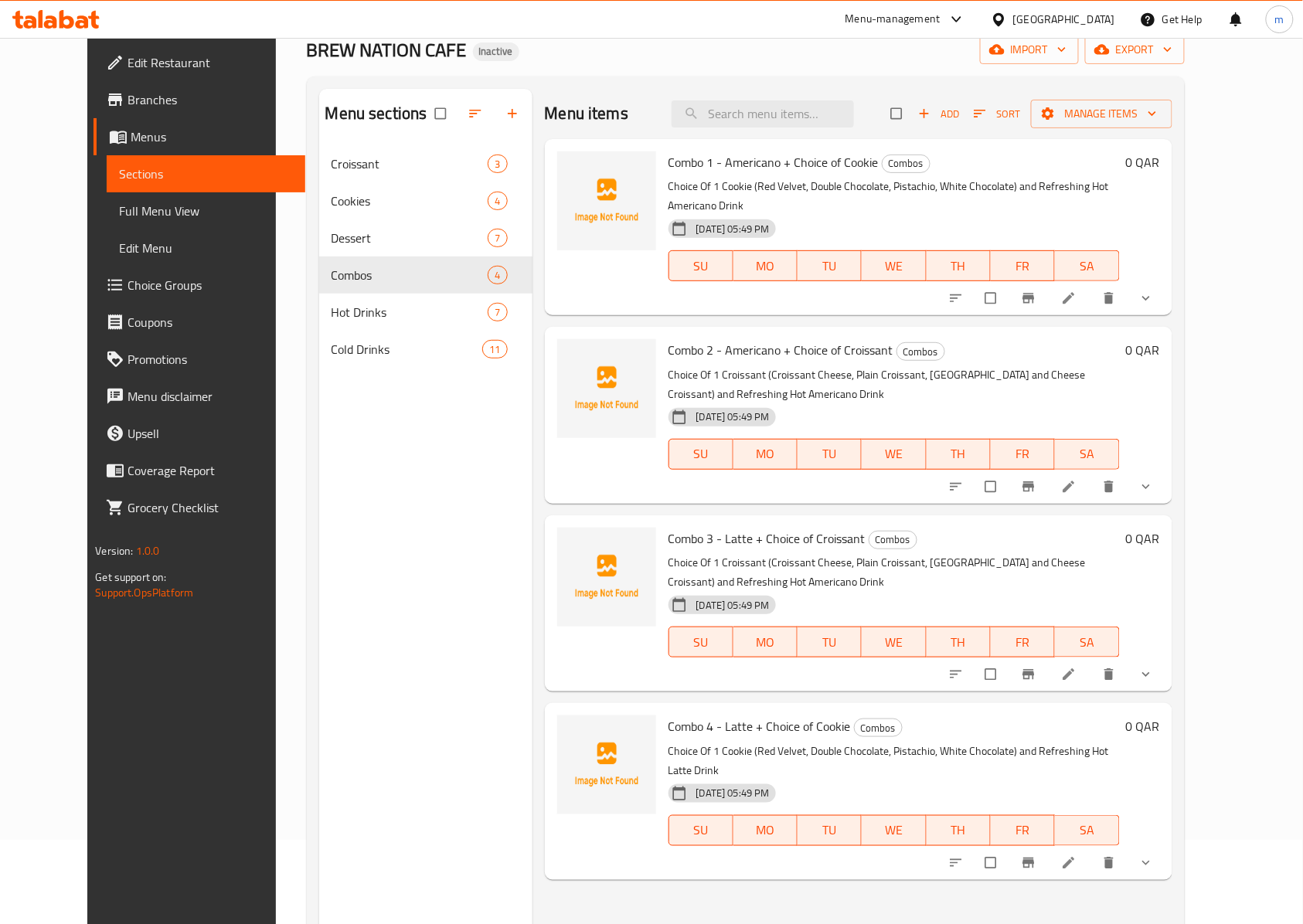
click at [733, 778] on div "[DATE] 05:49 PM" at bounding box center [720, 793] width 116 height 31
drag, startPoint x: 1256, startPoint y: 331, endPoint x: 1212, endPoint y: 326, distance: 44.3
click at [1172, 327] on div "Combo 2 - Americano + Choice of Croissant Combos Choice Of 1 Croissant (Croissa…" at bounding box center [859, 415] width 627 height 176
drag, startPoint x: 1250, startPoint y: 507, endPoint x: 1219, endPoint y: 501, distance: 31.6
click at [1166, 521] on div "Combo 3 - Latte + Choice of Croissant Combos Choice Of 1 Croissant (Croissant C…" at bounding box center [914, 603] width 504 height 164
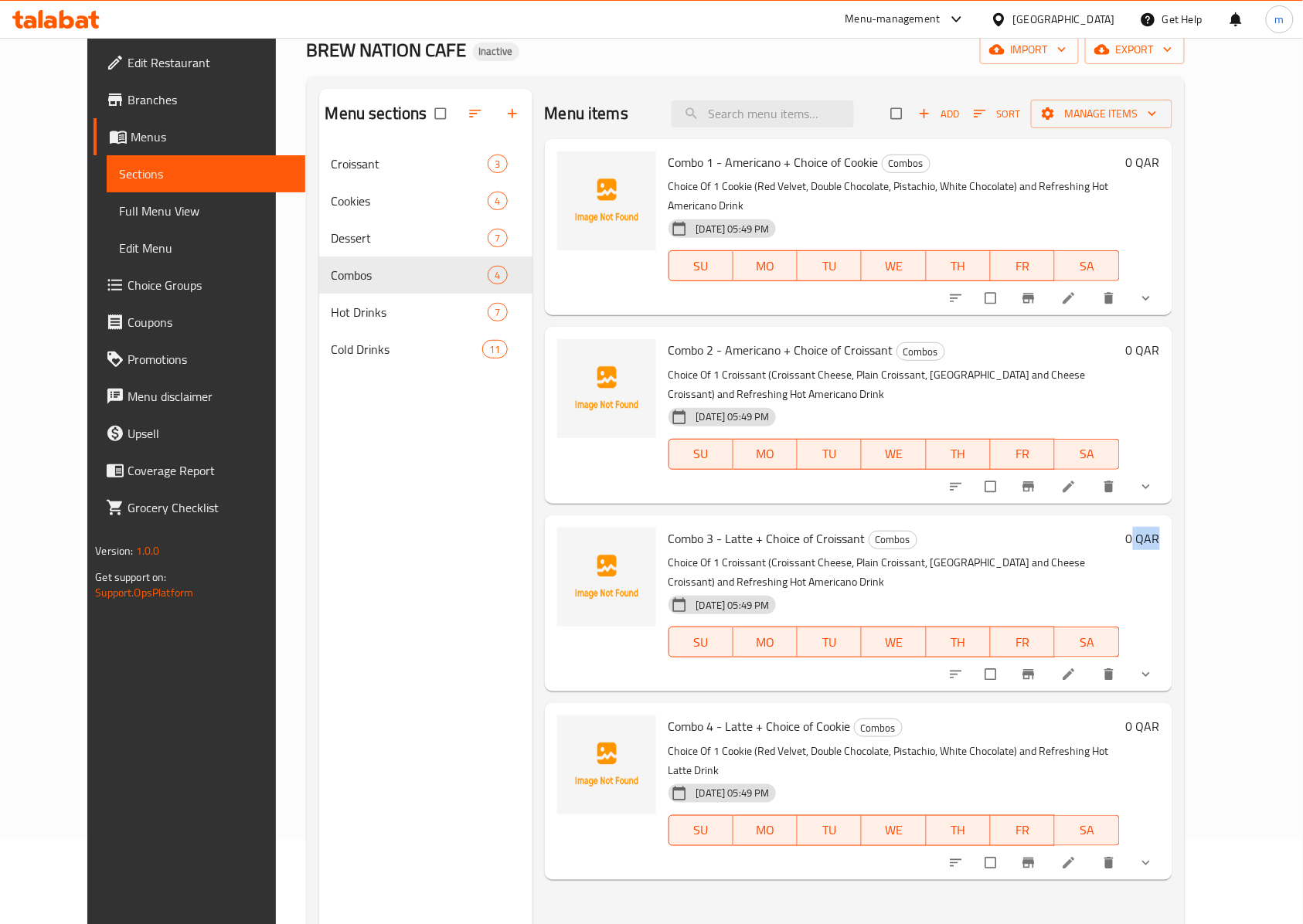
click at [1159, 528] on h6 "0 QAR" at bounding box center [1142, 539] width 34 height 22
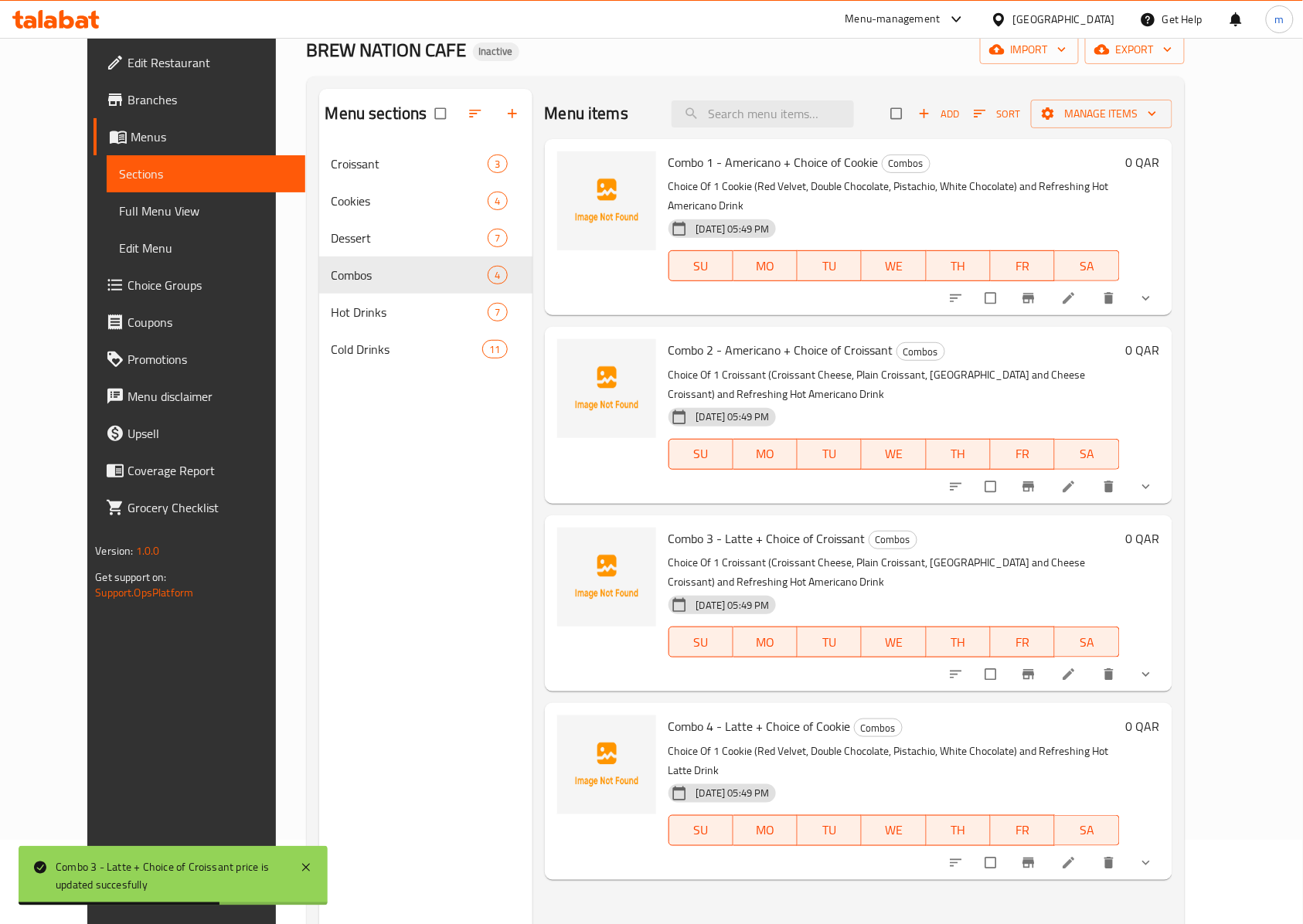
click at [1159, 528] on h6 "0 QAR" at bounding box center [1142, 539] width 34 height 22
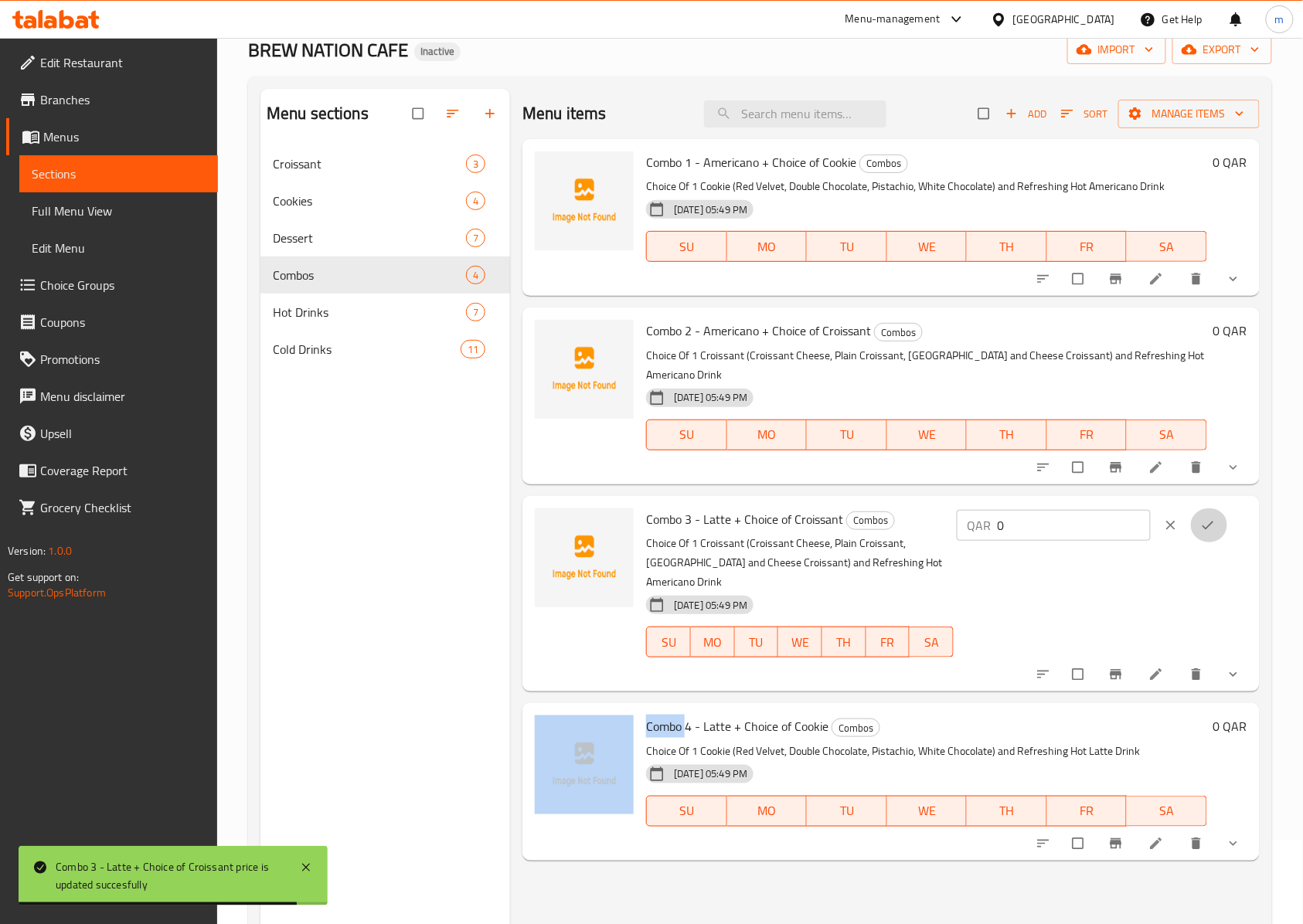
click at [1218, 518] on span "ok" at bounding box center [1209, 525] width 19 height 15
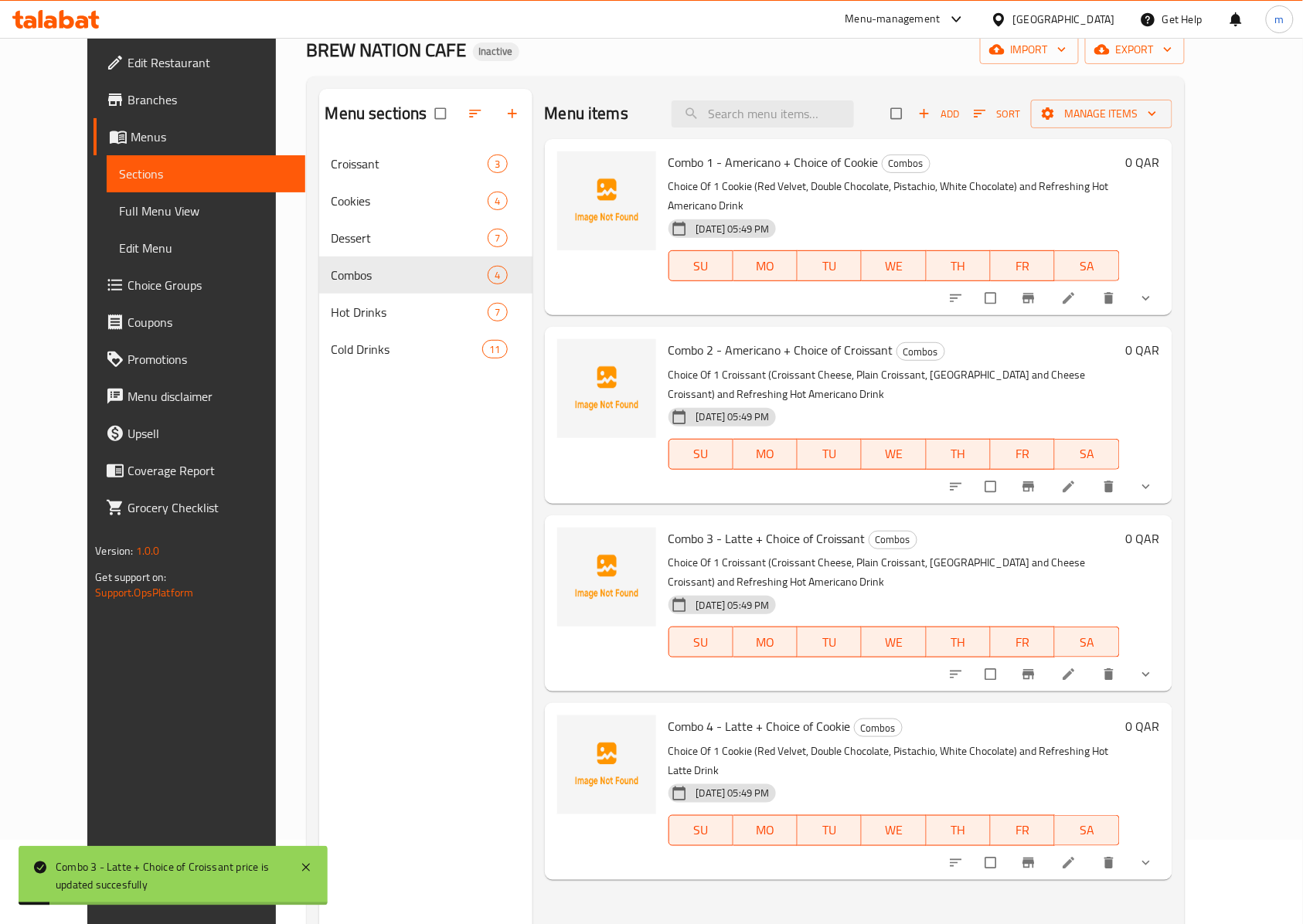
click at [1159, 528] on h6 "0 QAR" at bounding box center [1142, 539] width 34 height 22
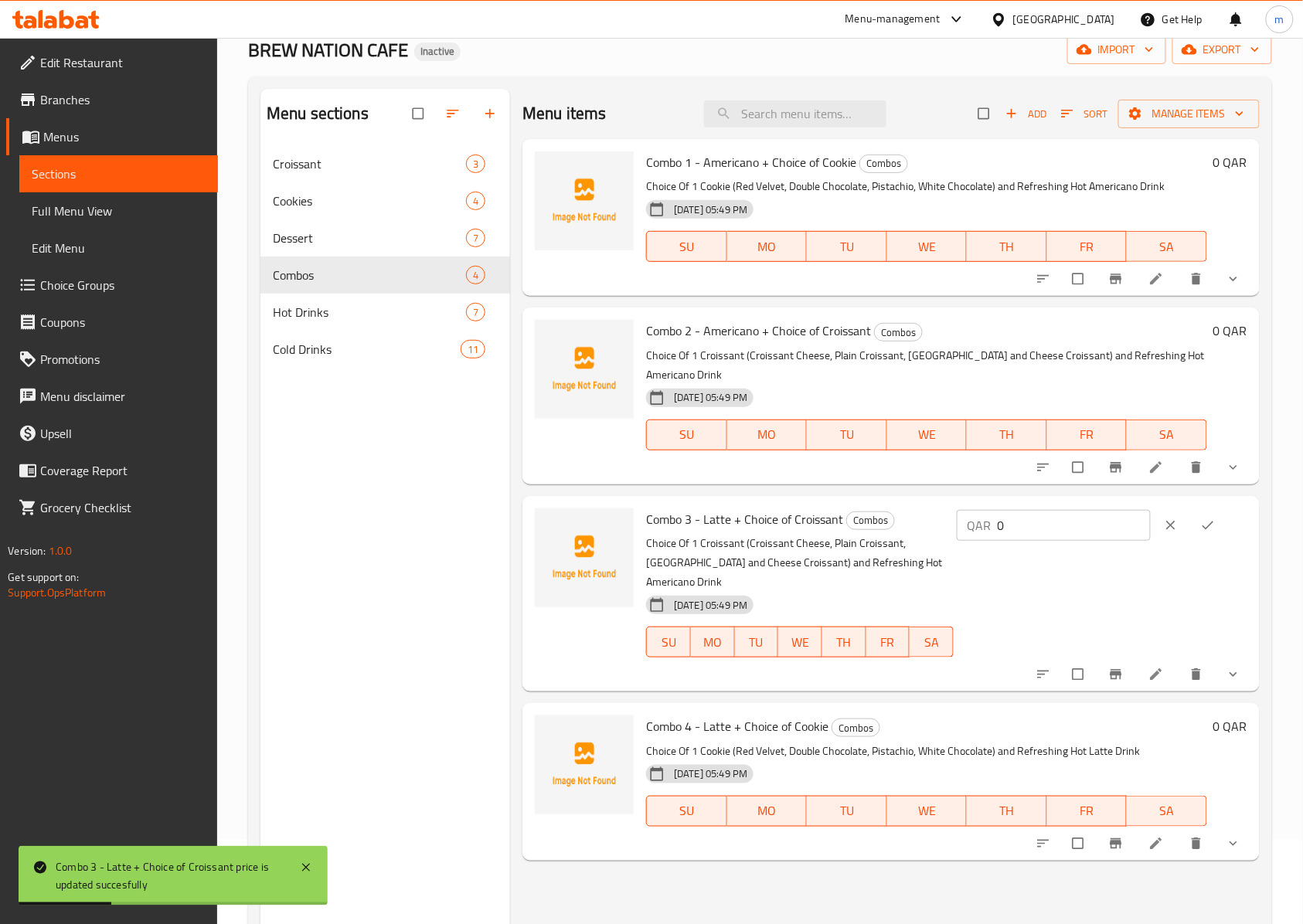
click at [1073, 520] on input "0" at bounding box center [1073, 525] width 153 height 31
click at [1201, 545] on div "QAR 0 ​" at bounding box center [1099, 594] width 293 height 171
click at [1224, 514] on button "ok" at bounding box center [1209, 525] width 37 height 34
